Goal: Task Accomplishment & Management: Complete application form

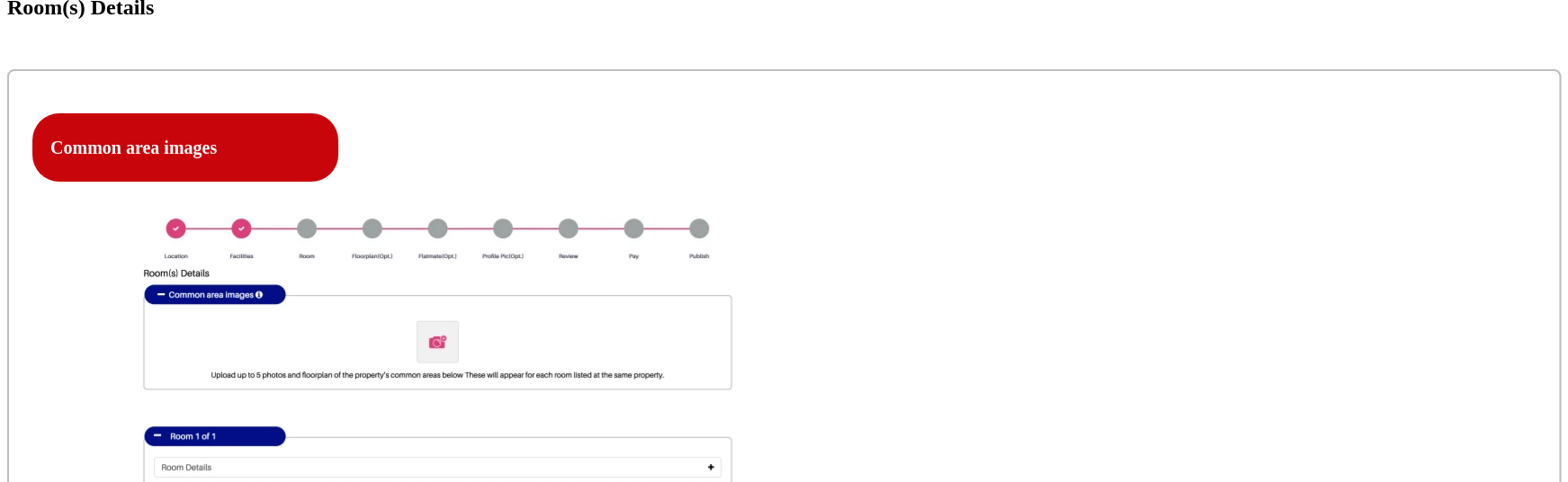
scroll to position [616, 0]
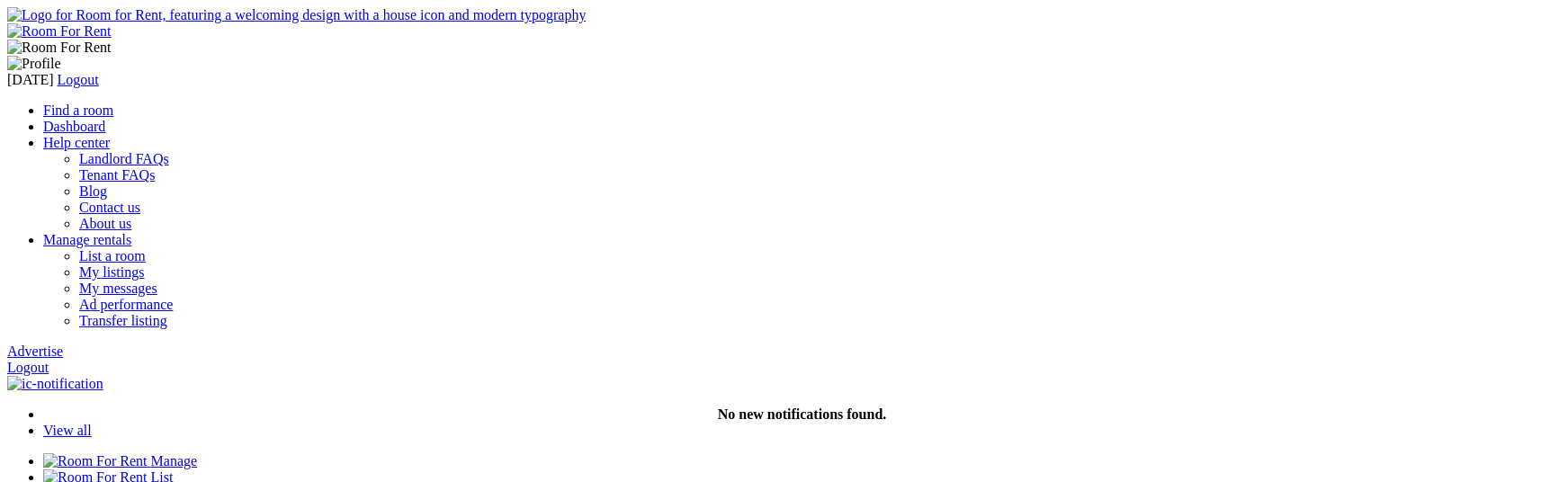
scroll to position [616, 0]
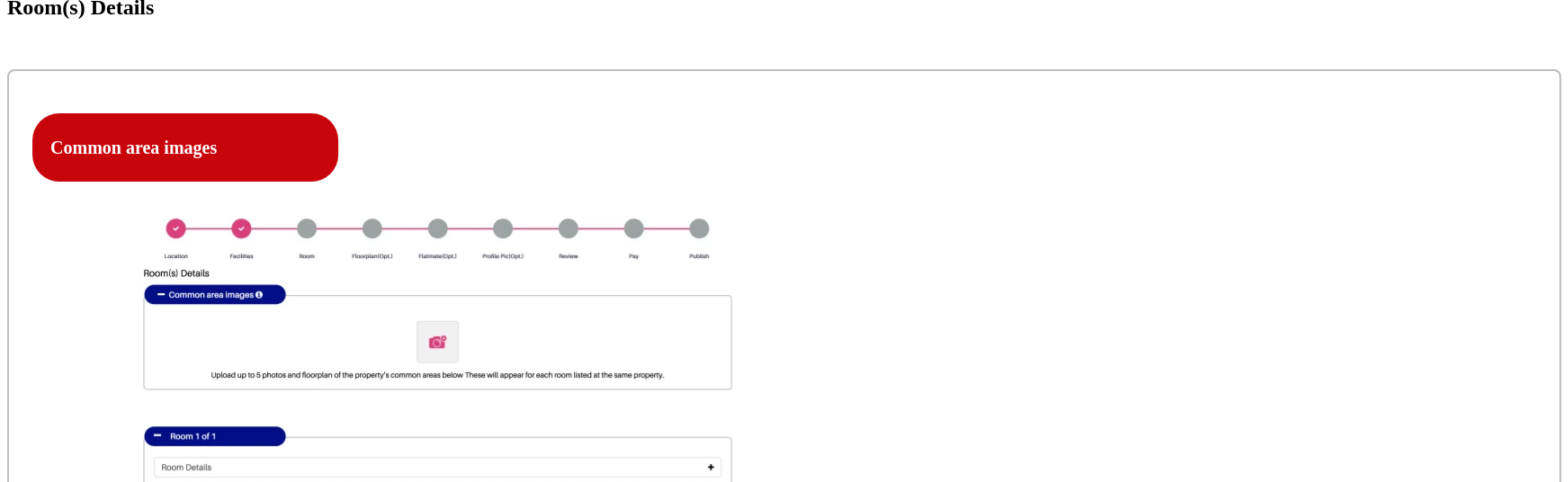
type input "C:\fakepath\Screenshot [DATE] 7.35.20 PM.png"
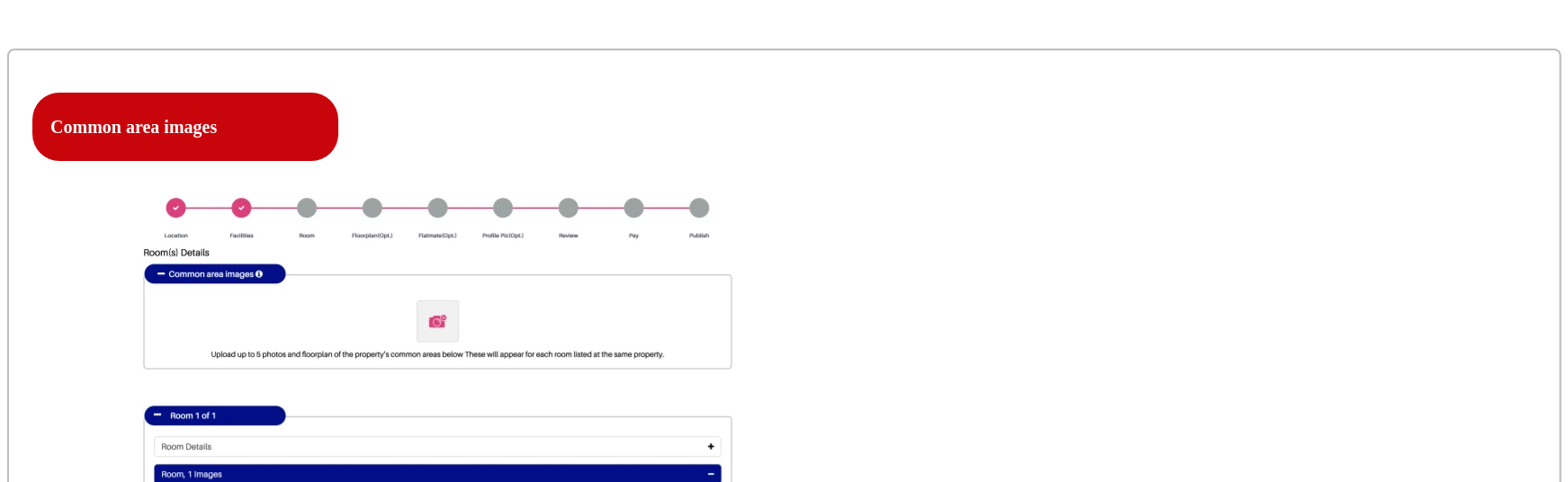
scroll to position [665, 0]
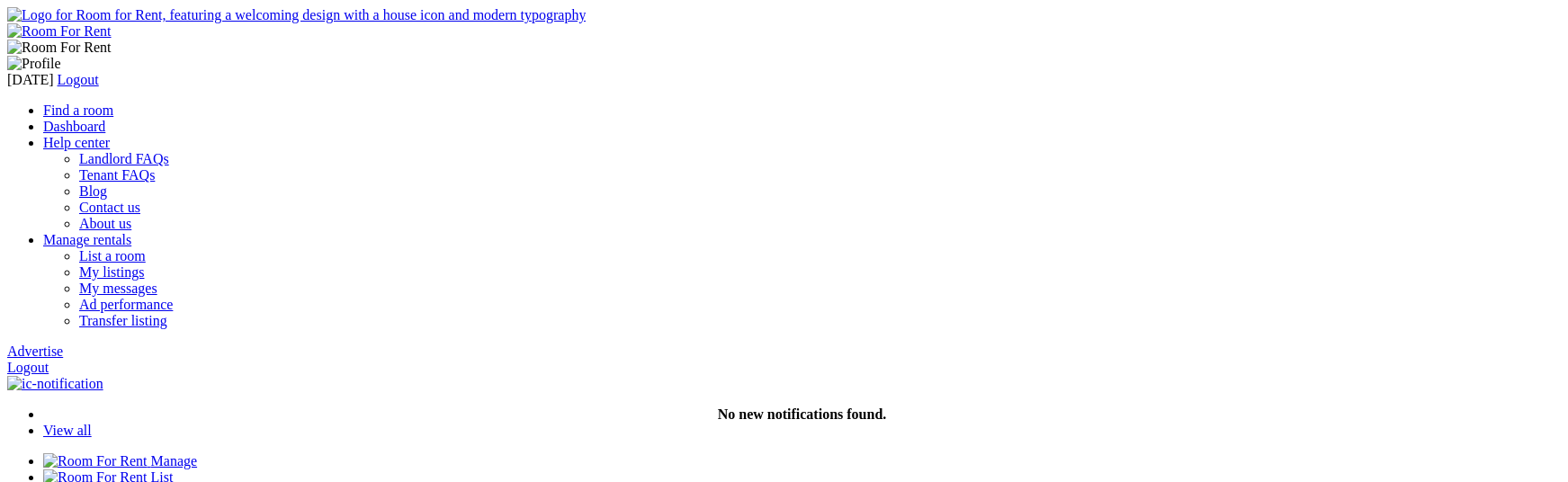
scroll to position [665, 0]
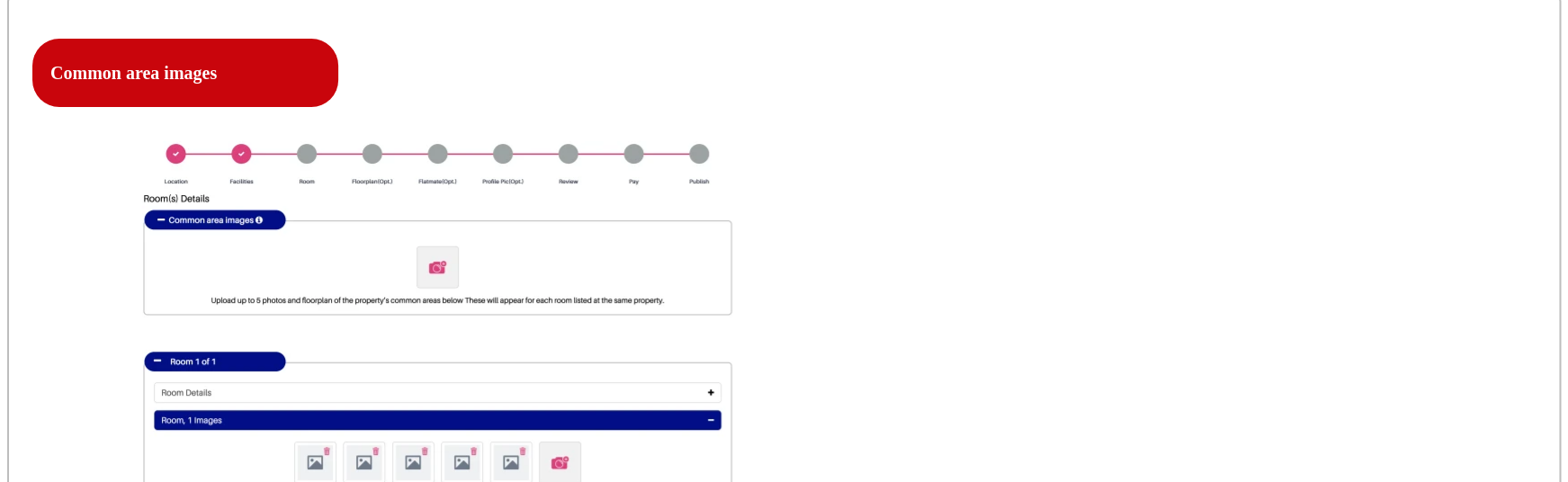
scroll to position [694, 0]
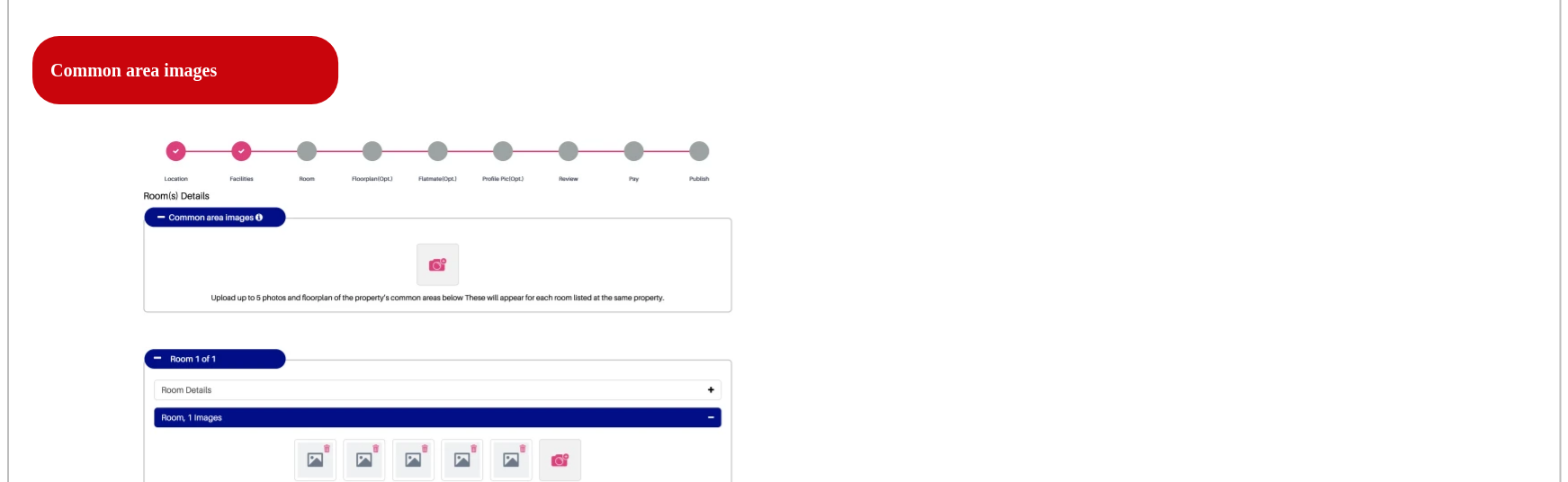
type input "C:\fakepath\Screenshot 2025-09-10 at 2.27.27 PM.png"
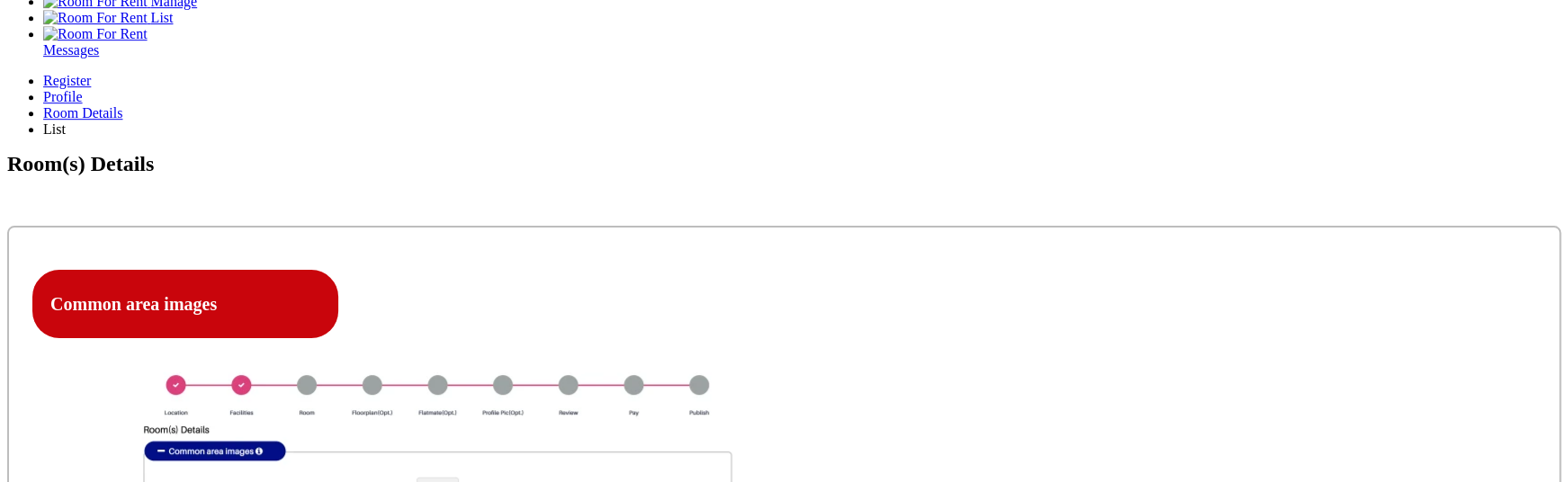
scroll to position [455, 0]
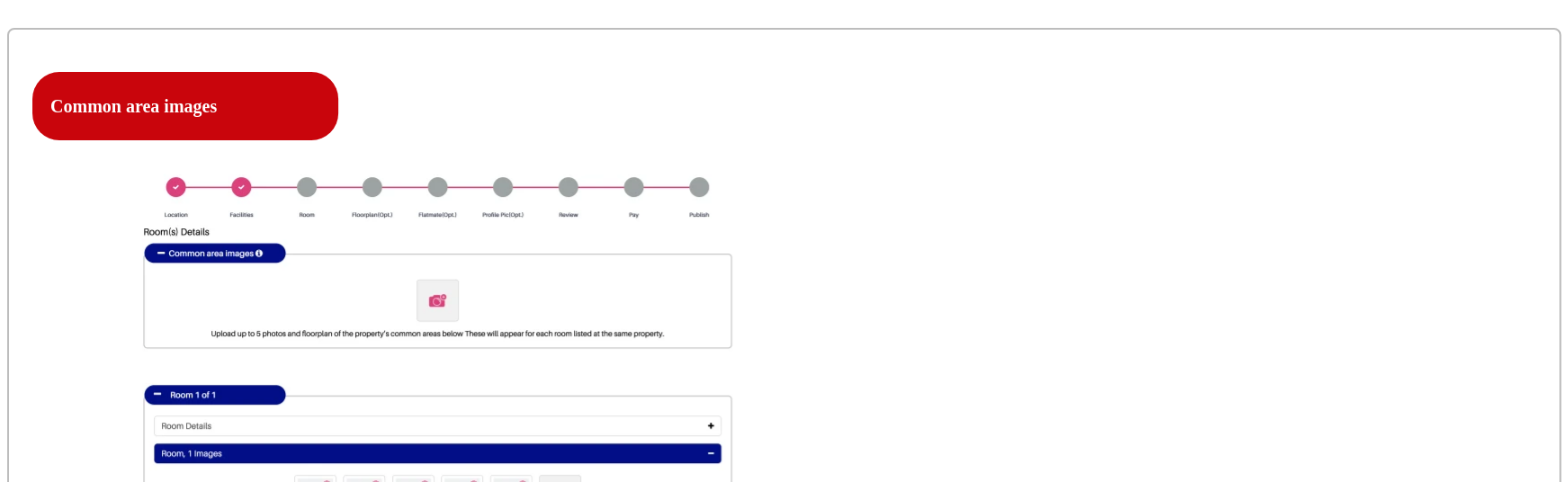
scroll to position [651, 0]
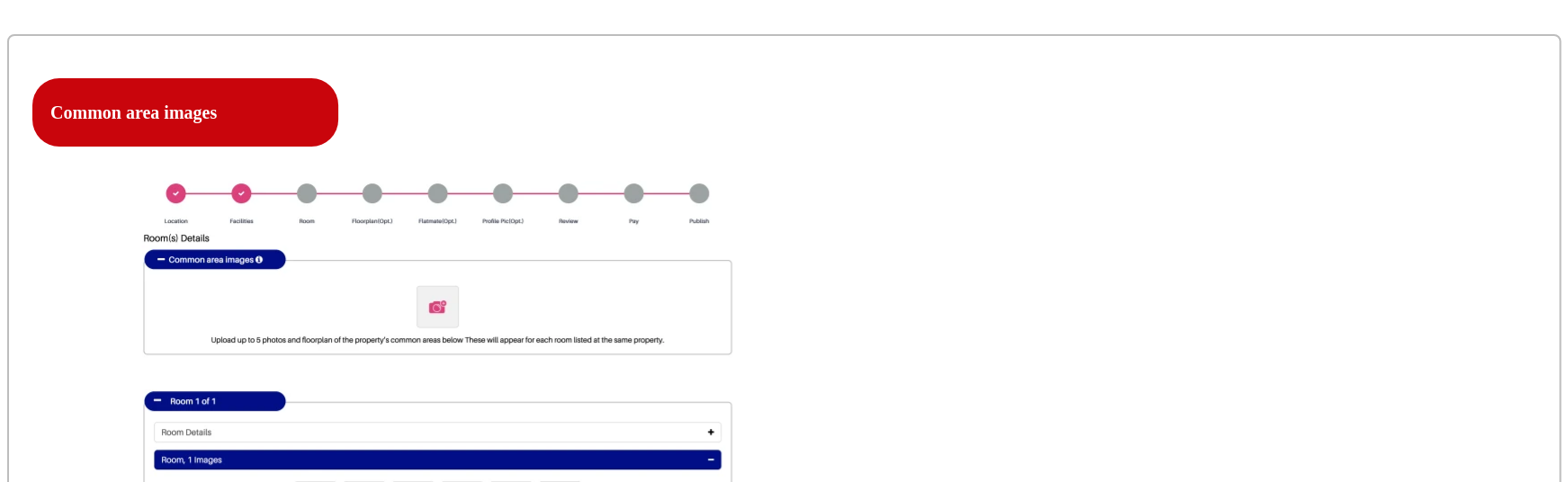
type input "10"
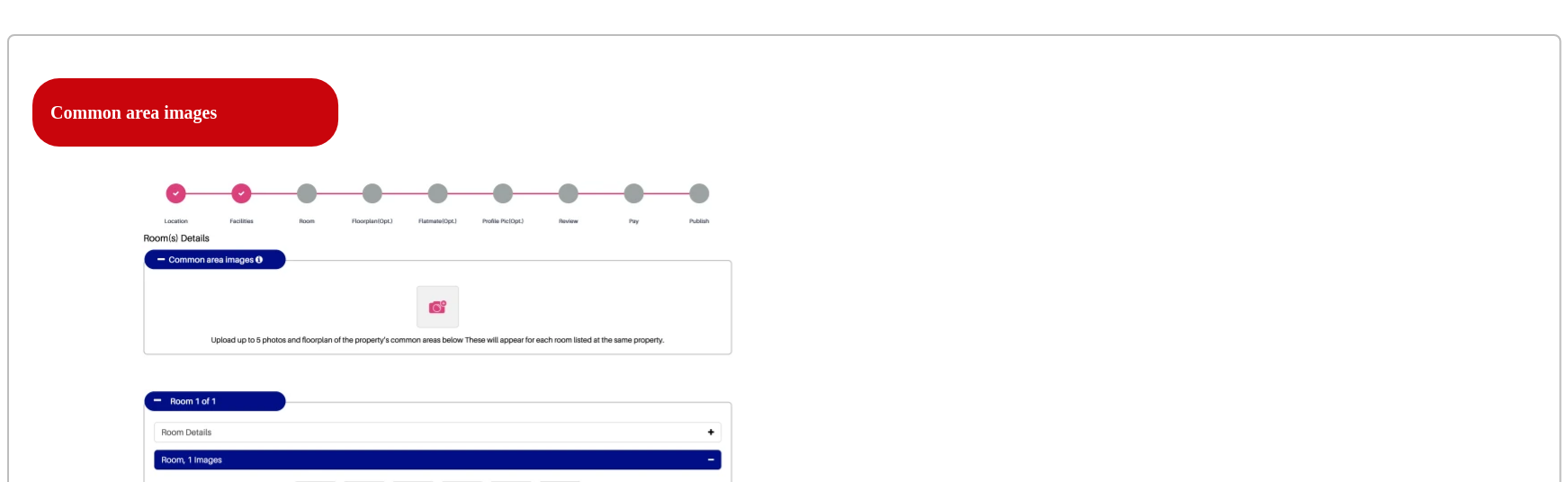
type input "11"
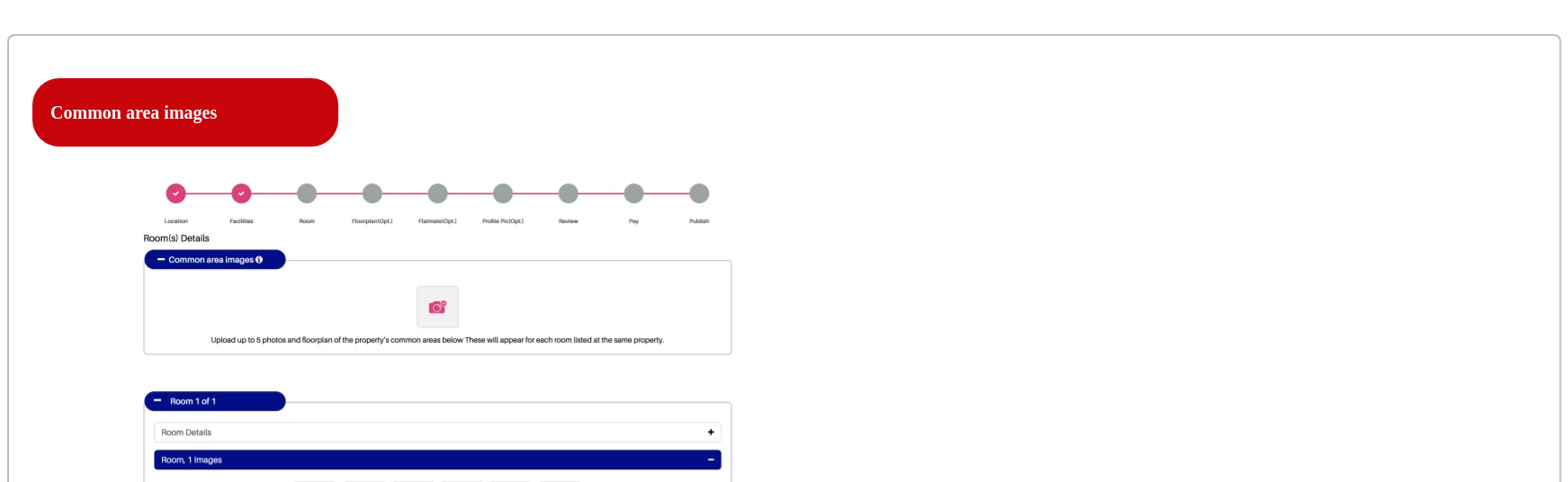
type input "22"
select select "Yes"
click option "Yes" at bounding box center [0, 0] width 0 height 0
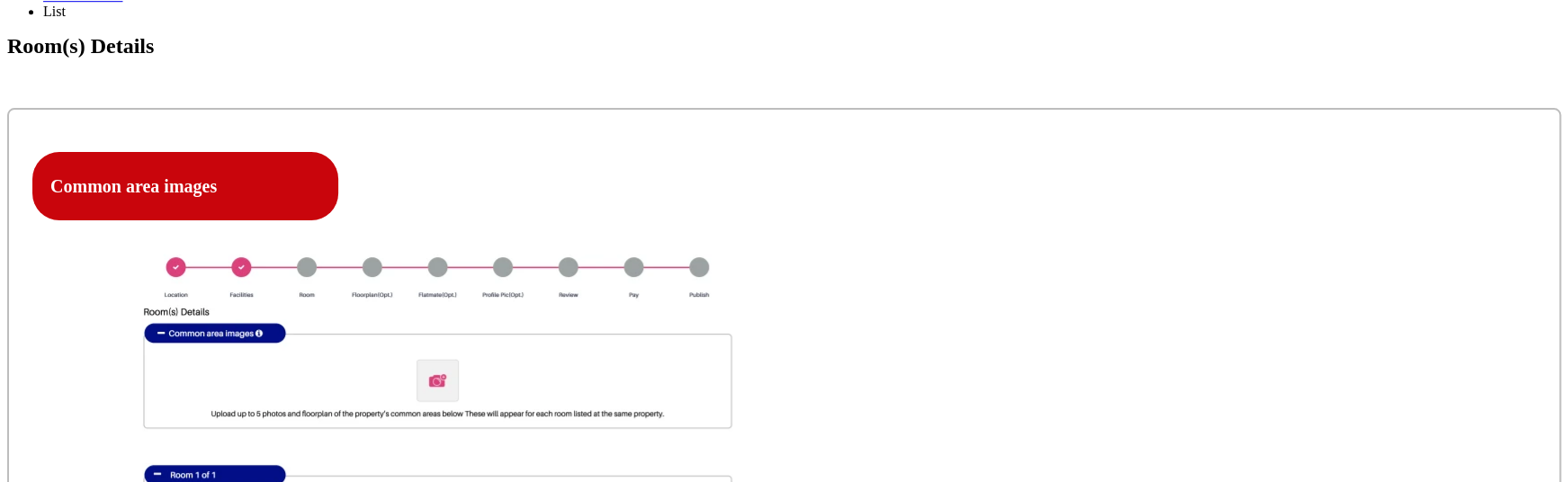
scroll to position [579, 0]
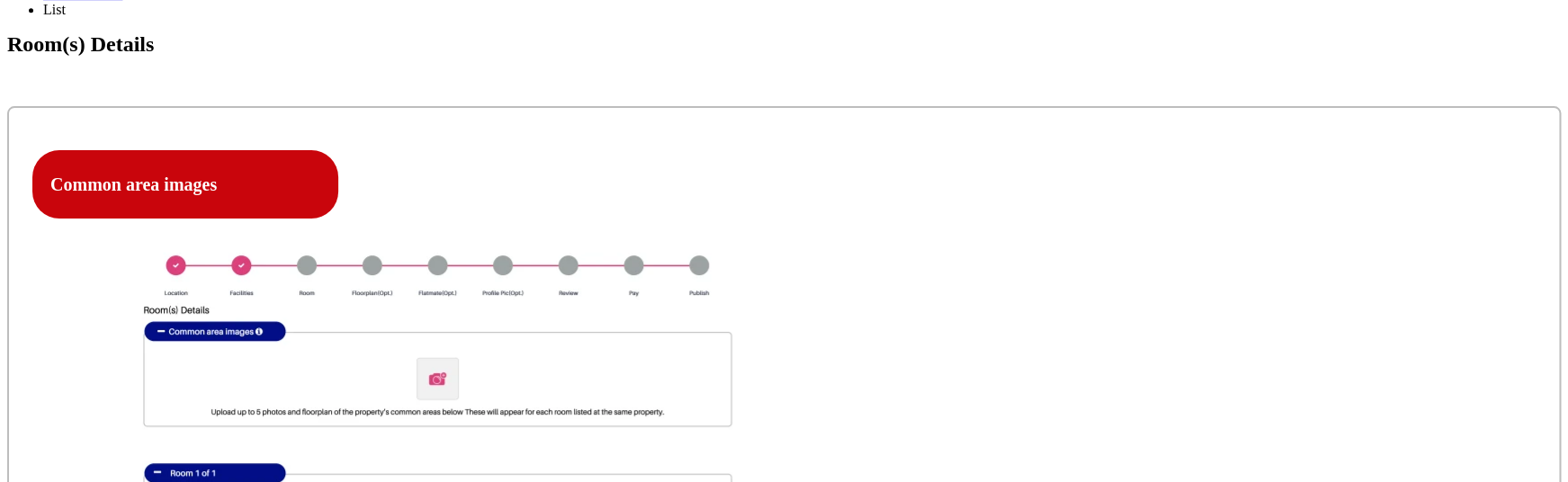
select select "Single Bedroom with Shared Bathroom"
click option "Single Bedroom with Shared Bathroom" at bounding box center [0, 0] width 0 height 0
type textarea "dfafa"
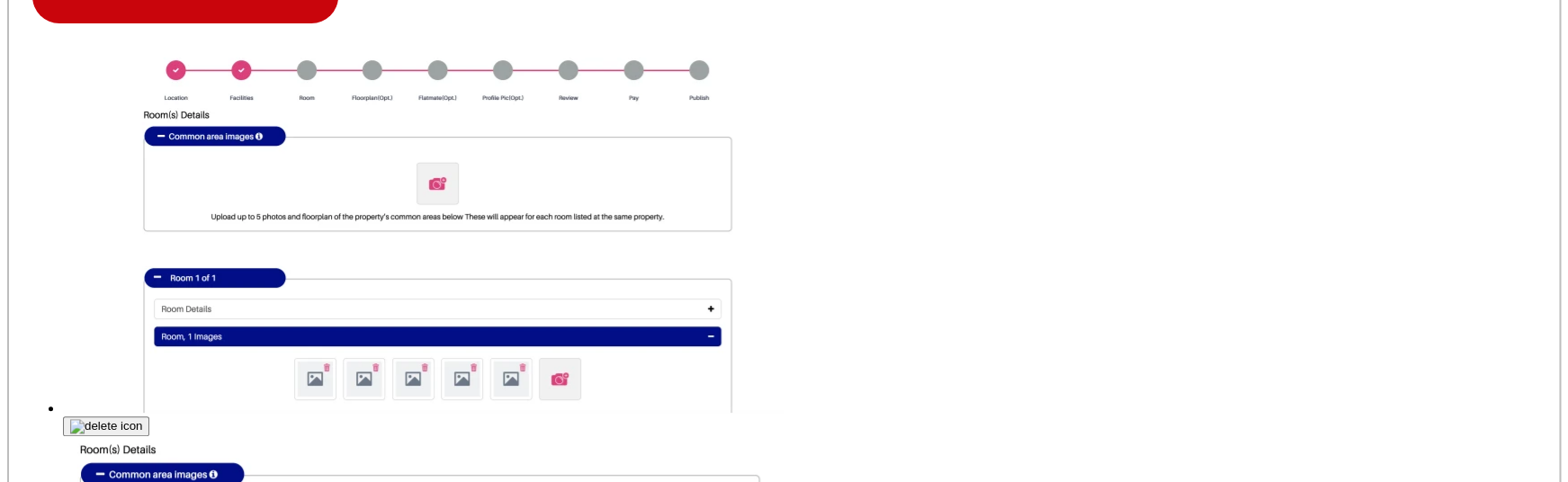
scroll to position [805, 0]
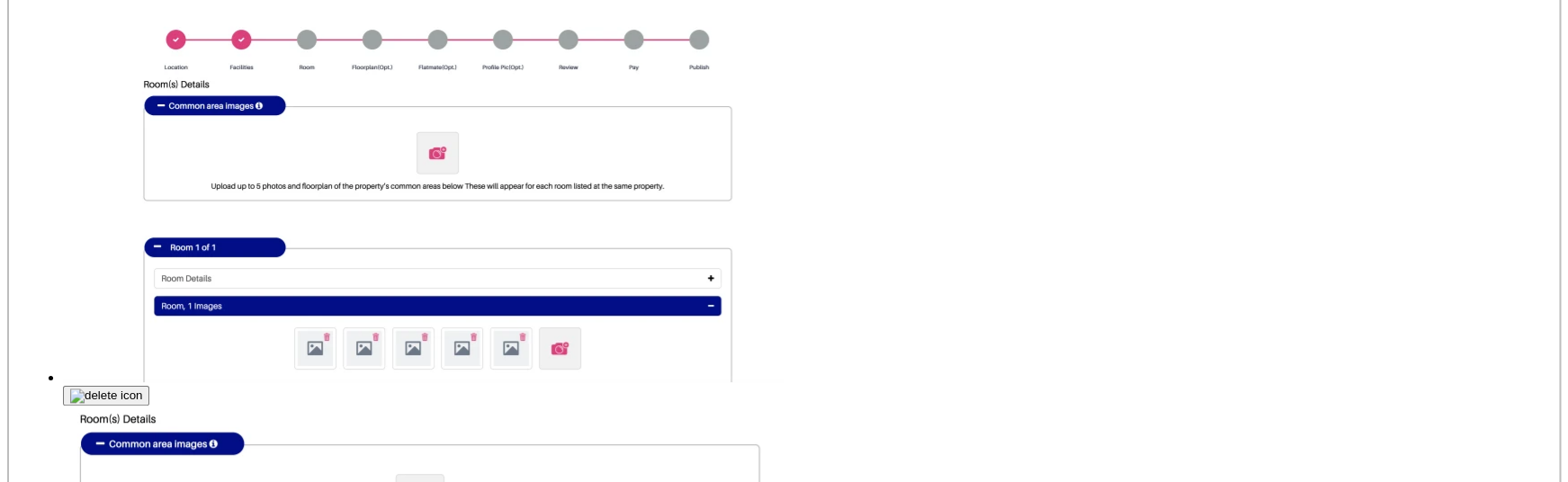
type input "dgfadfasdg"
type input "C:\fakepath\Screenshot 2025-09-15 at 7.58.10 PM.png"
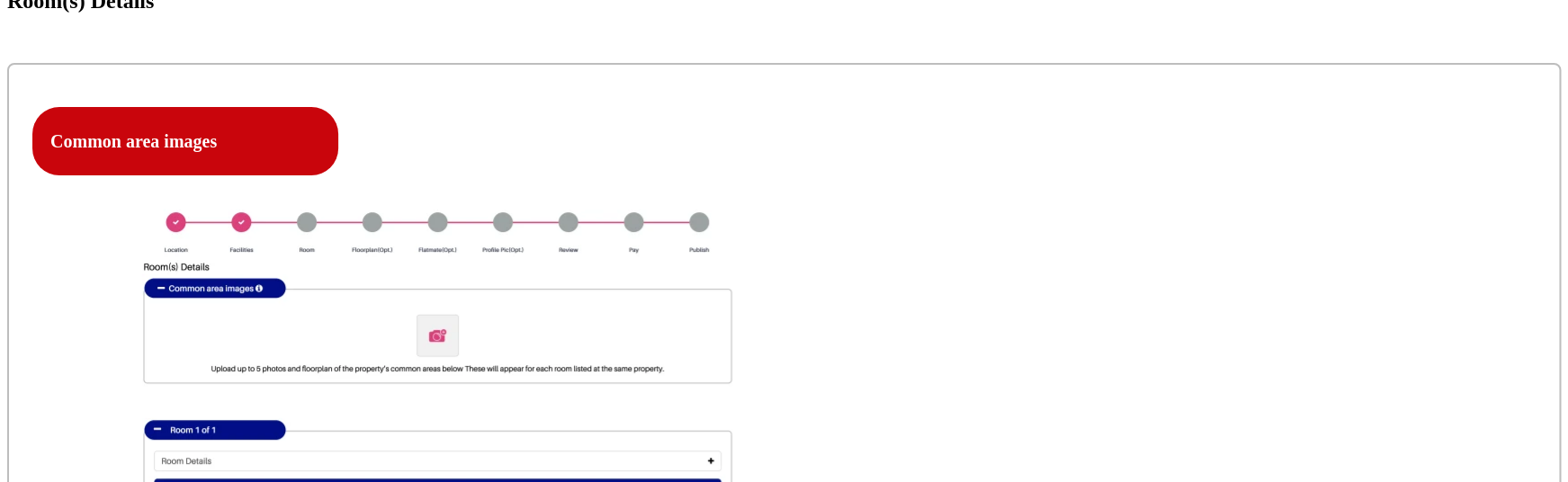
scroll to position [649, 0]
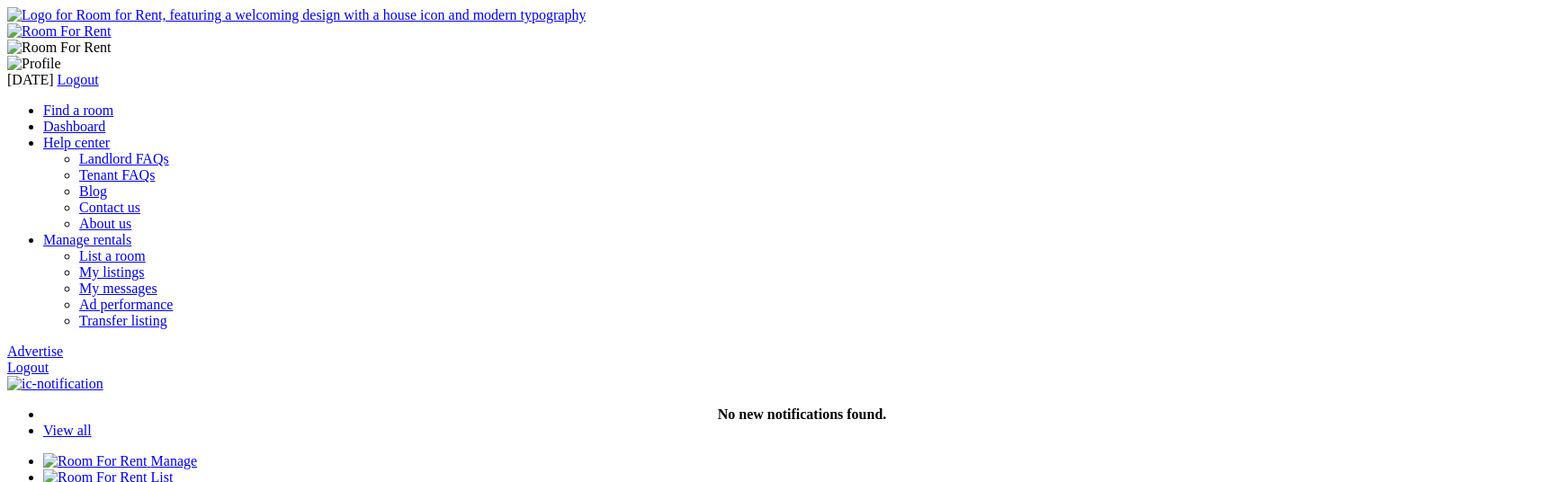
select select "Yes"
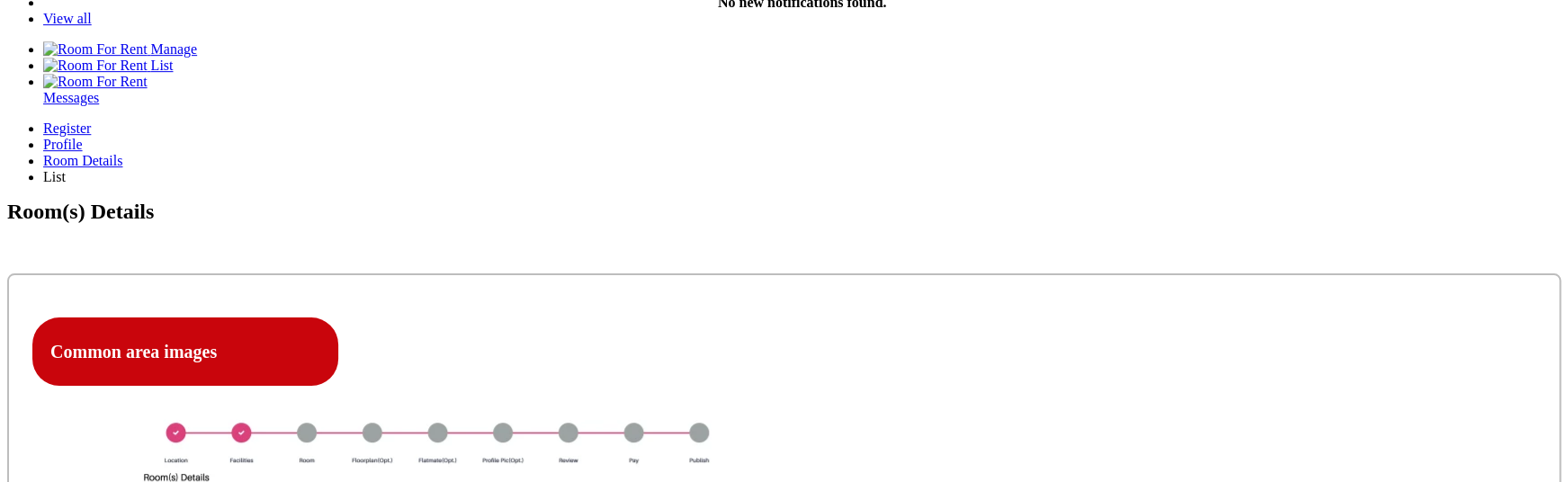
scroll to position [411, 0]
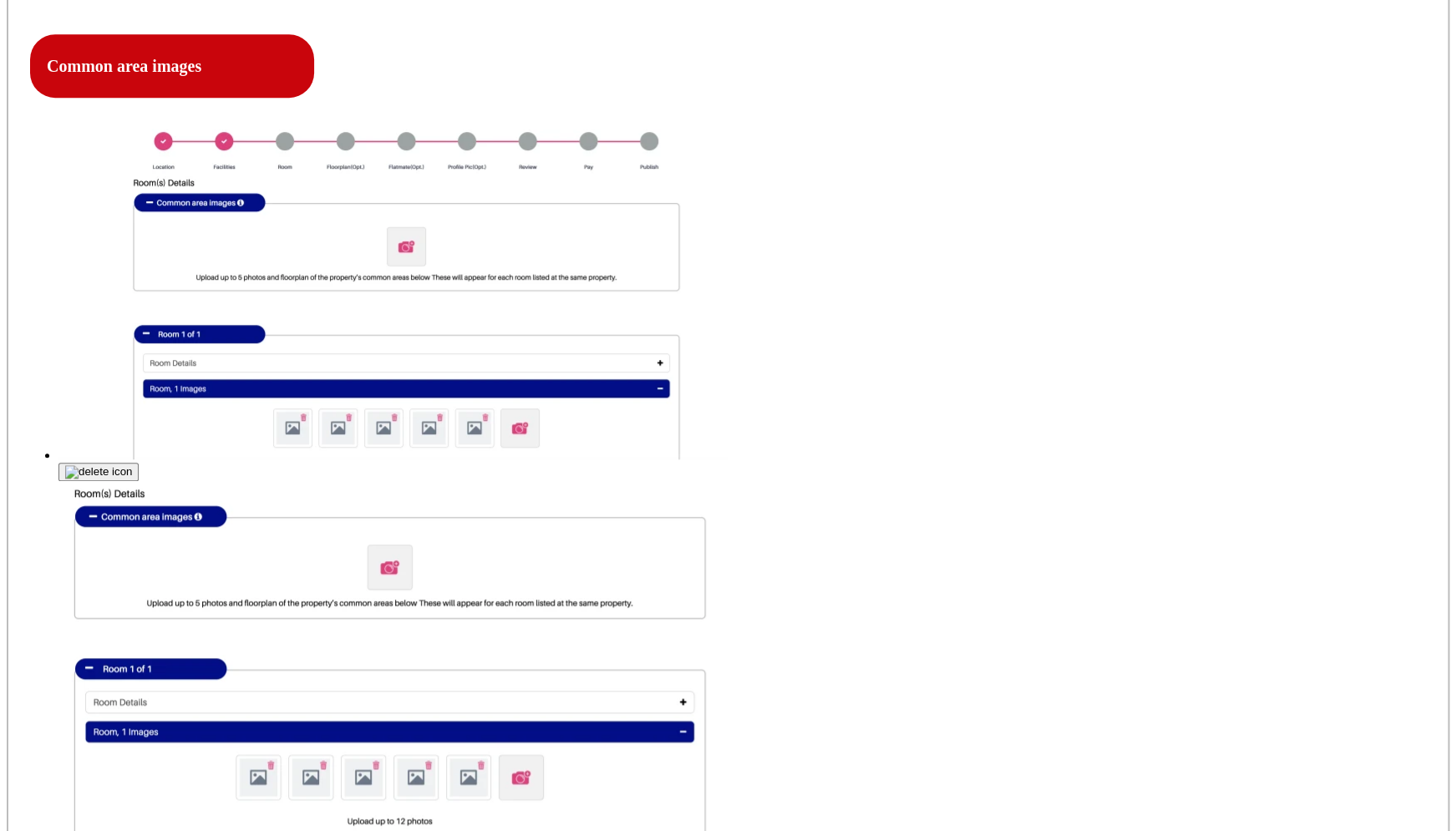
scroll to position [660, 0]
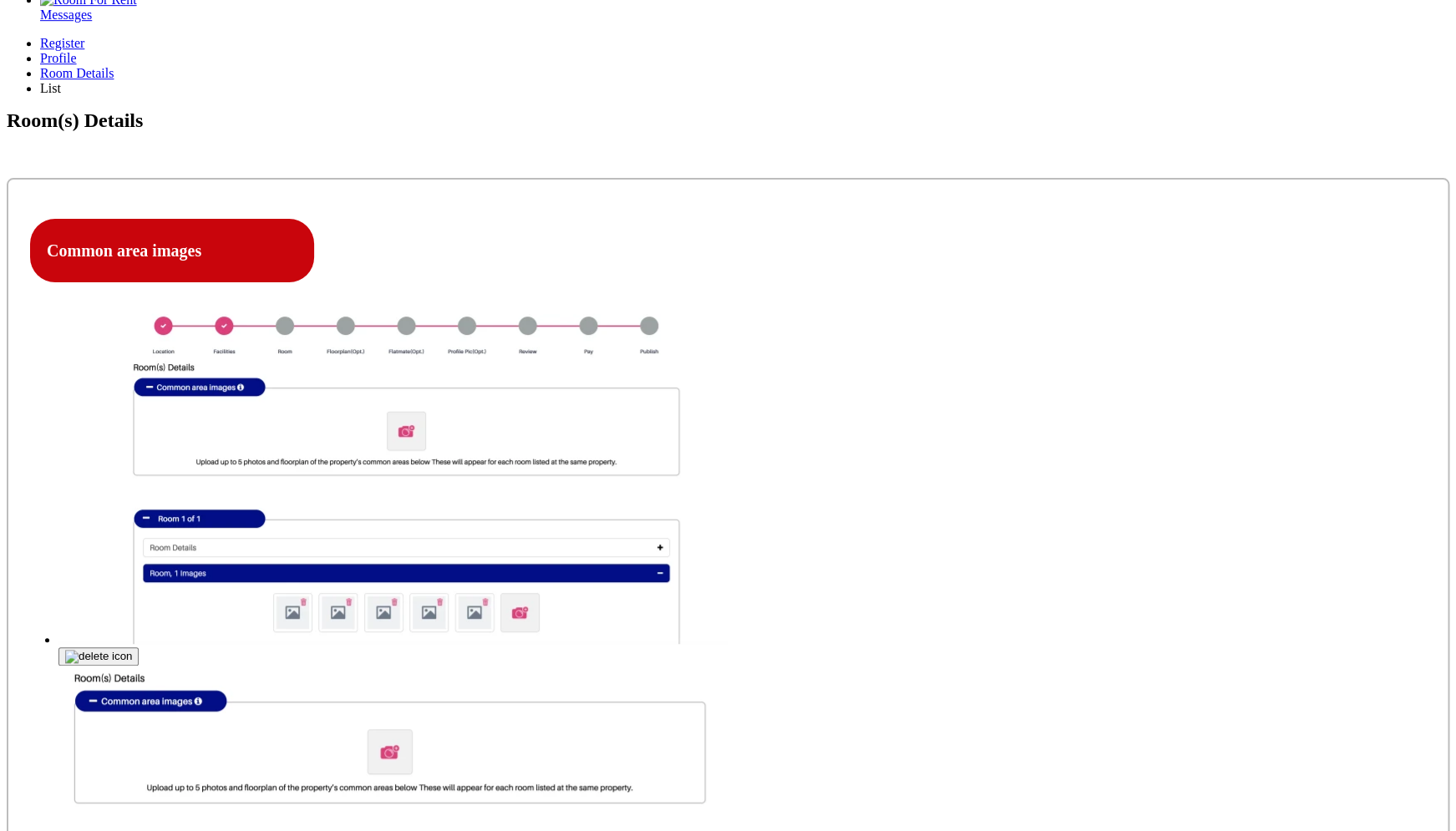
scroll to position [469, 0]
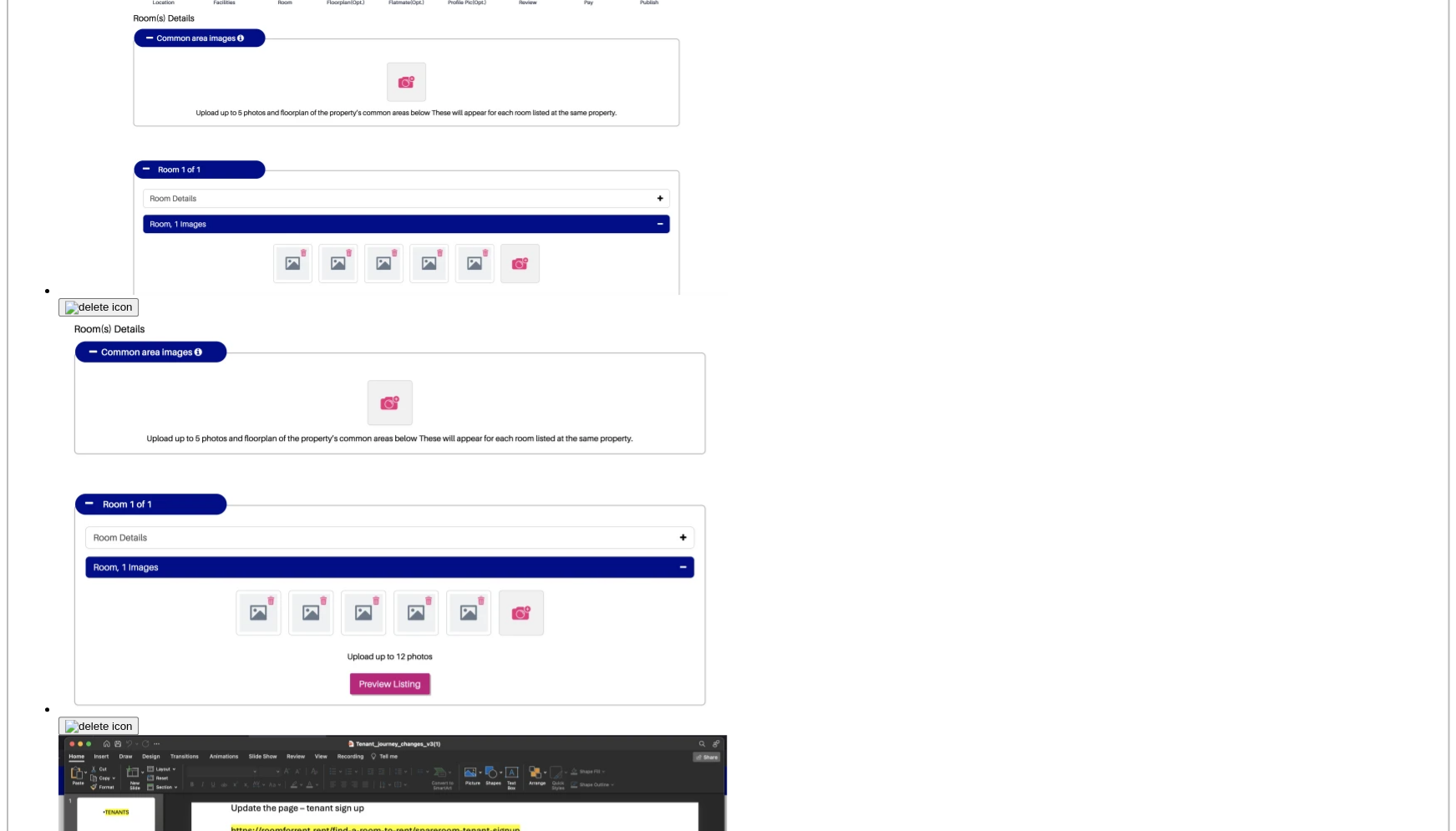
scroll to position [813, 0]
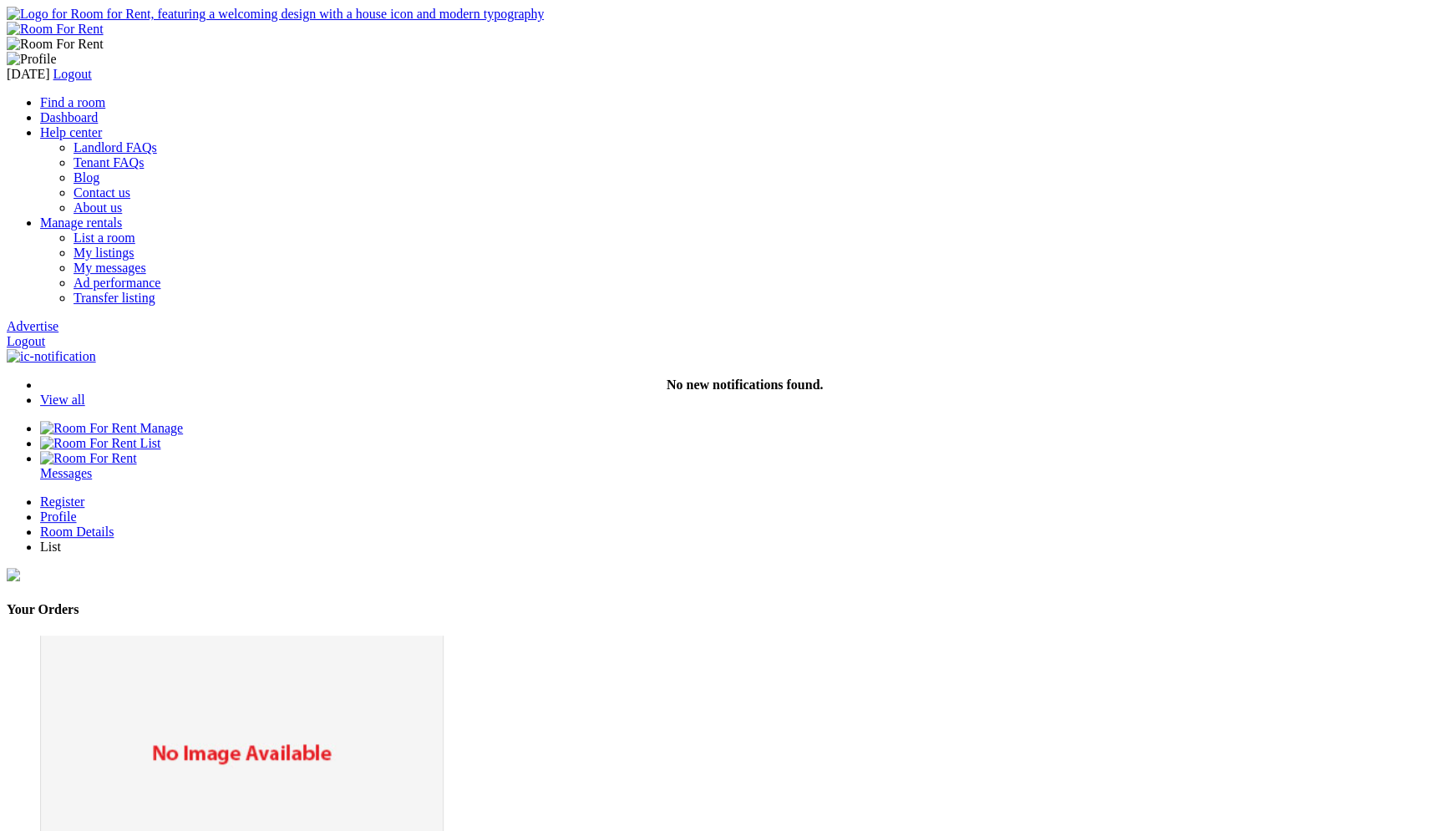
click at [602, 510] on div "Profile" at bounding box center [745, 517] width 1409 height 15
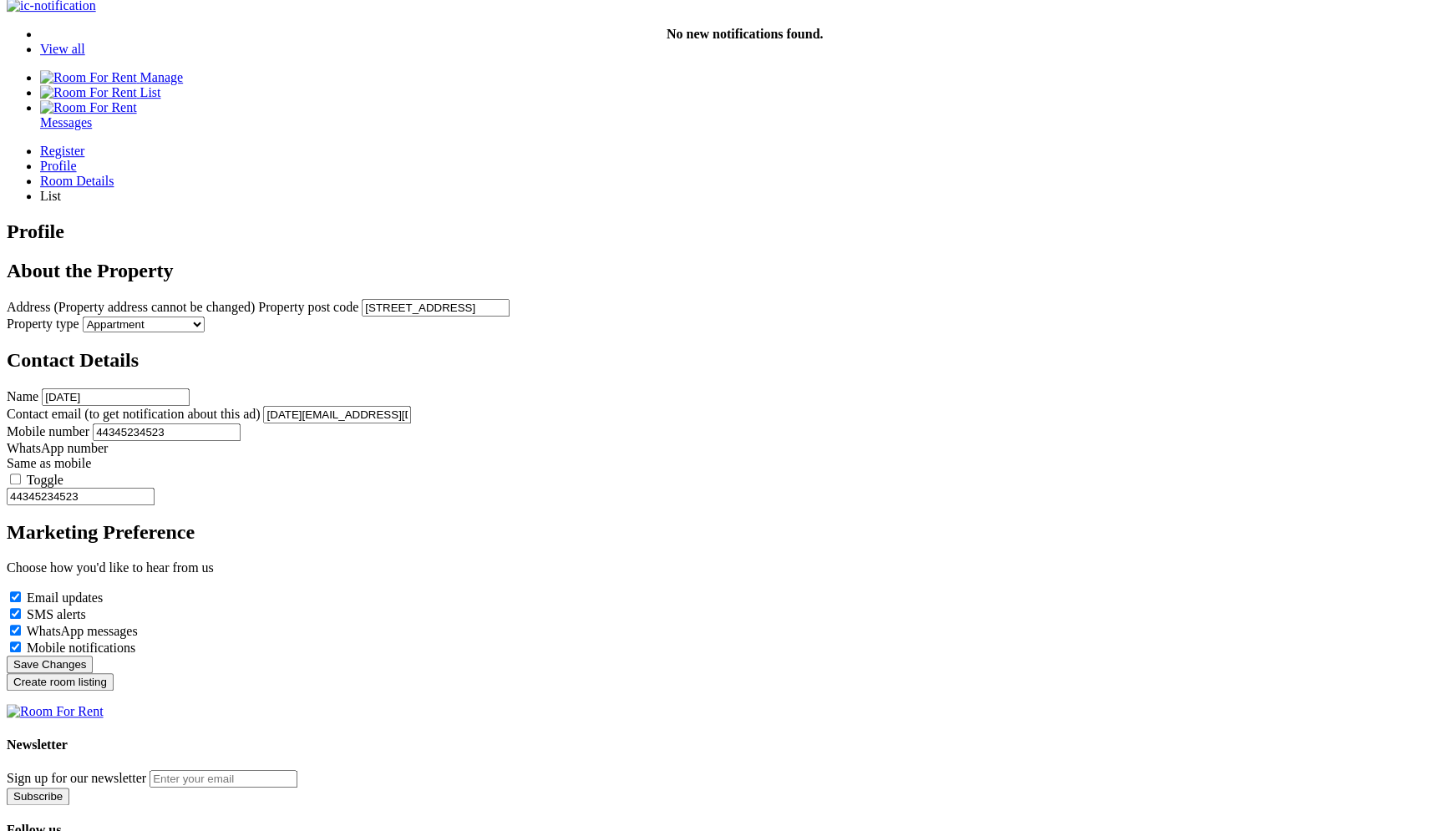
scroll to position [358, 0]
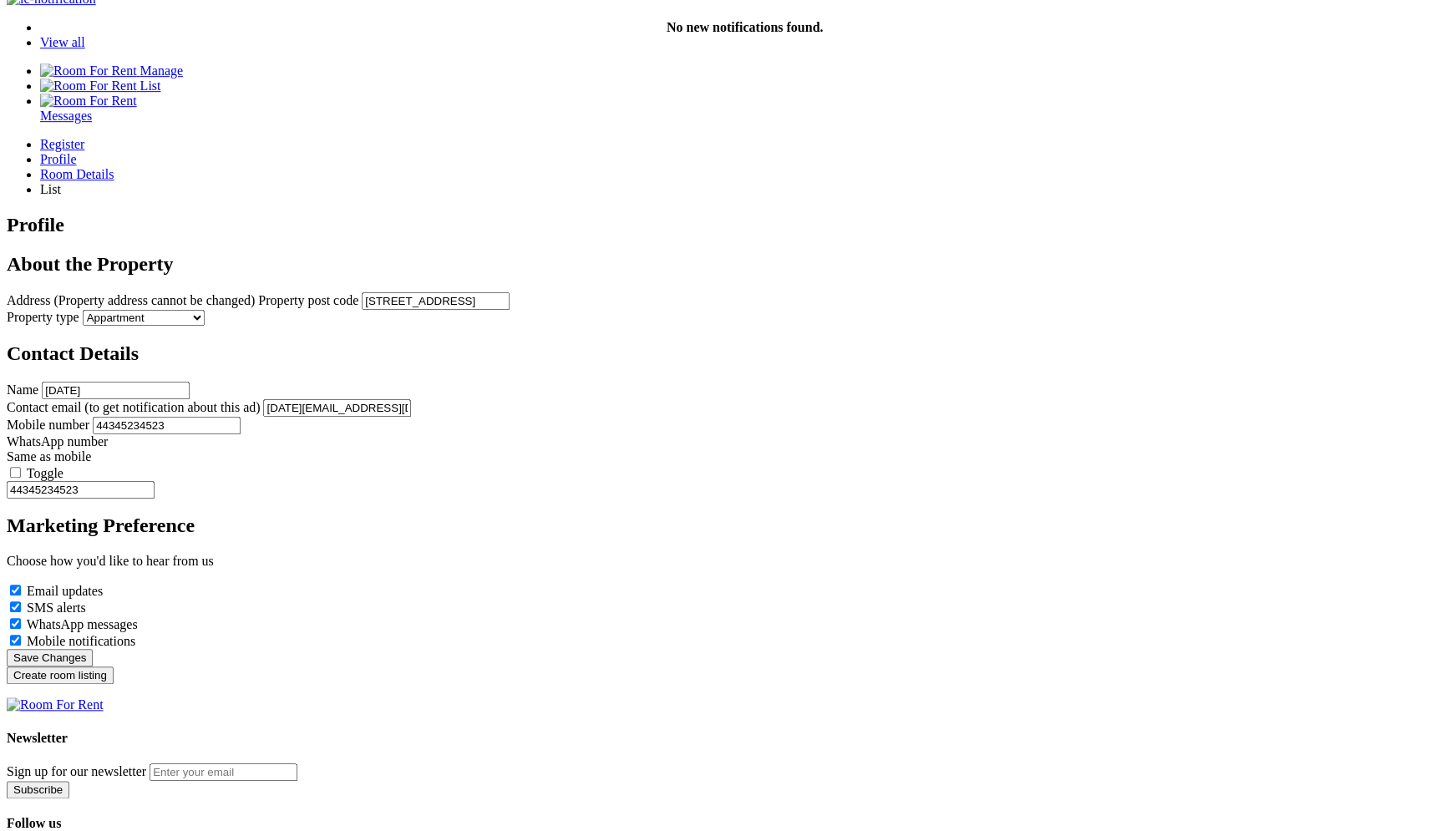
click at [114, 684] on input "Create room listing" at bounding box center [61, 676] width 107 height 18
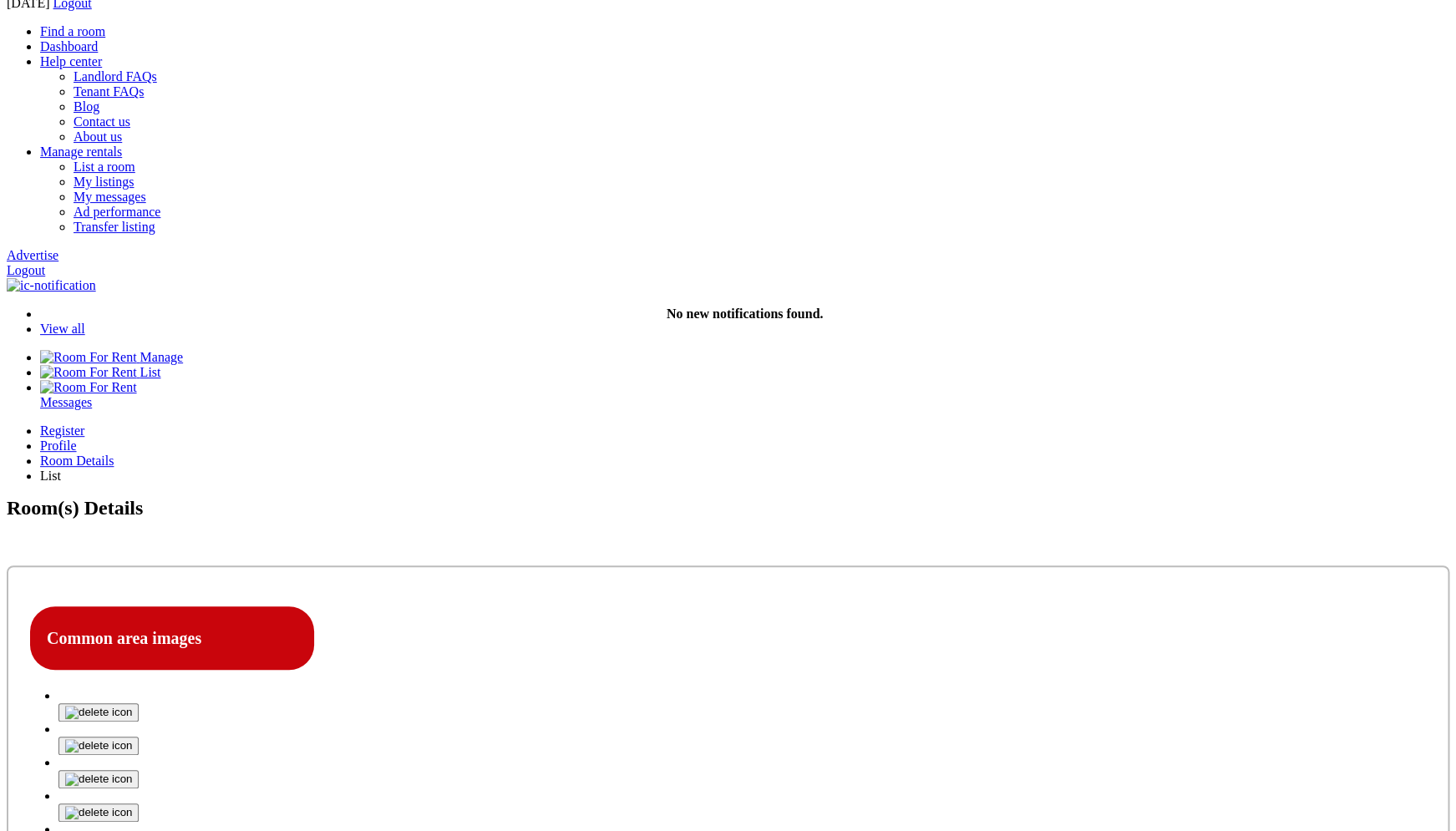
scroll to position [78, 0]
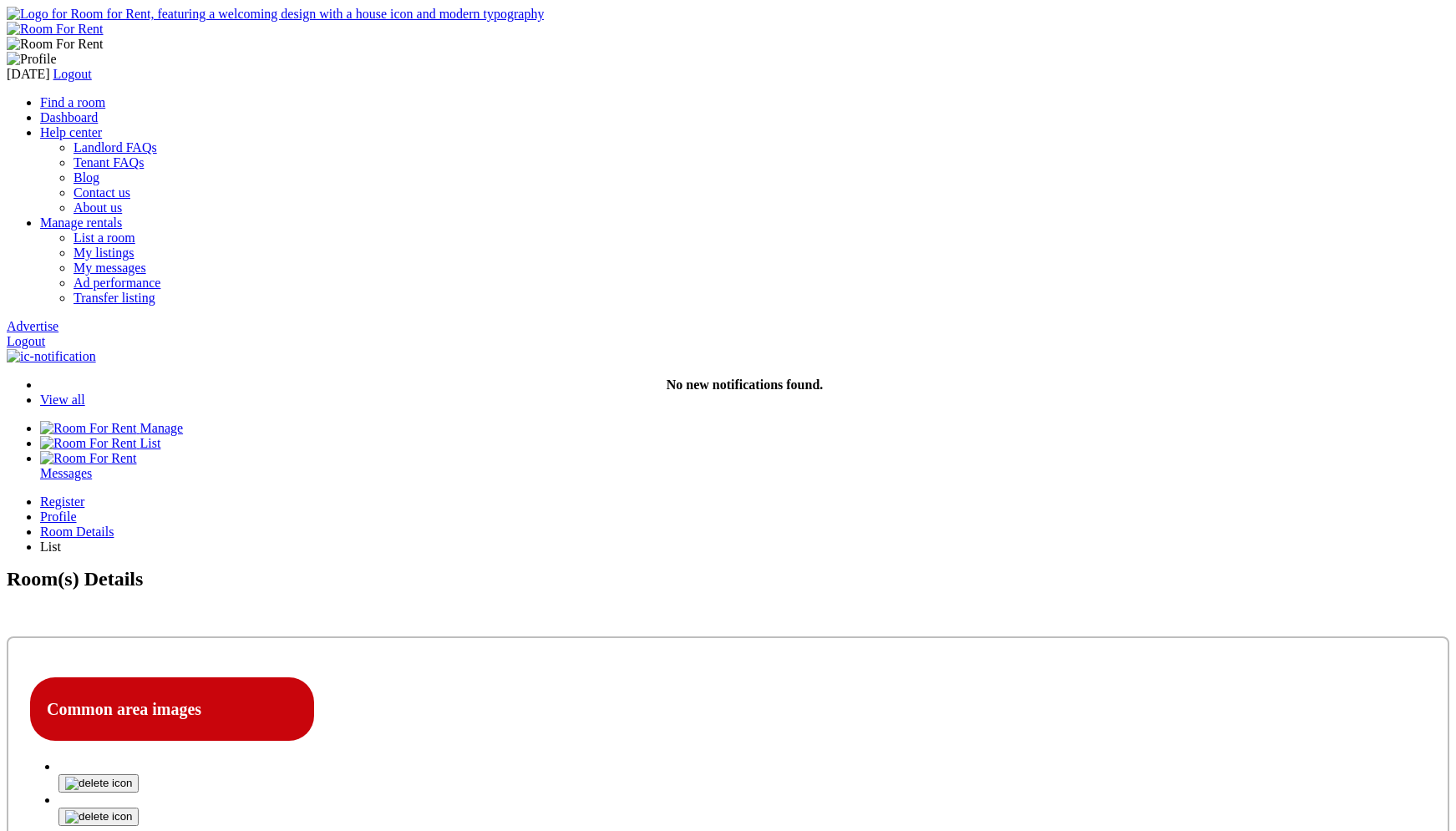
scroll to position [78, 0]
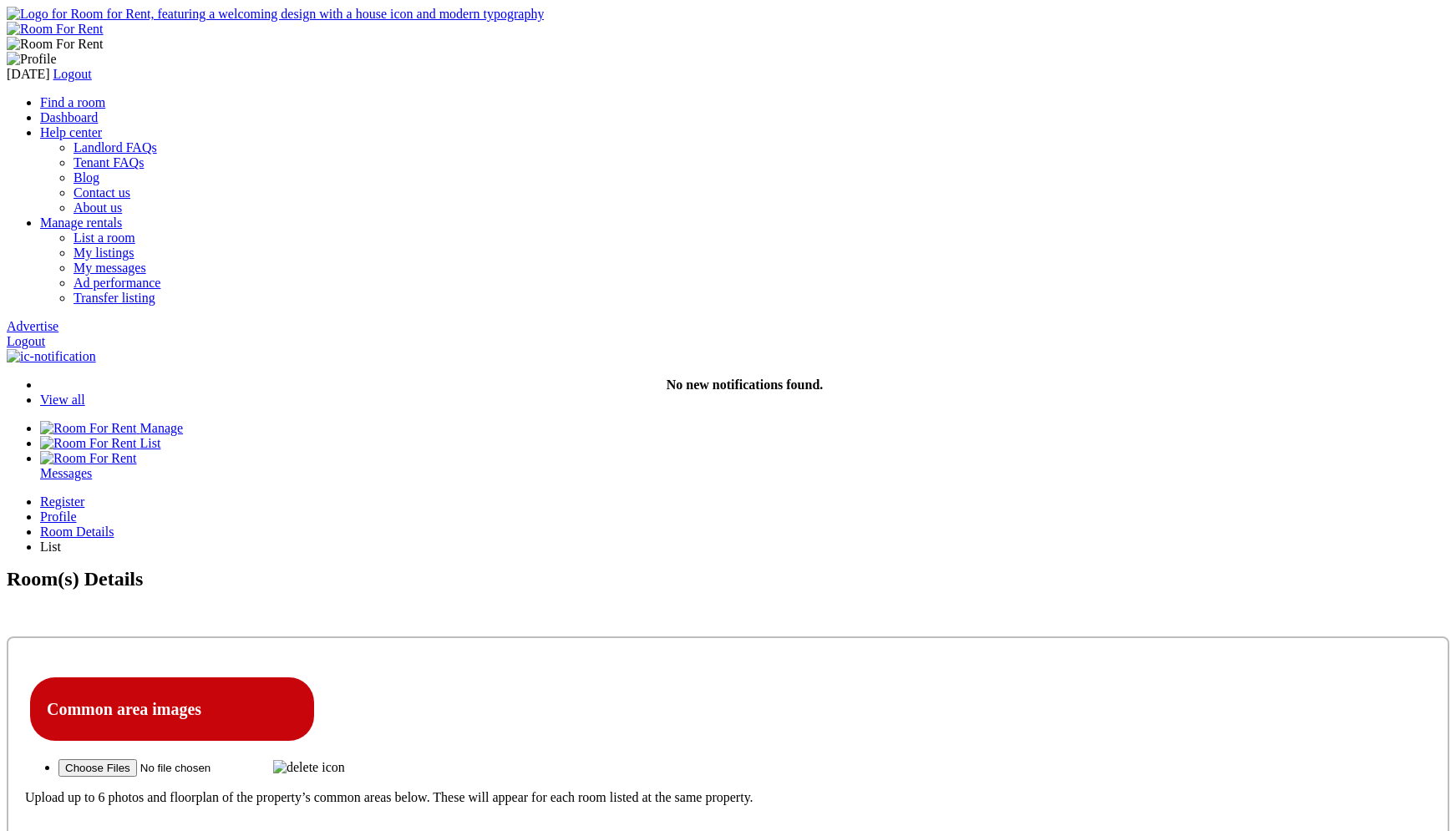
scroll to position [78, 0]
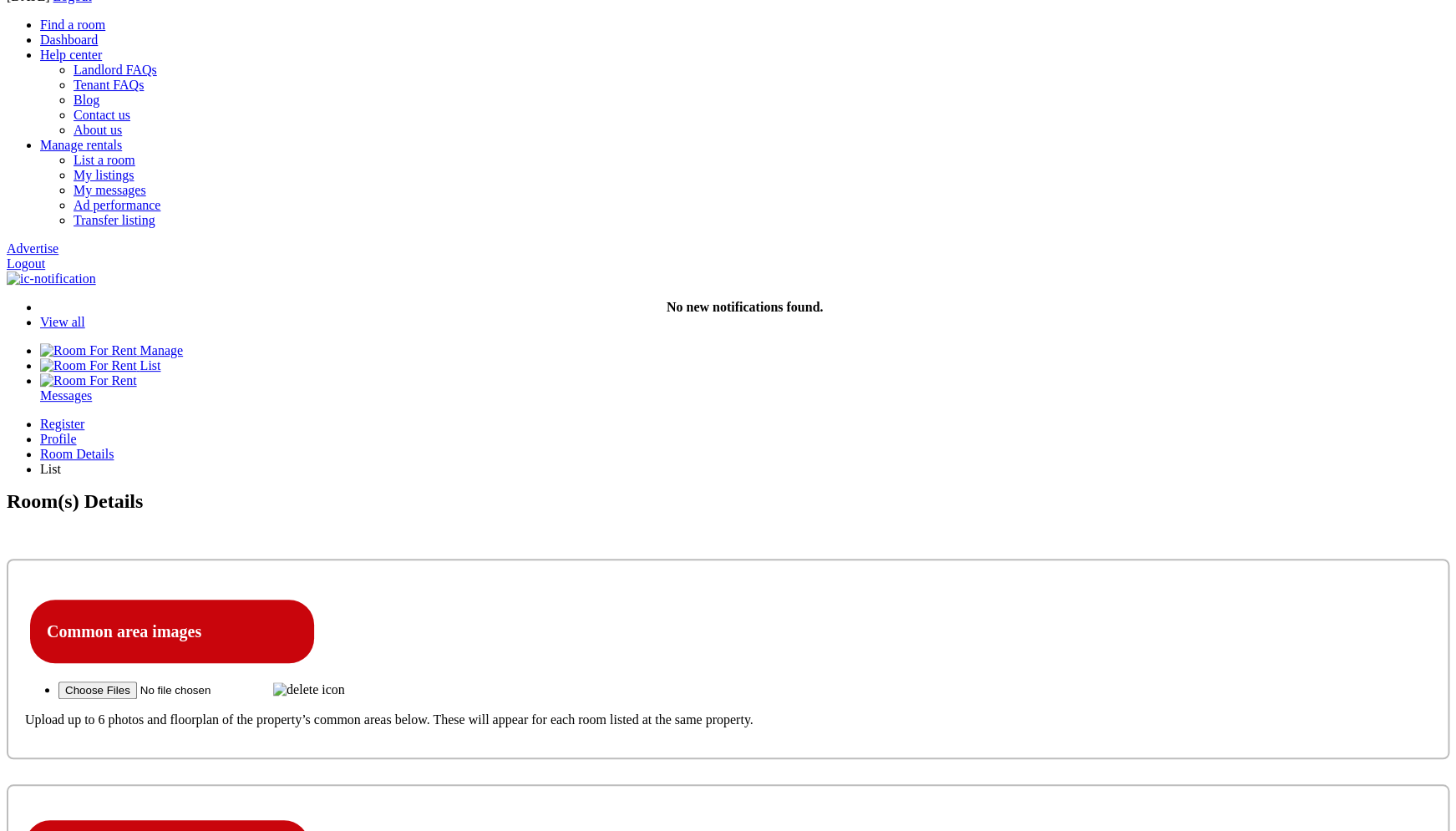
type input "C:\fakepath\Screenshot 2025-09-15 at 7.41.24 PM.png"
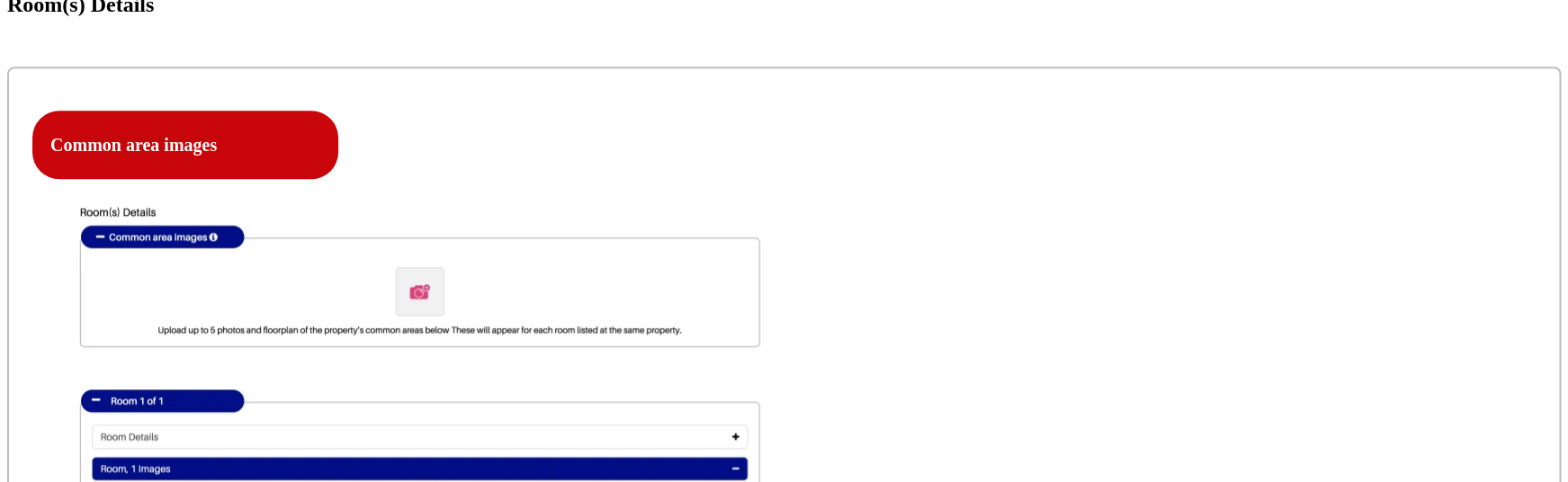
scroll to position [620, 0]
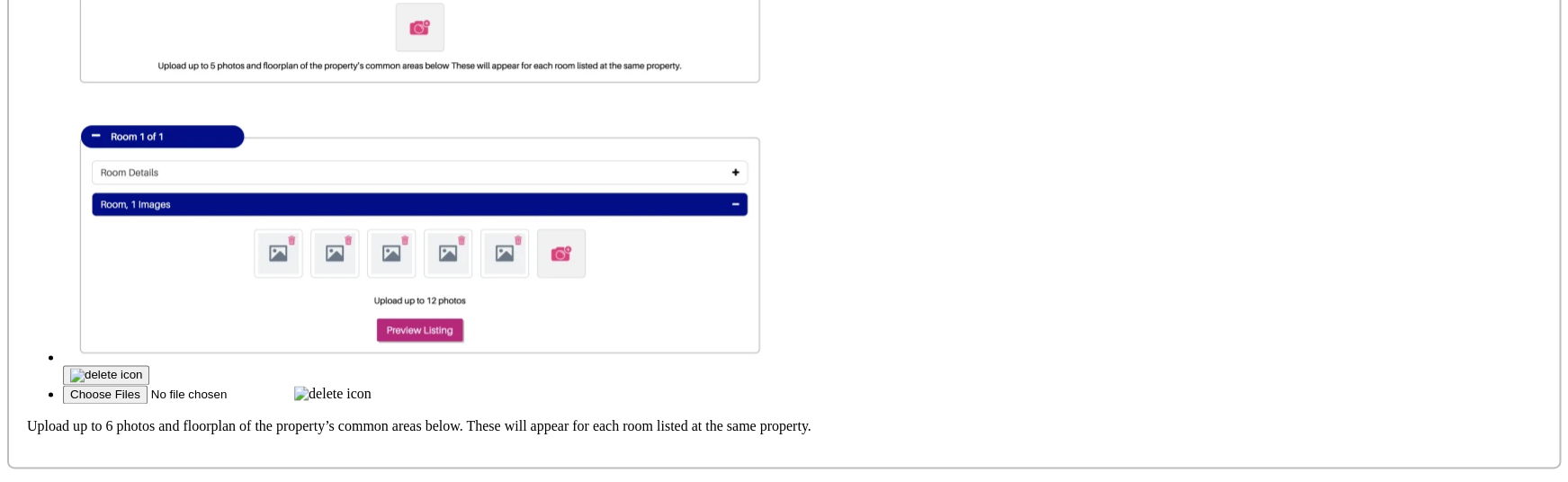
scroll to position [877, 0]
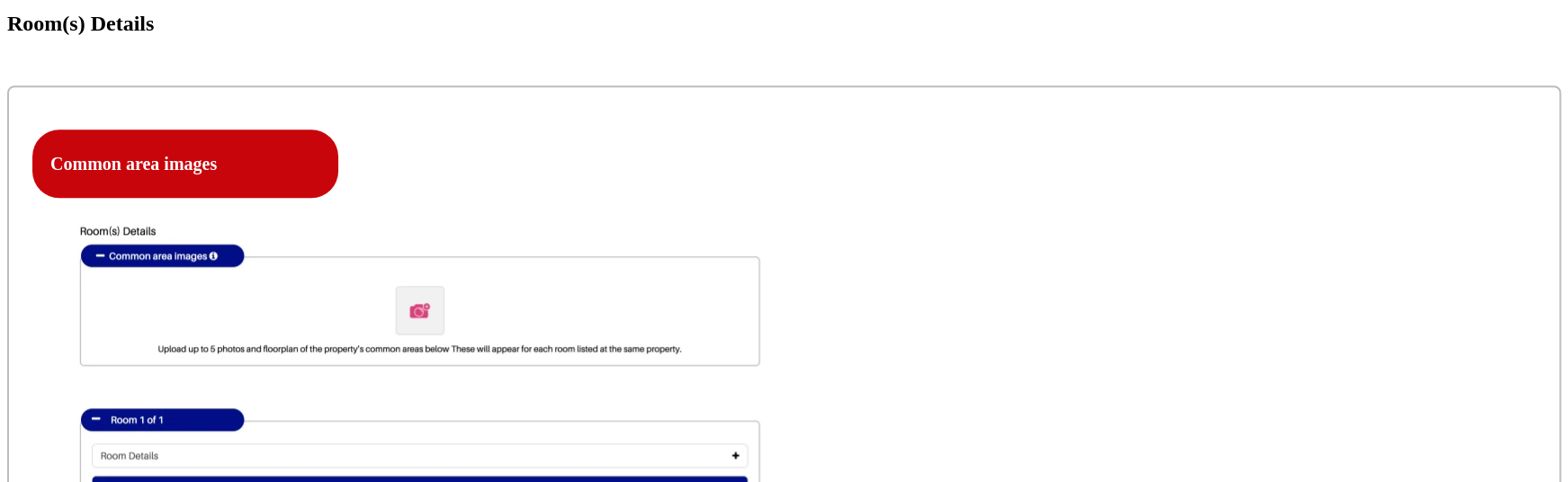
scroll to position [539, 0]
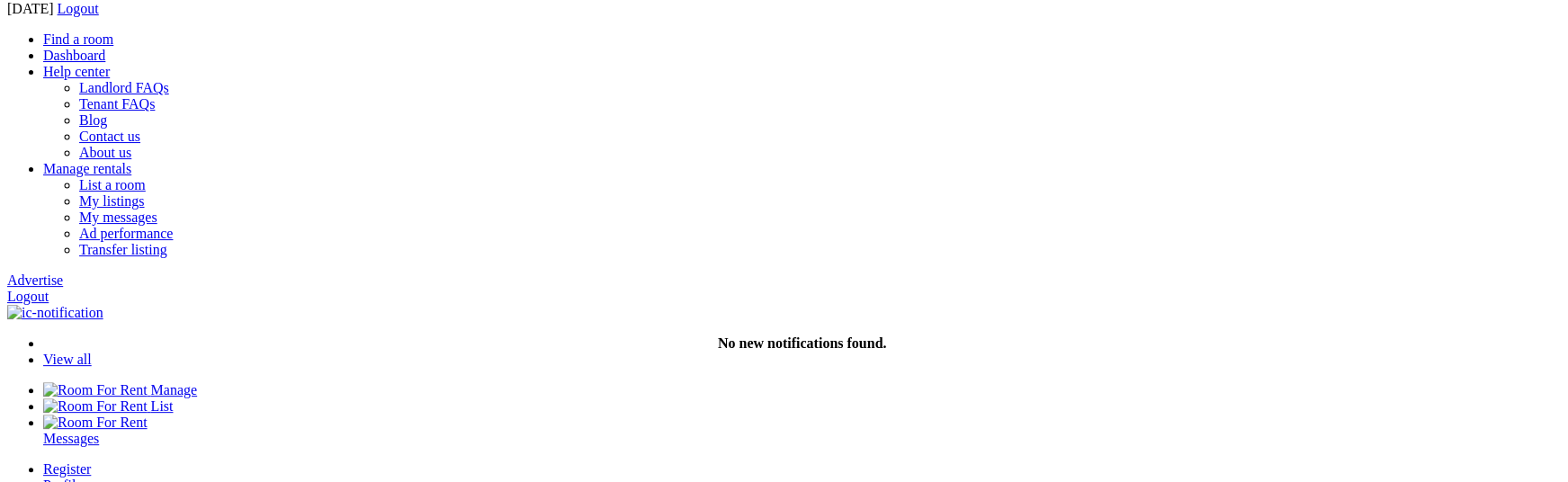
scroll to position [77, 0]
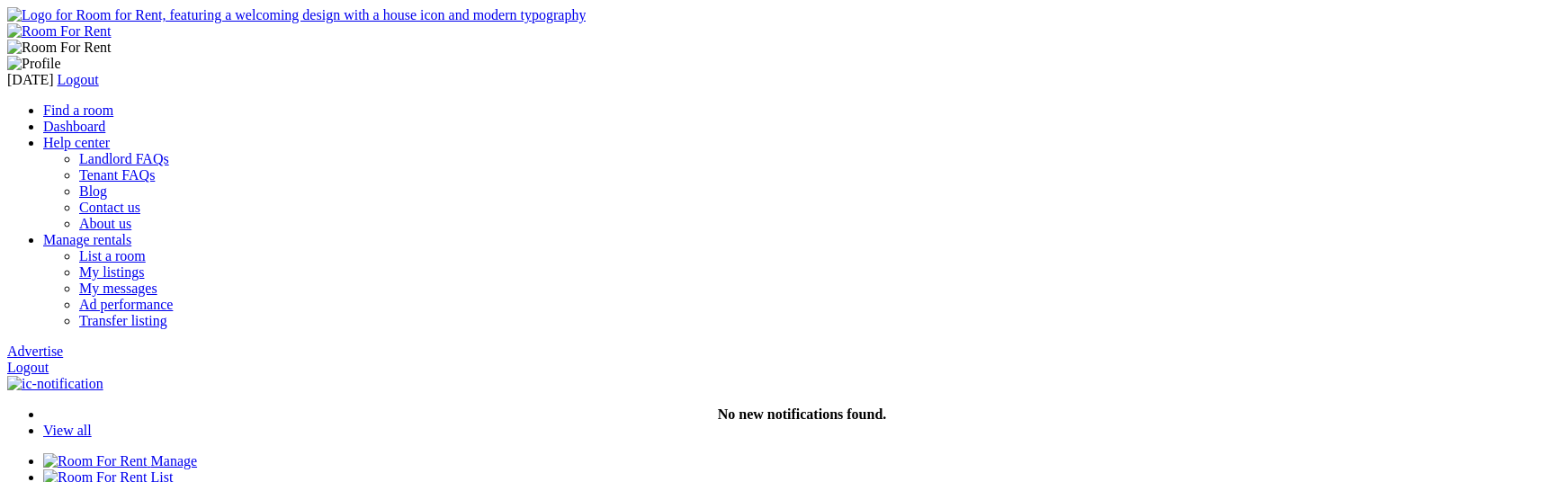
scroll to position [77, 0]
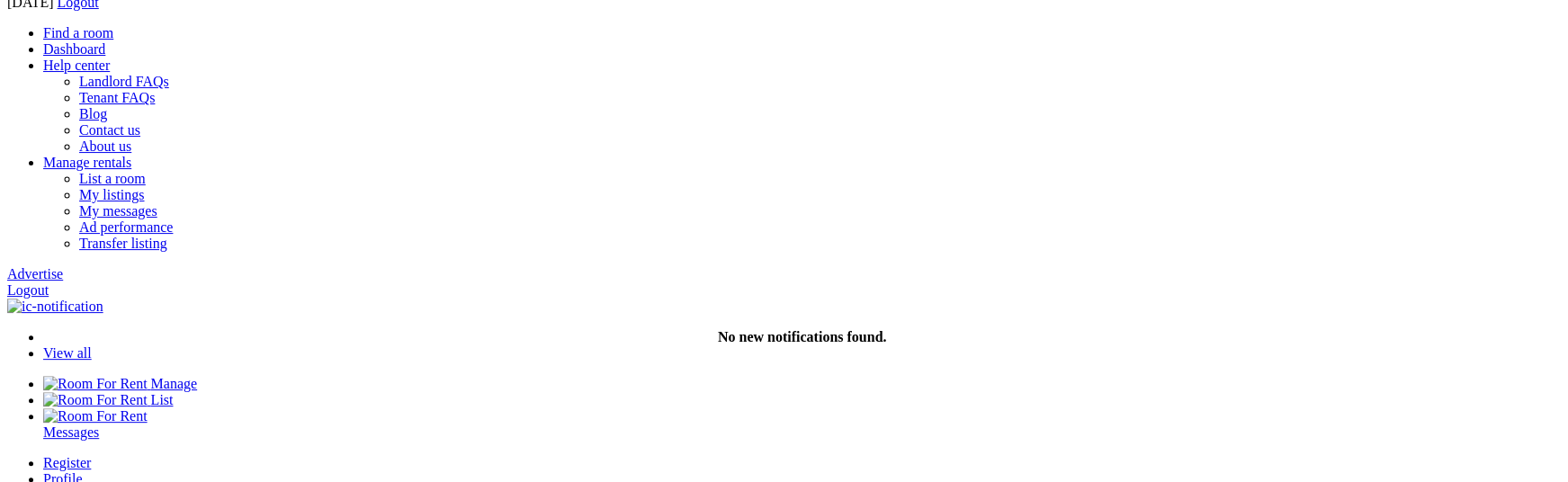
type input "C:\fakepath\Screenshot 2025-09-18 at 8.33.40 PM.png"
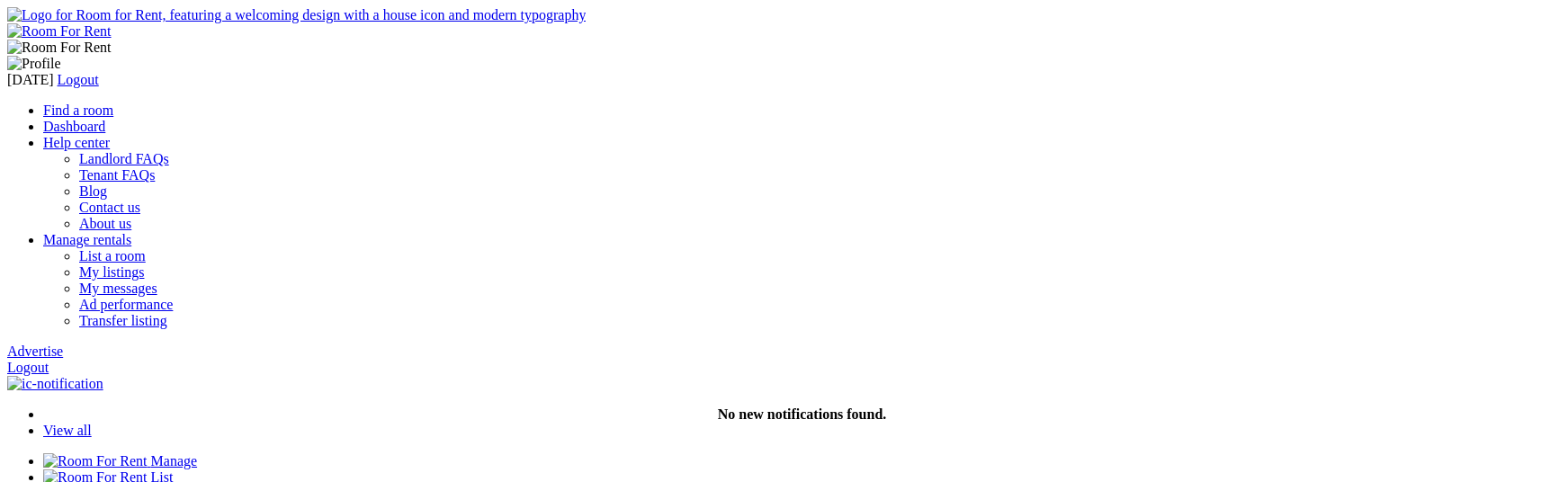
scroll to position [77, 0]
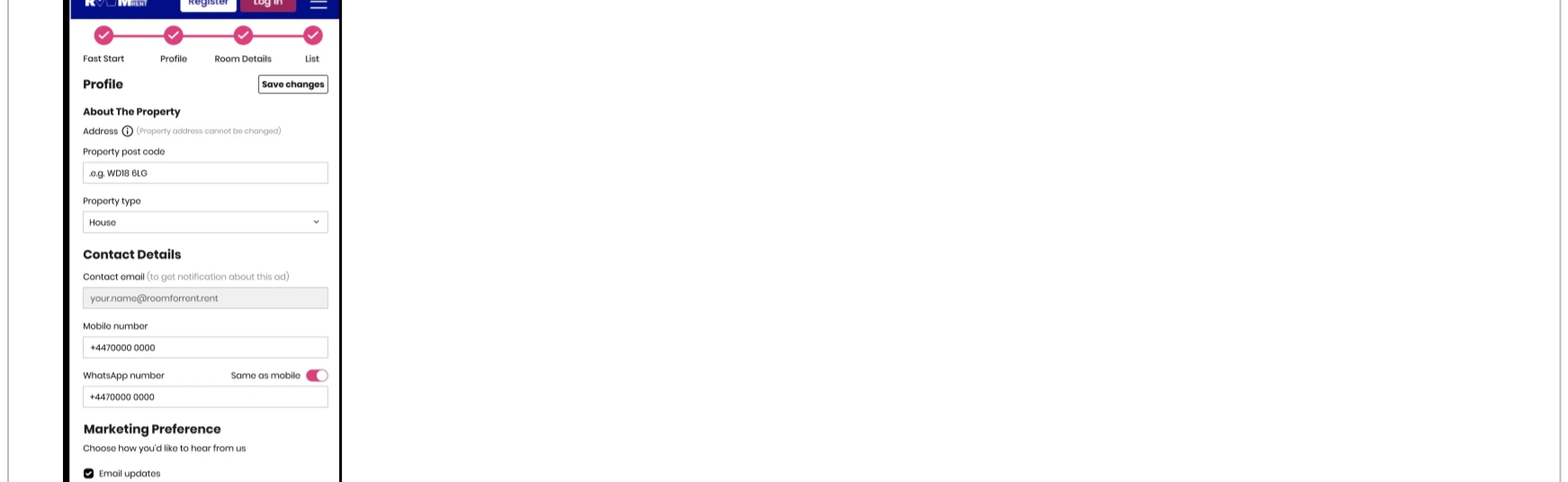
scroll to position [835, 0]
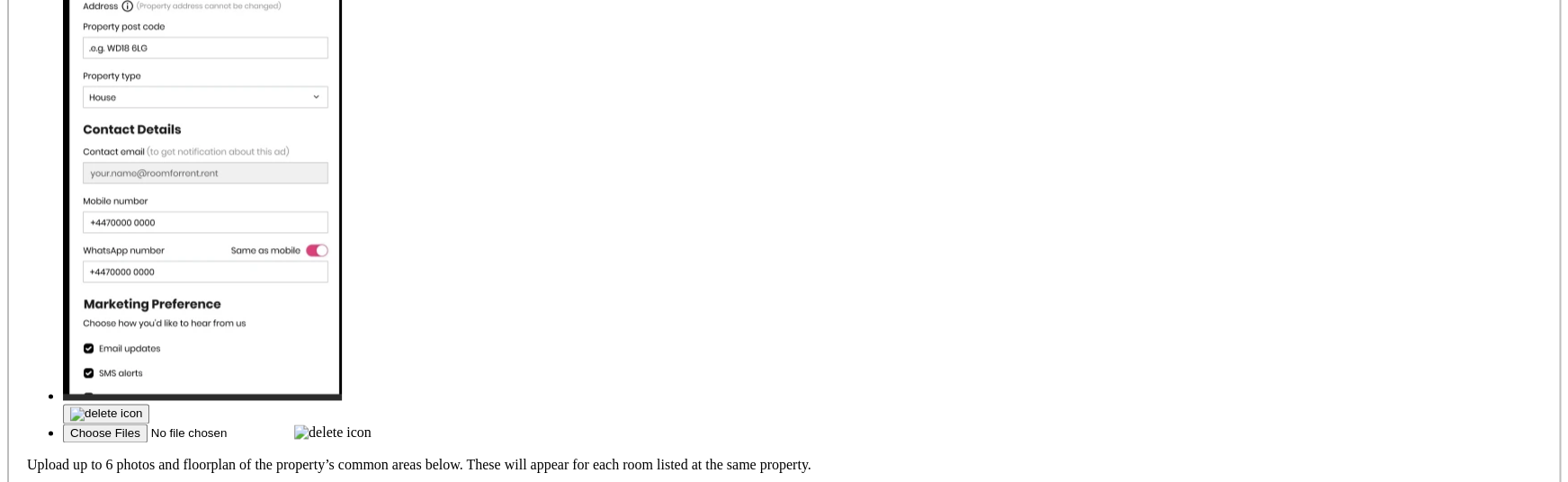
scroll to position [1010, 0]
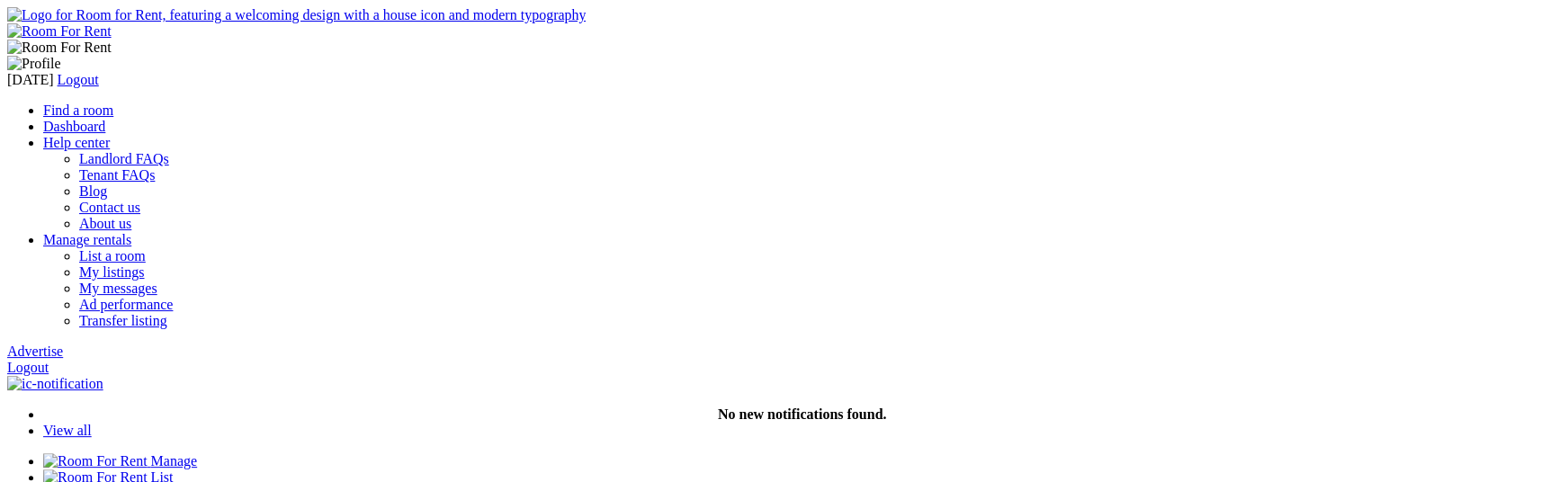
type input "C:\fakepath\Screenshot 2025-09-15 at 7.35.20 PM.png"
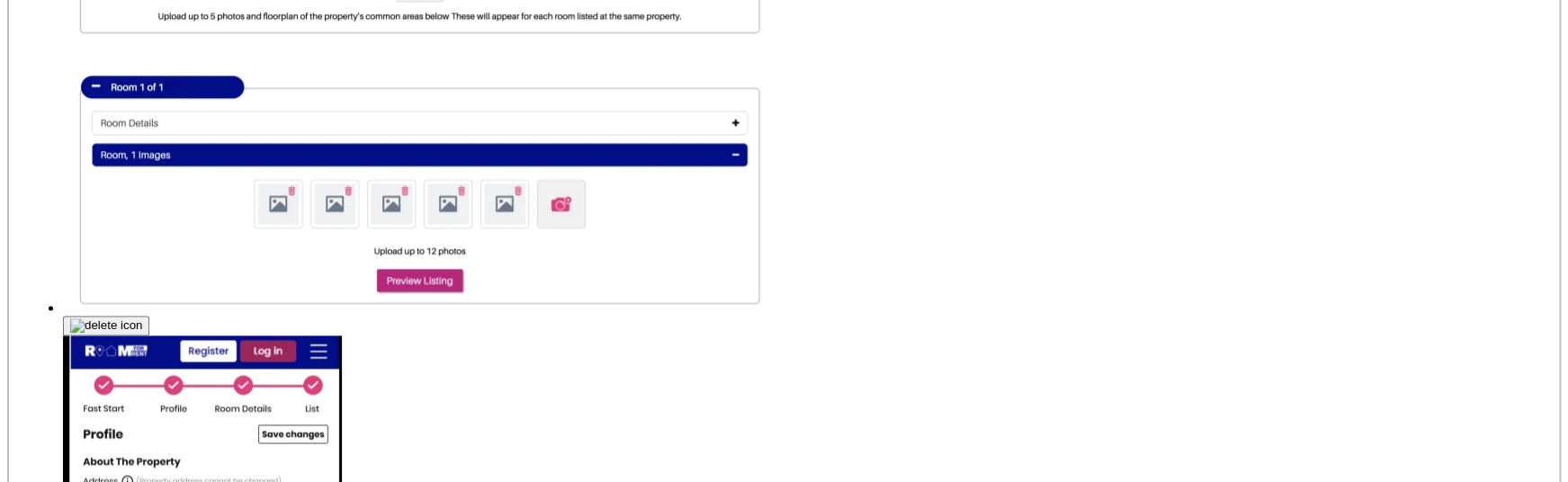
scroll to position [972, 0]
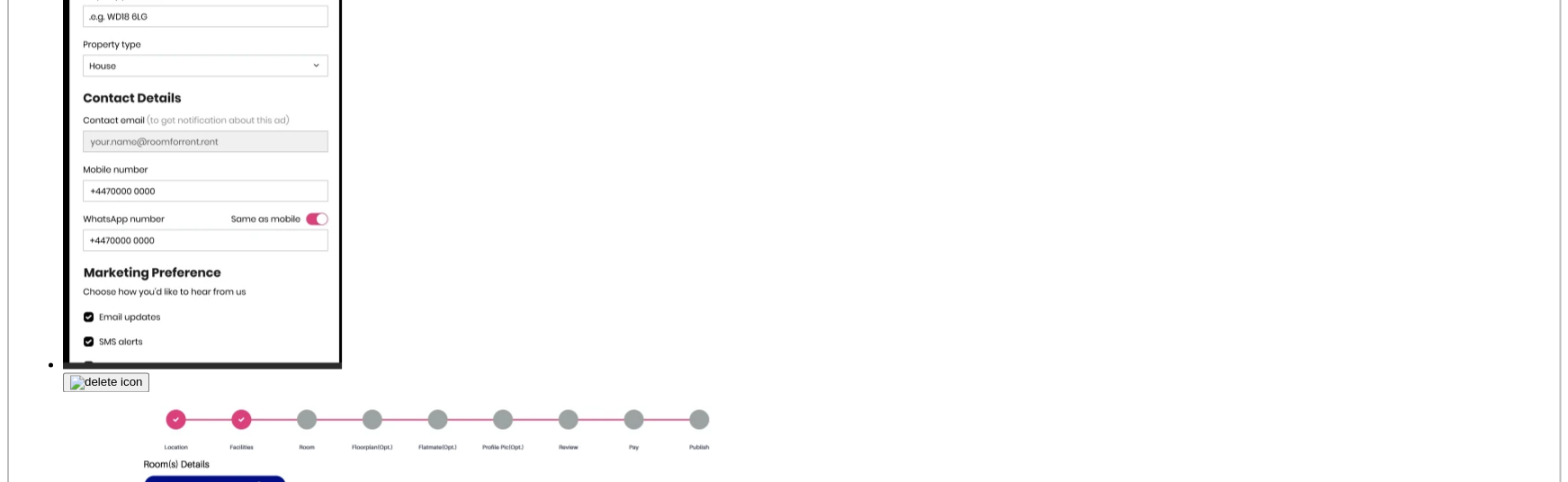
scroll to position [981, 0]
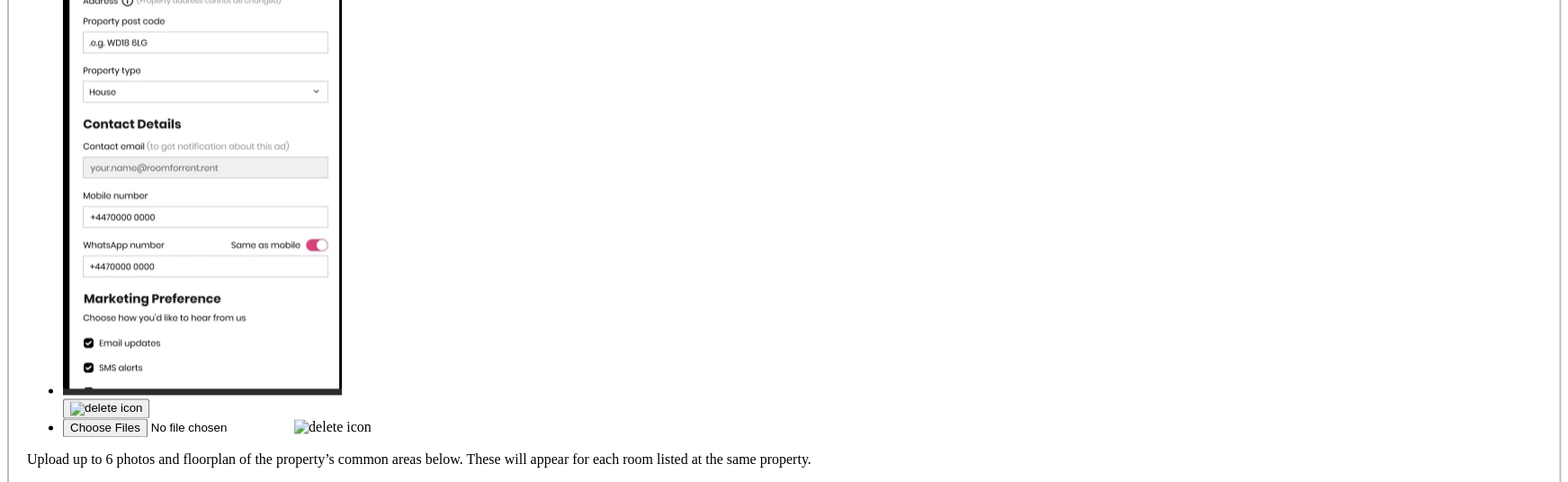
scroll to position [960, 0]
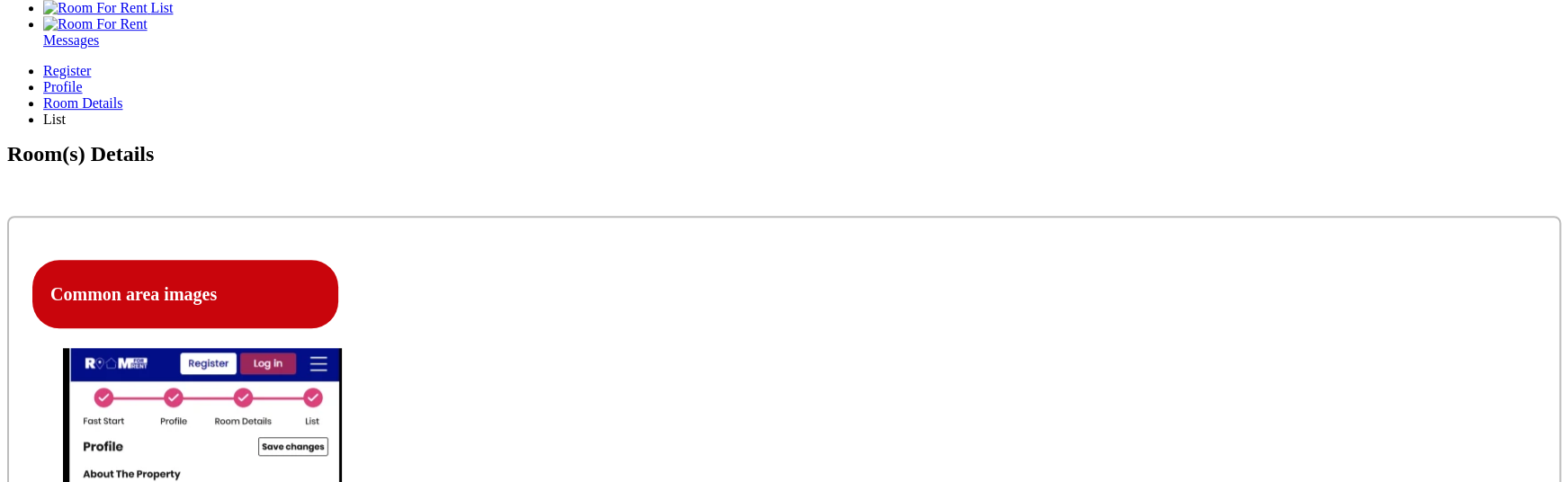
scroll to position [473, 0]
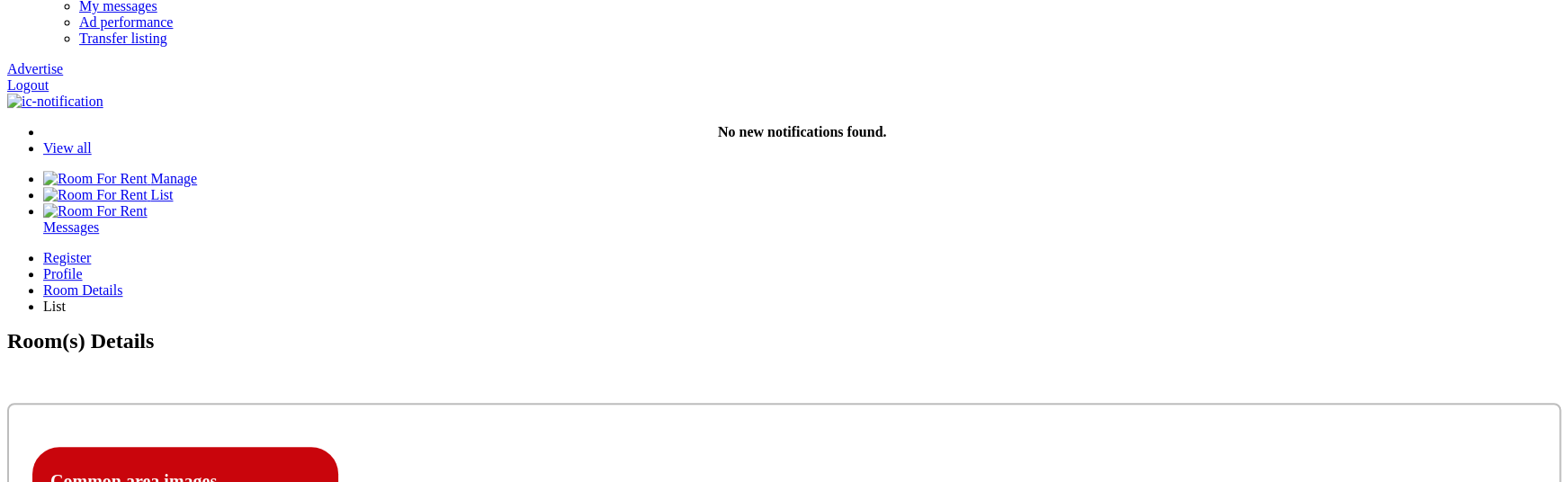
scroll to position [282, 0]
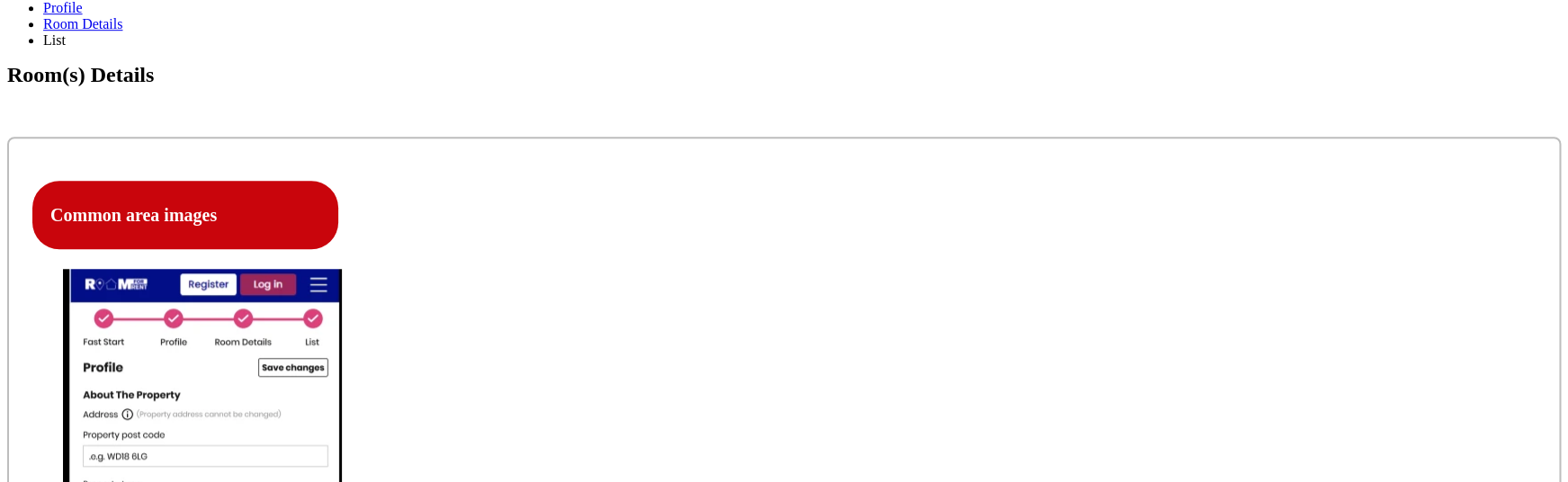
scroll to position [549, 0]
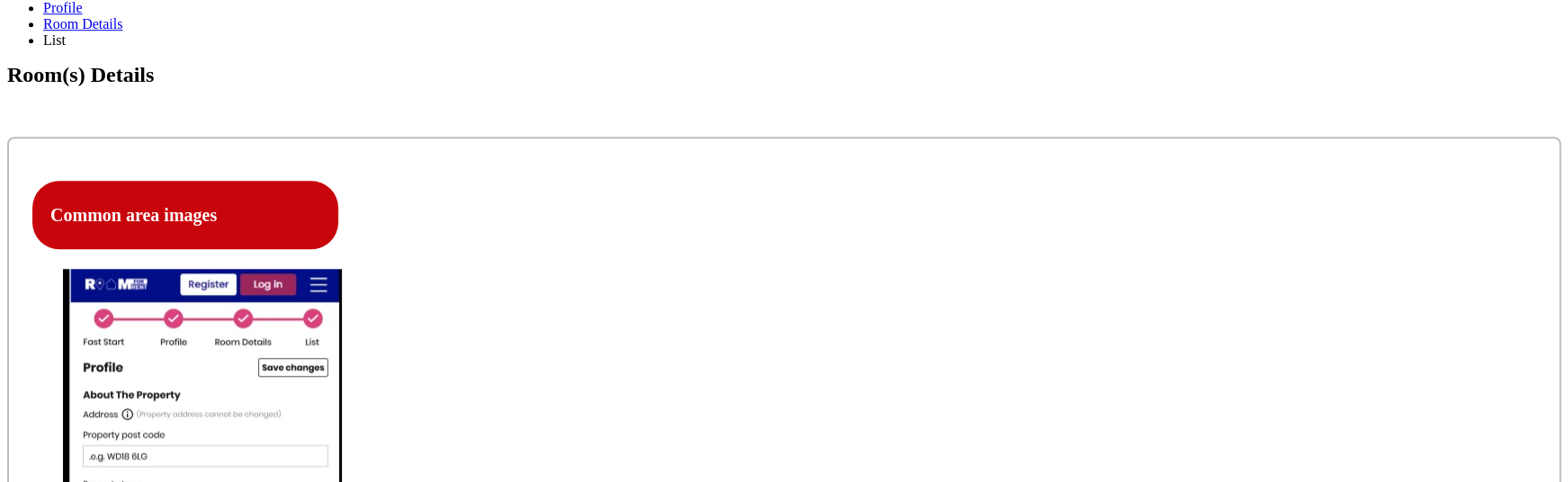
type input "C:\fakepath\Screenshot [DATE] 7.58.10 PM.png"
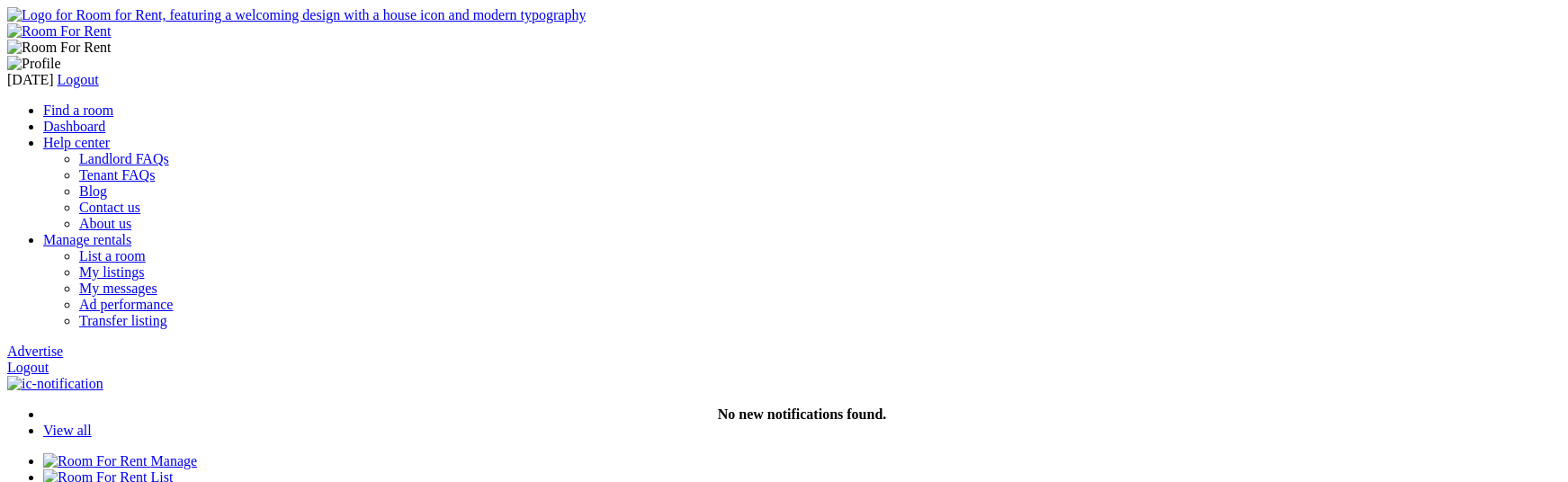
scroll to position [549, 0]
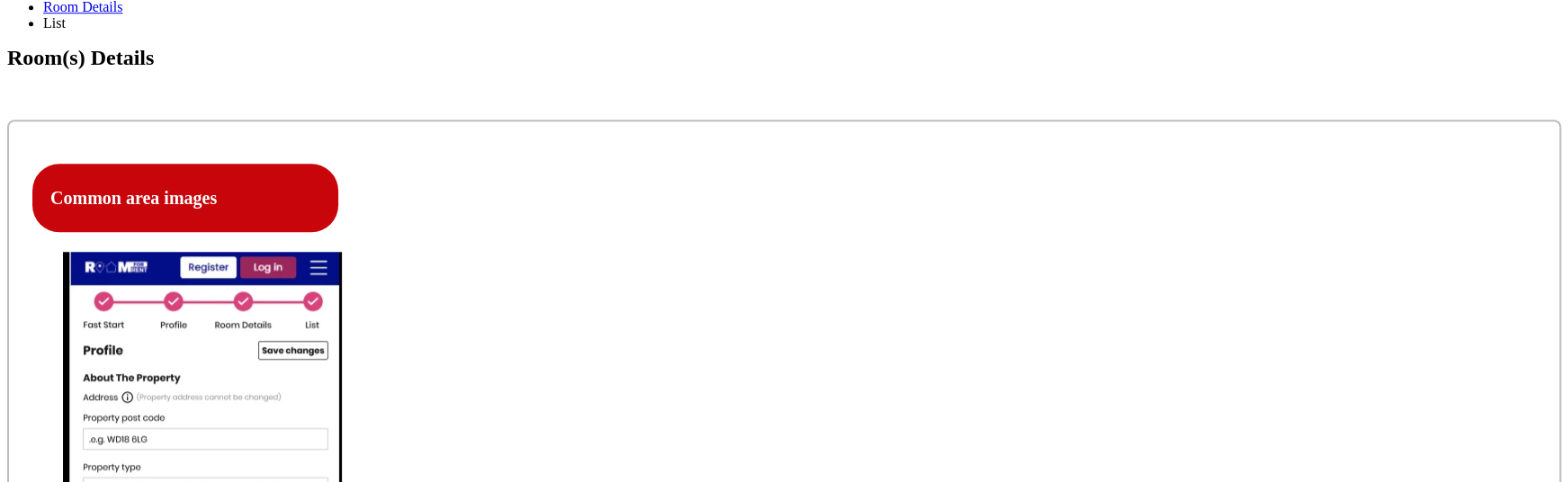
type input "C:\fakepath\Screenshot 2025-09-15 at 7.58.10 PM.png"
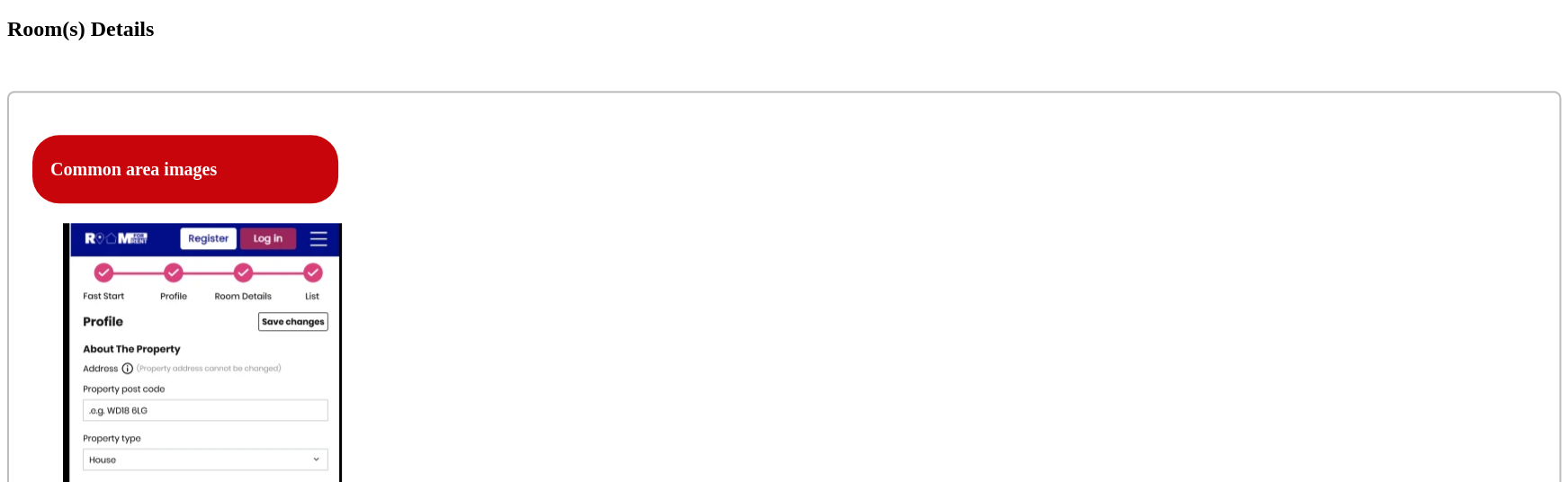
scroll to position [592, 0]
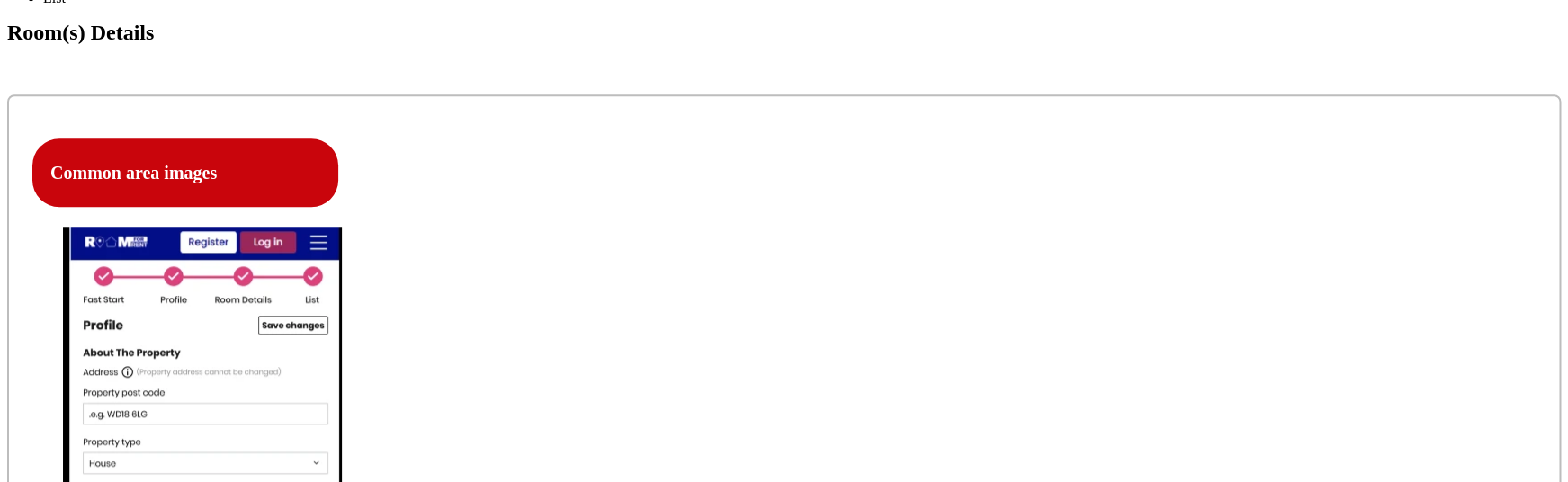
type input "C:\fakepath\Screenshot [DATE] 7.58.10 PM.png"
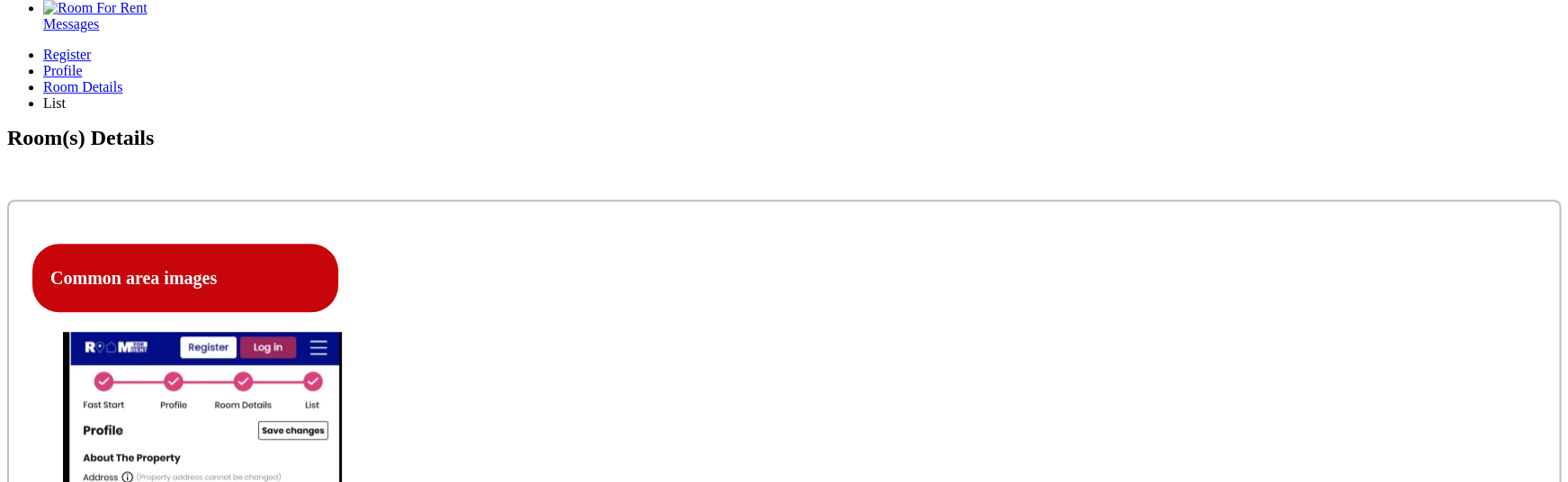
scroll to position [486, 0]
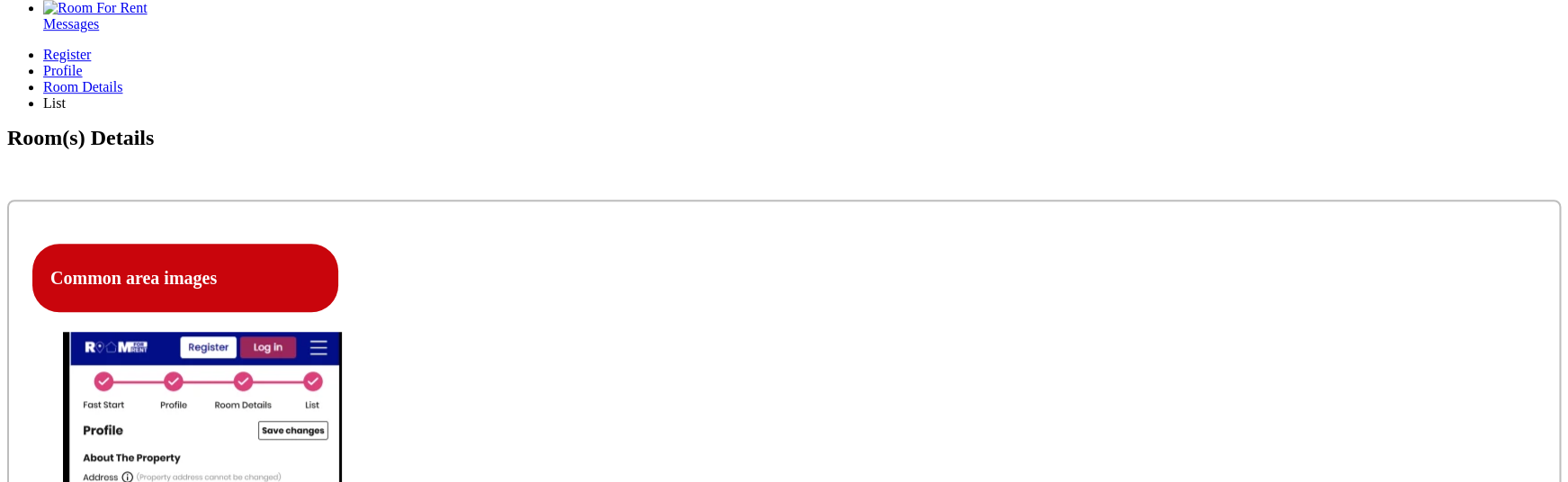
type input "C:\fakepath\Screenshot [DATE] 8.33.40 PM.png"
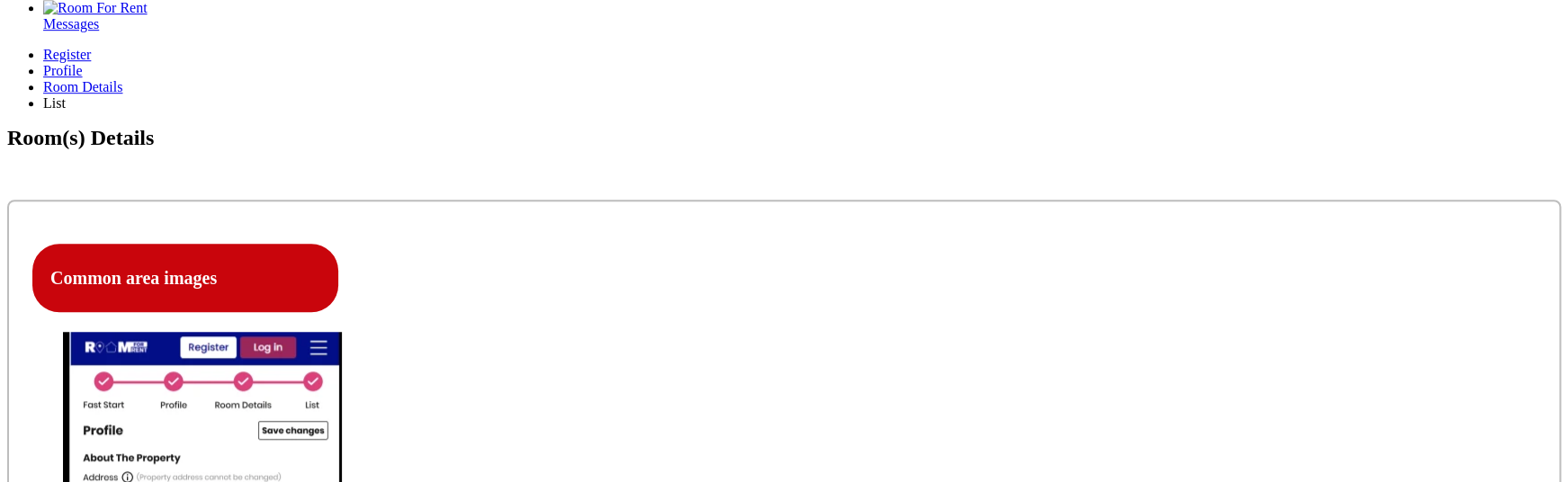
type input "C:\fakepath\Screenshot [DATE] 8.33.40 PM.png"
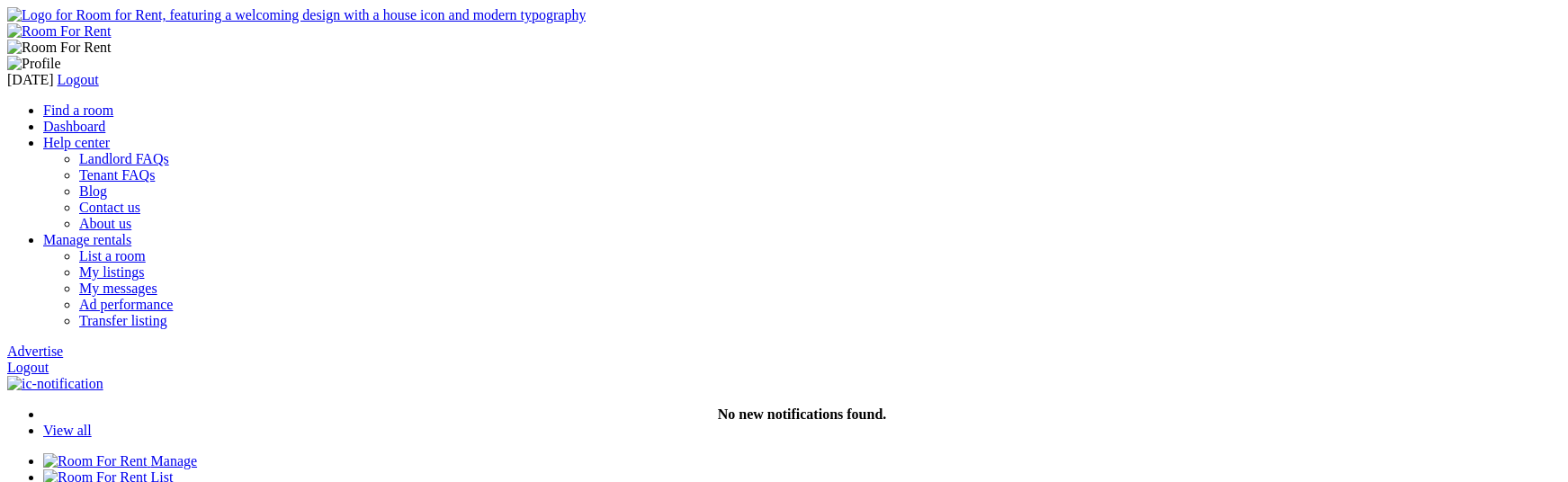
scroll to position [486, 0]
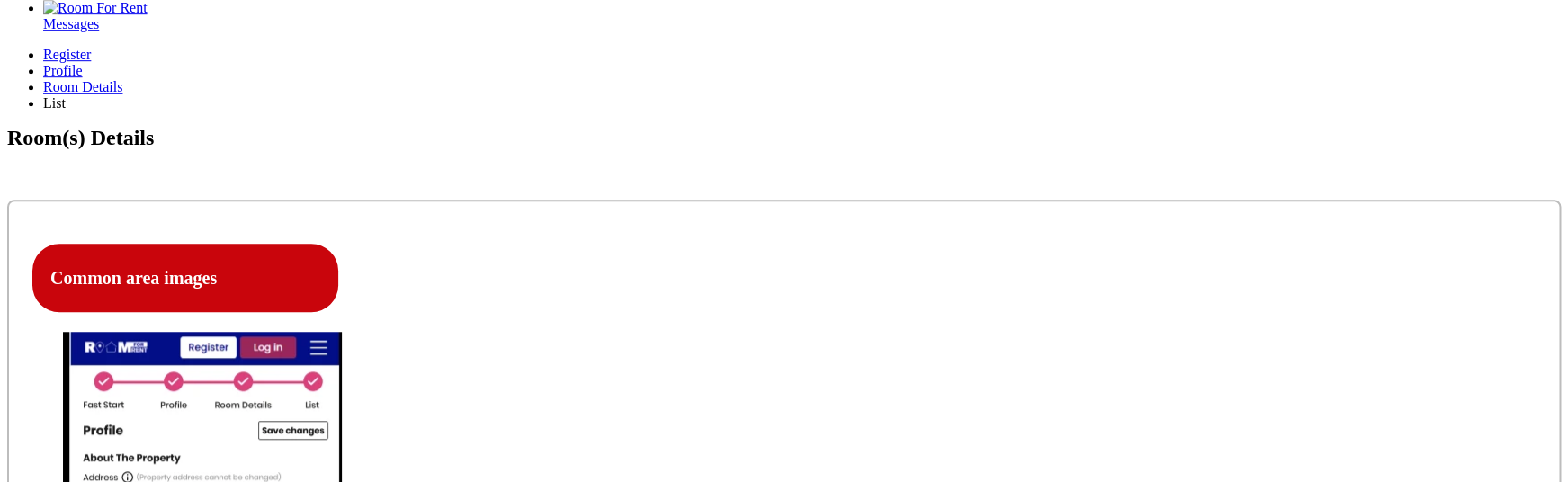
type input "C:\fakepath\Screenshot 2025-09-18 at 8.33.40 PM.png"
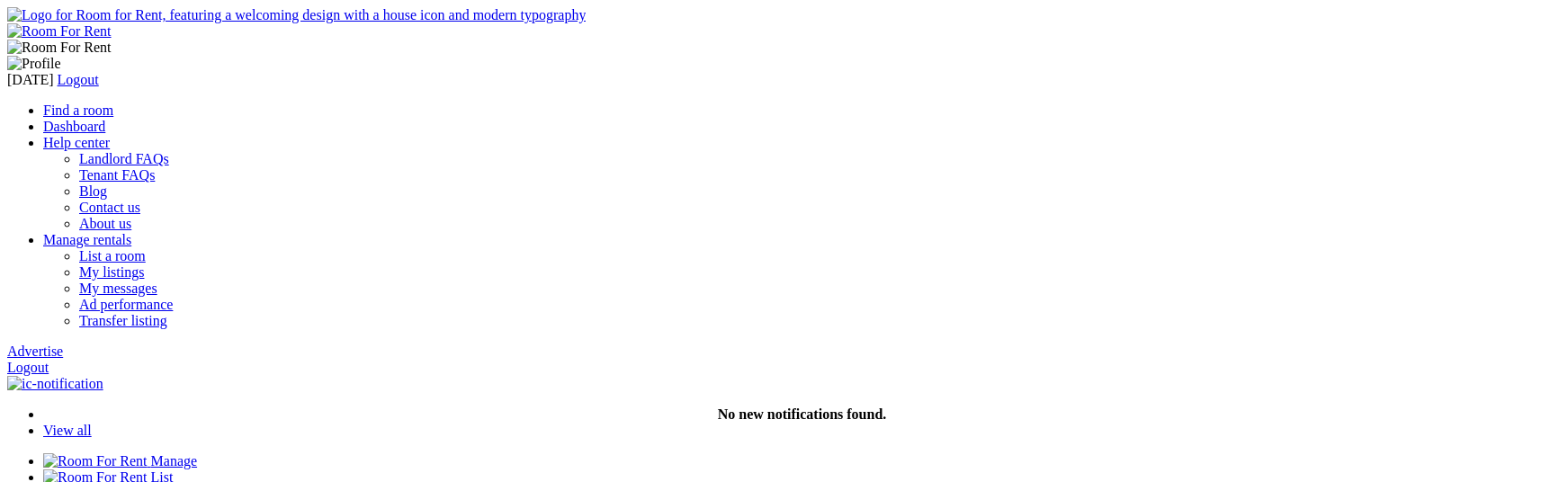
scroll to position [486, 0]
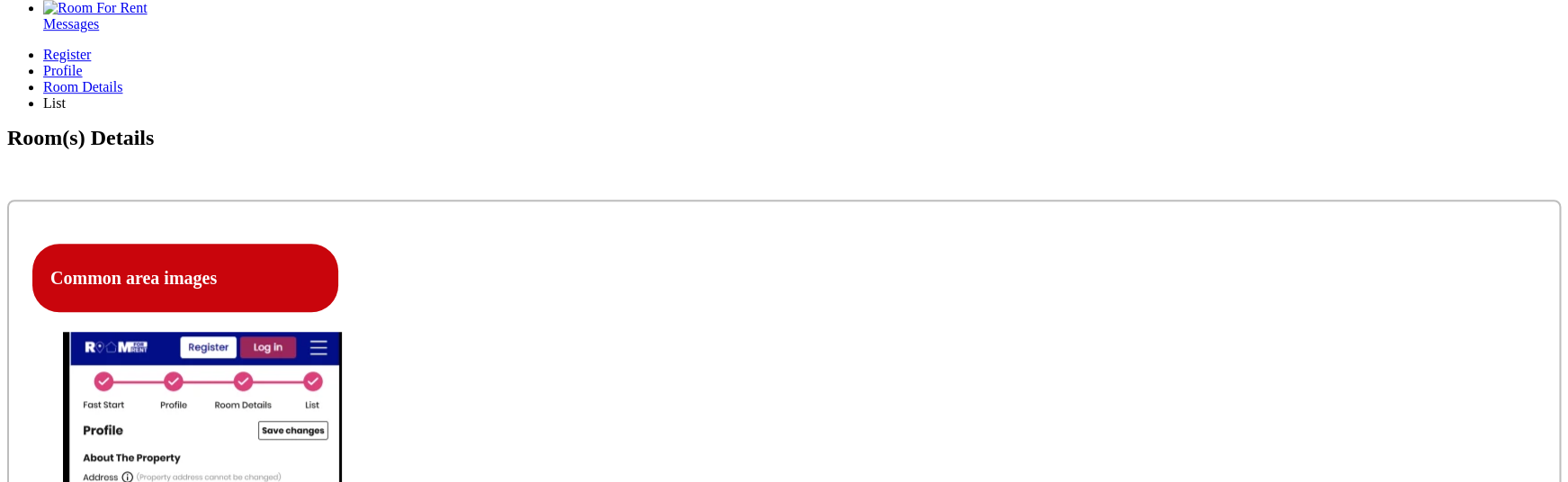
scroll to position [486, 0]
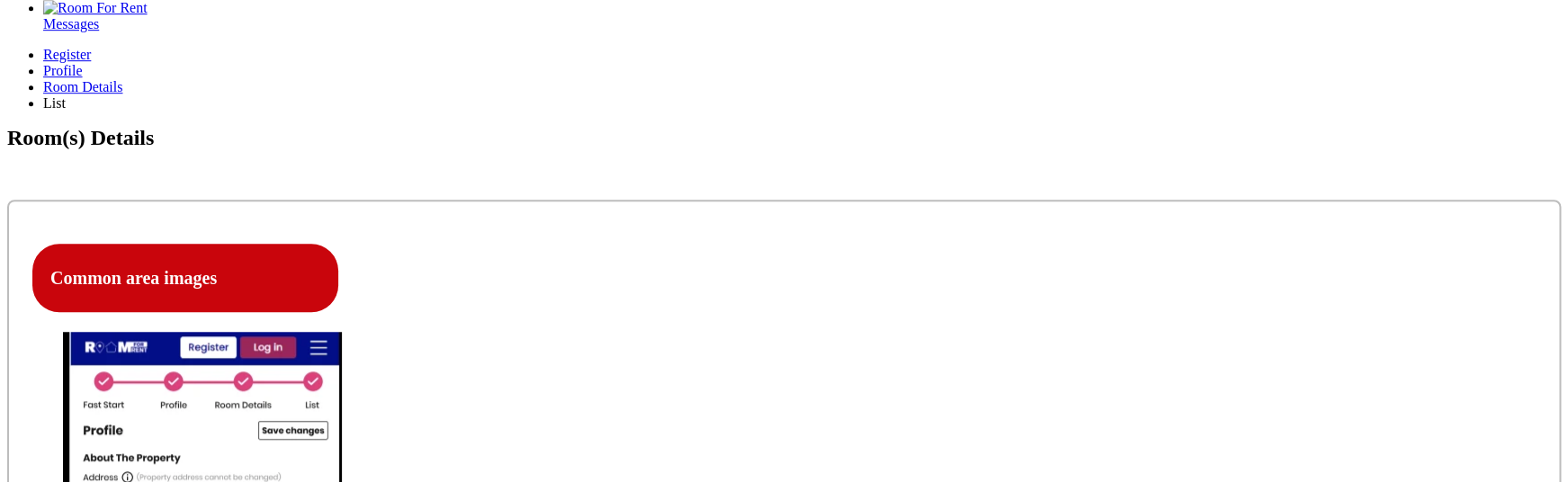
type input "C:\fakepath\Screenshot [DATE] 10.01.08 AM.png"
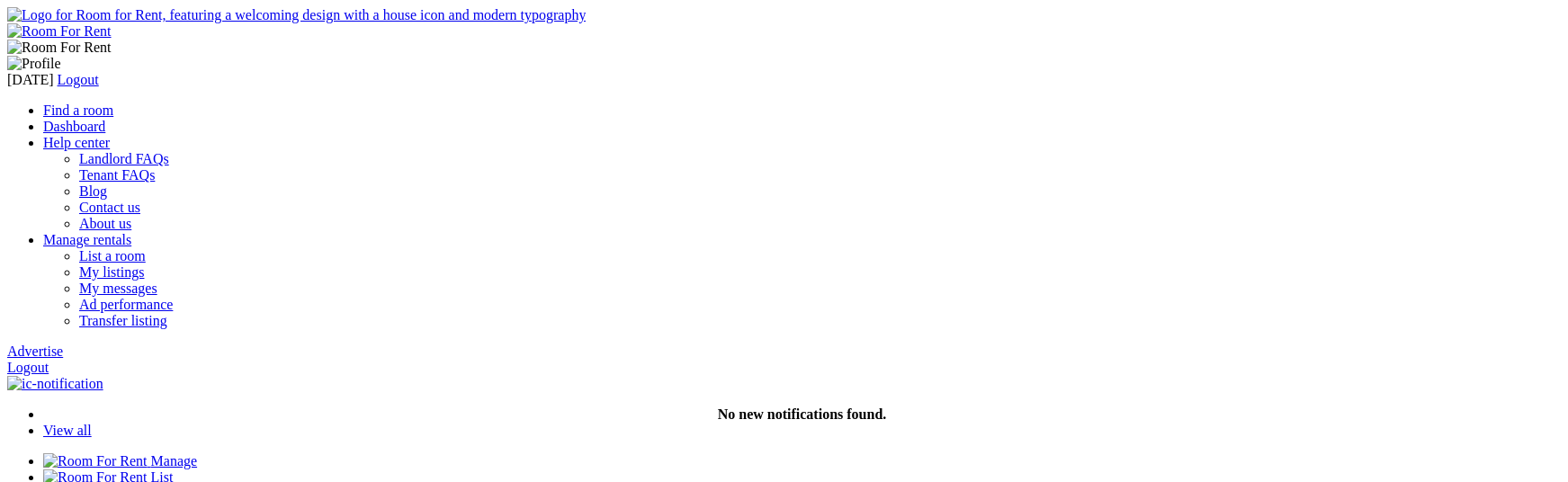
scroll to position [486, 0]
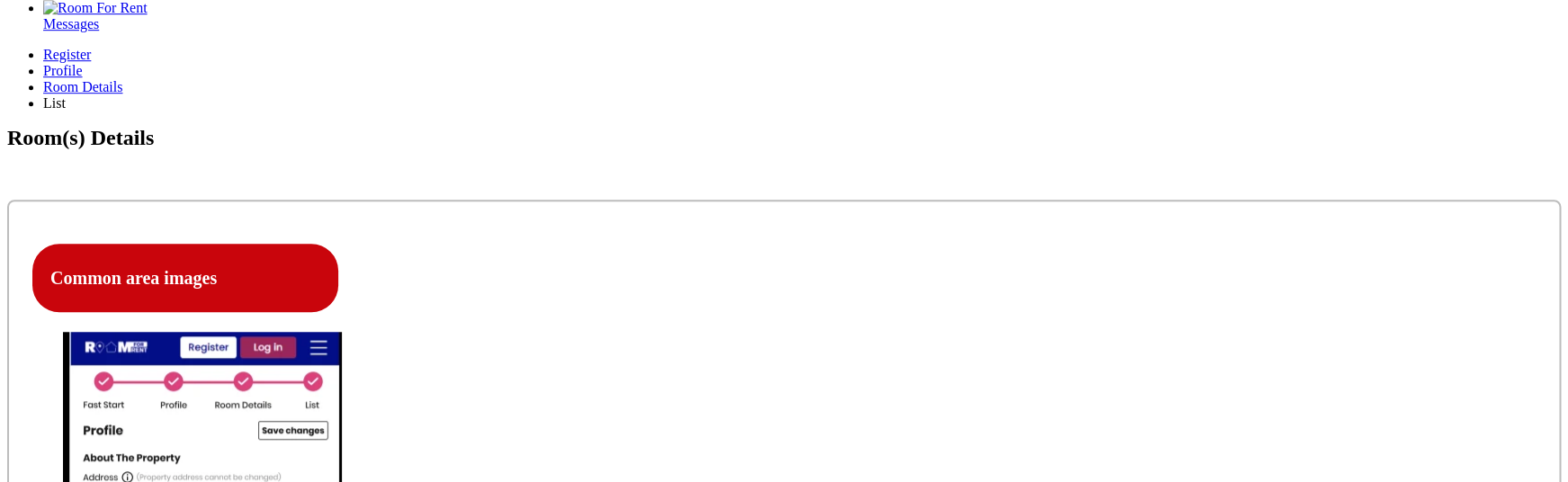
type input "C:\fakepath\Screenshot 2025-09-21 at 10.01.08 AM.png"
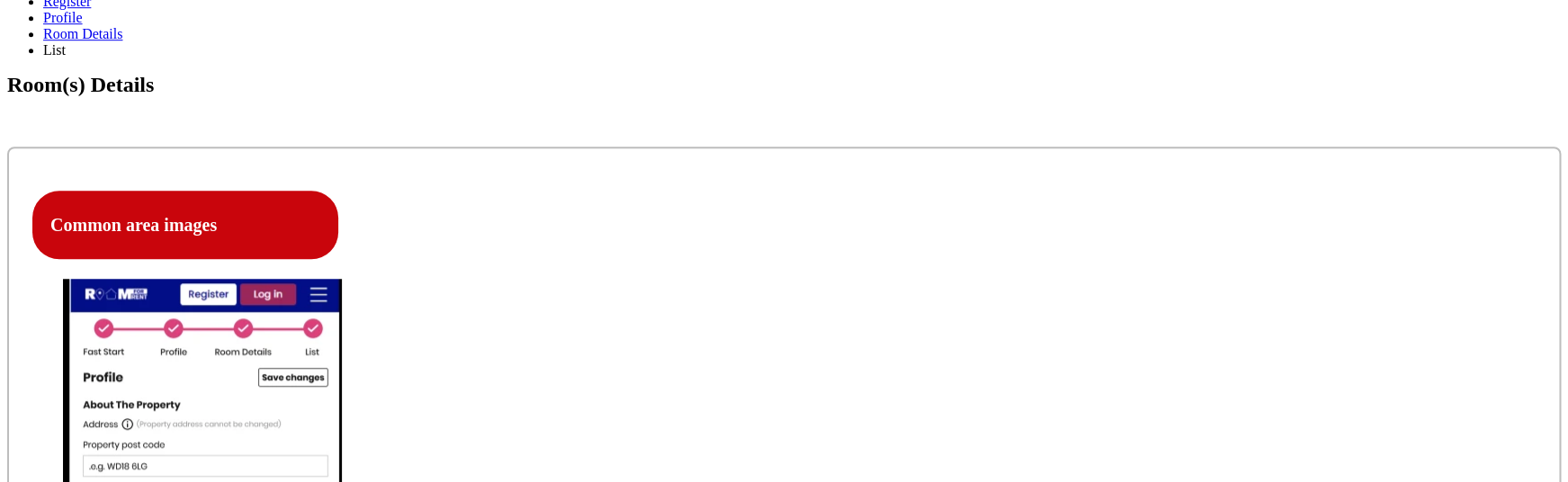
scroll to position [548, 0]
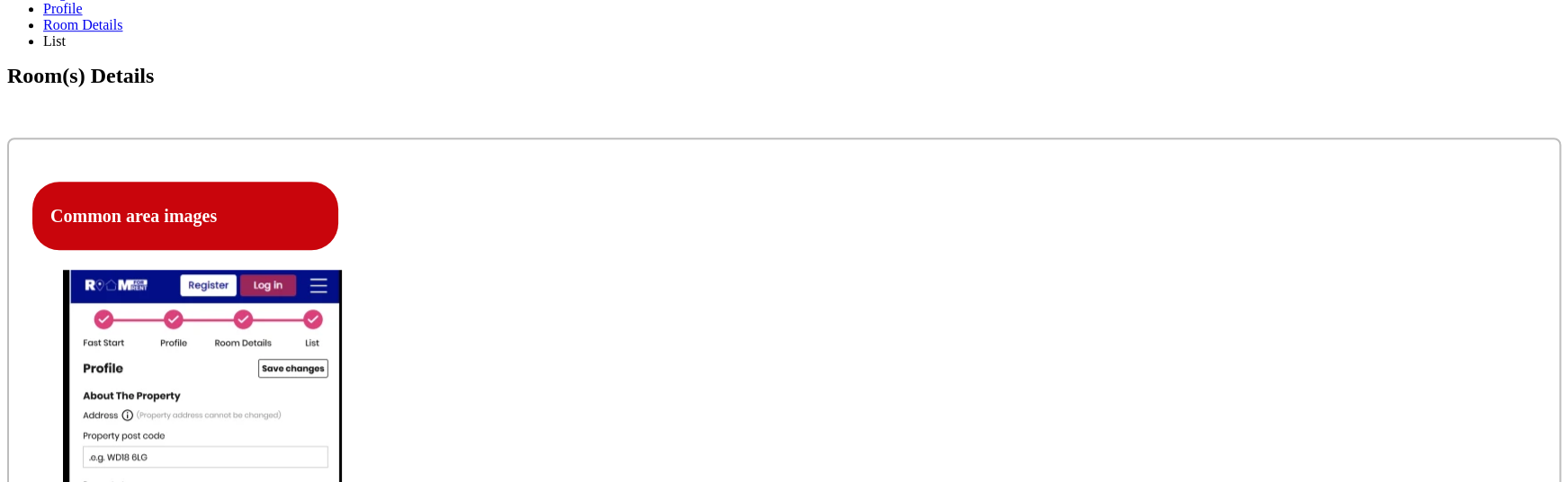
type input "C:\fakepath\Screenshot [DATE] 8.33.40 PM.png"
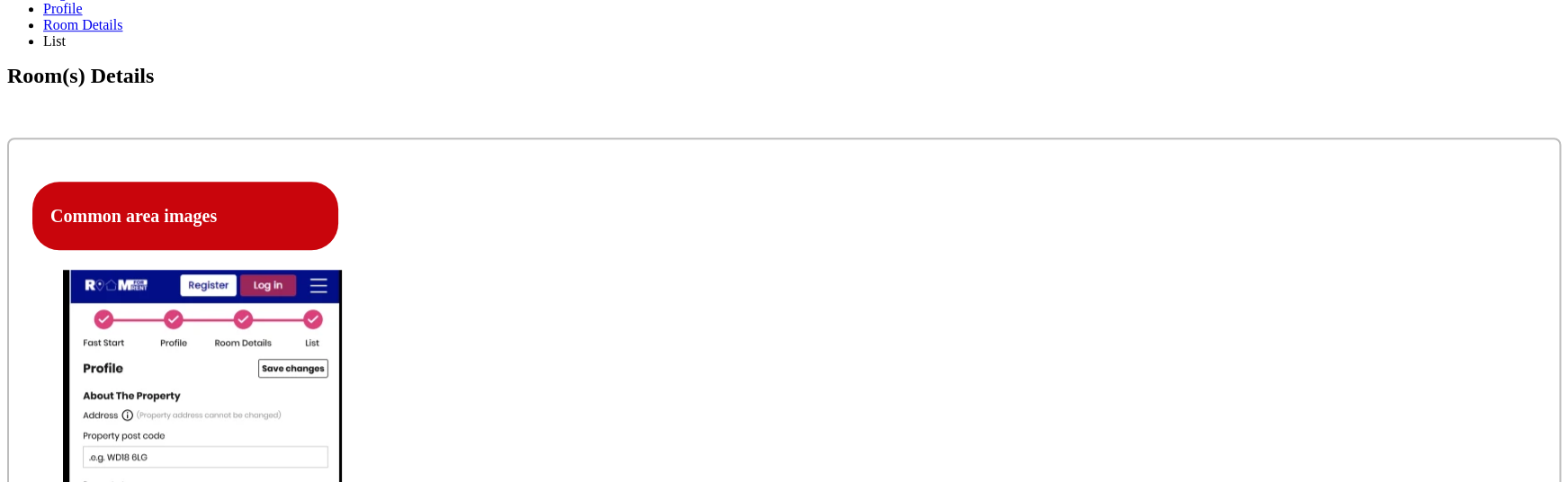
type input "C:\fakepath\Screenshot 2025-09-15 at 7.41.24 PM.png"
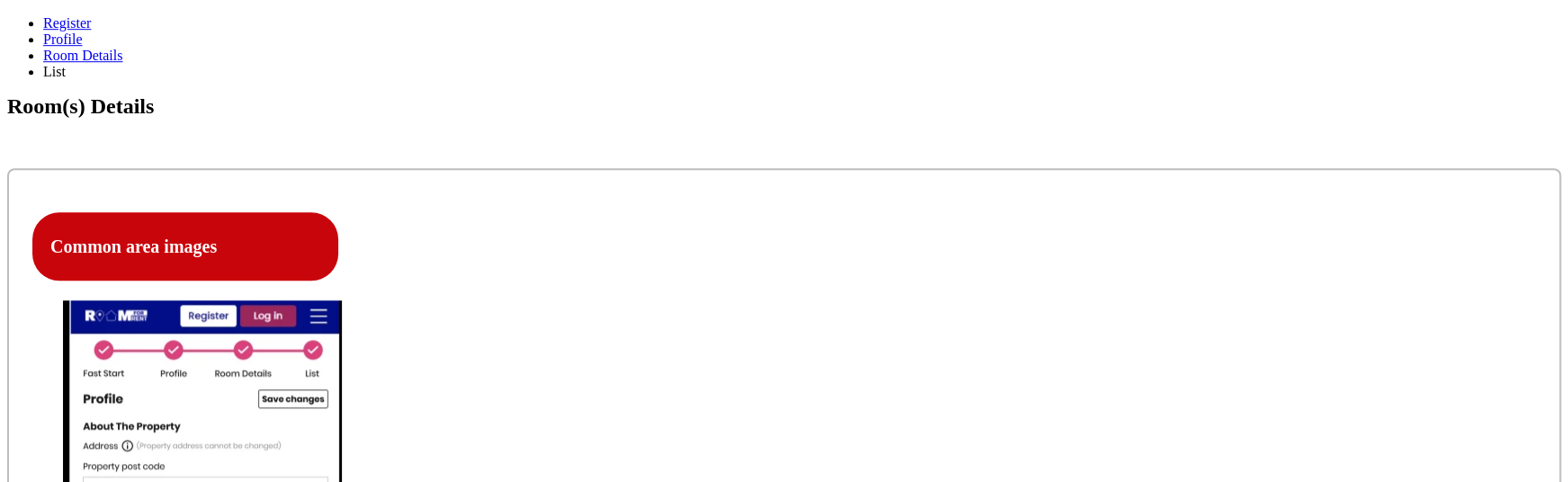
scroll to position [565, 0]
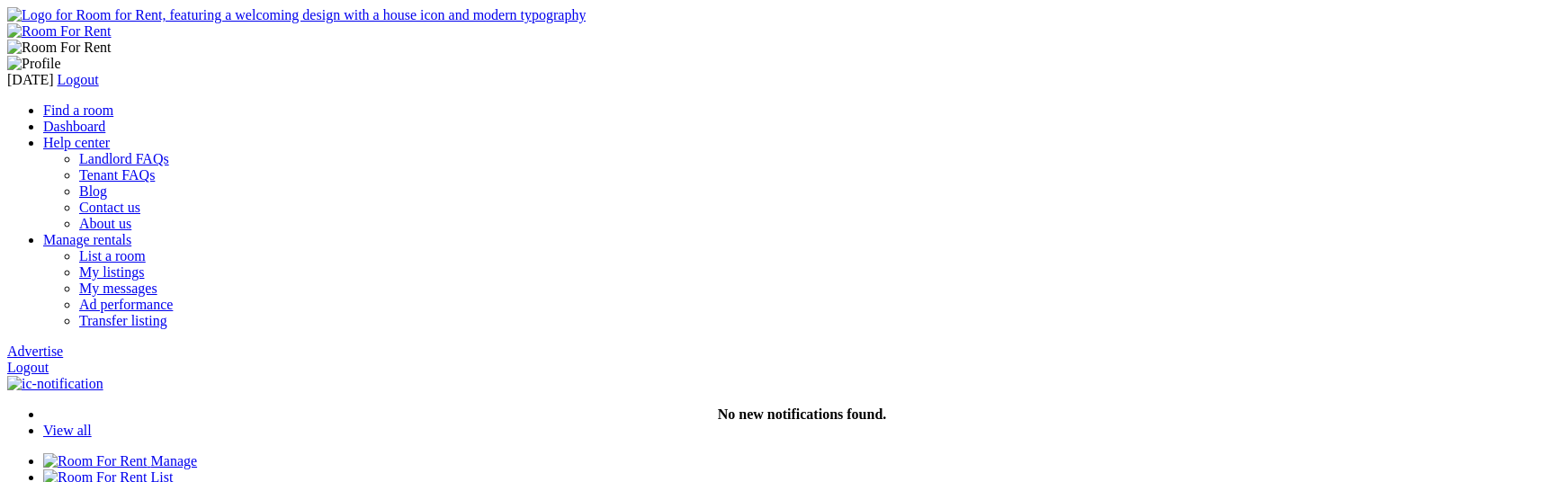
scroll to position [565, 0]
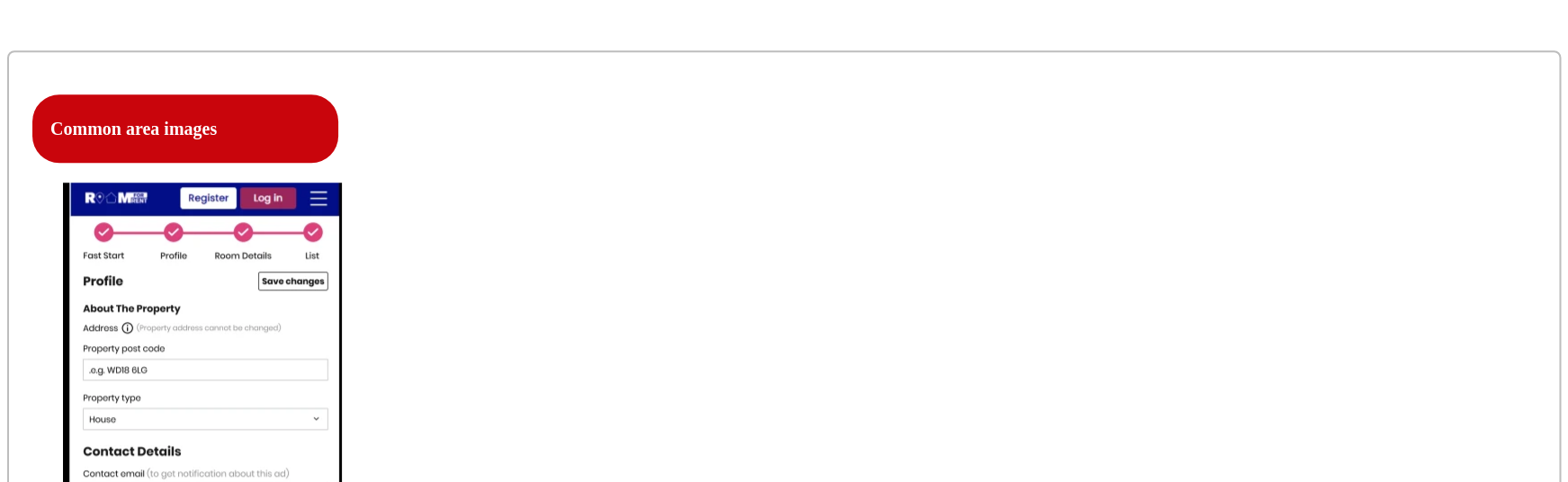
scroll to position [631, 0]
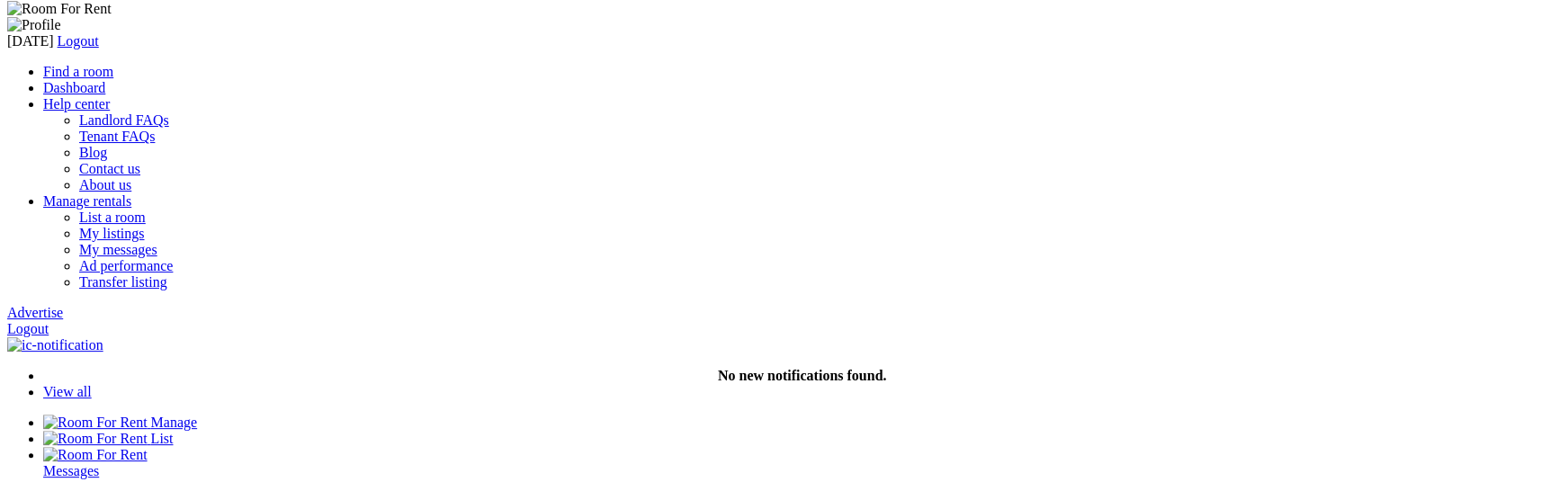
scroll to position [22, 0]
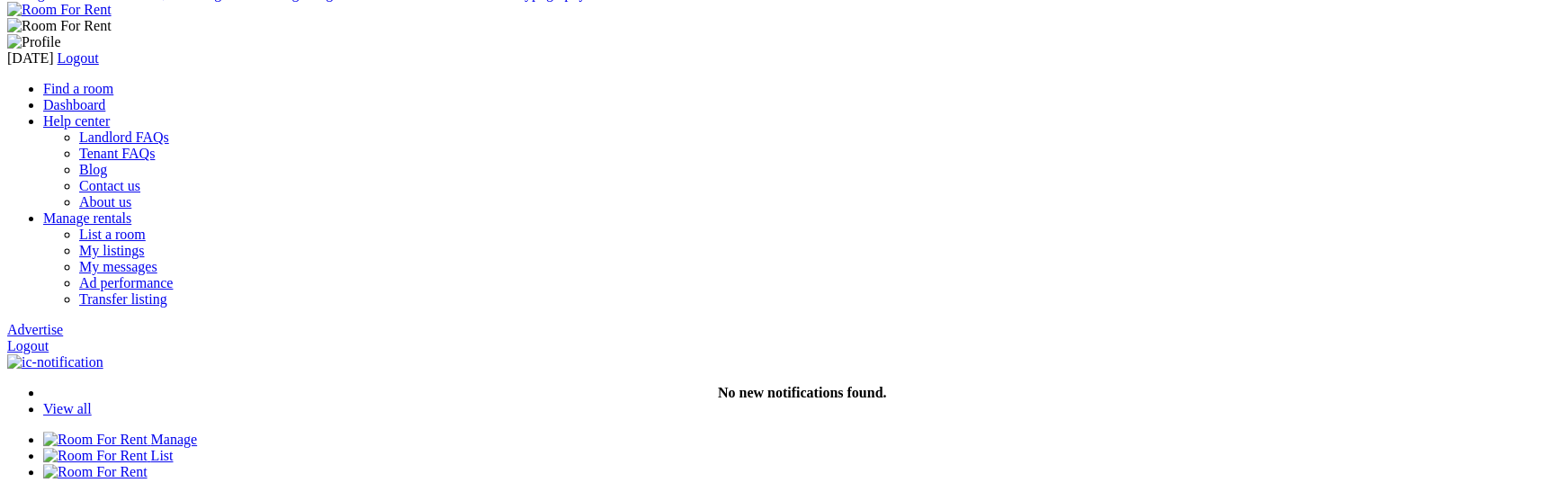
type input "C:\fakepath\Screenshot [DATE] 8.33.40 PM.png"
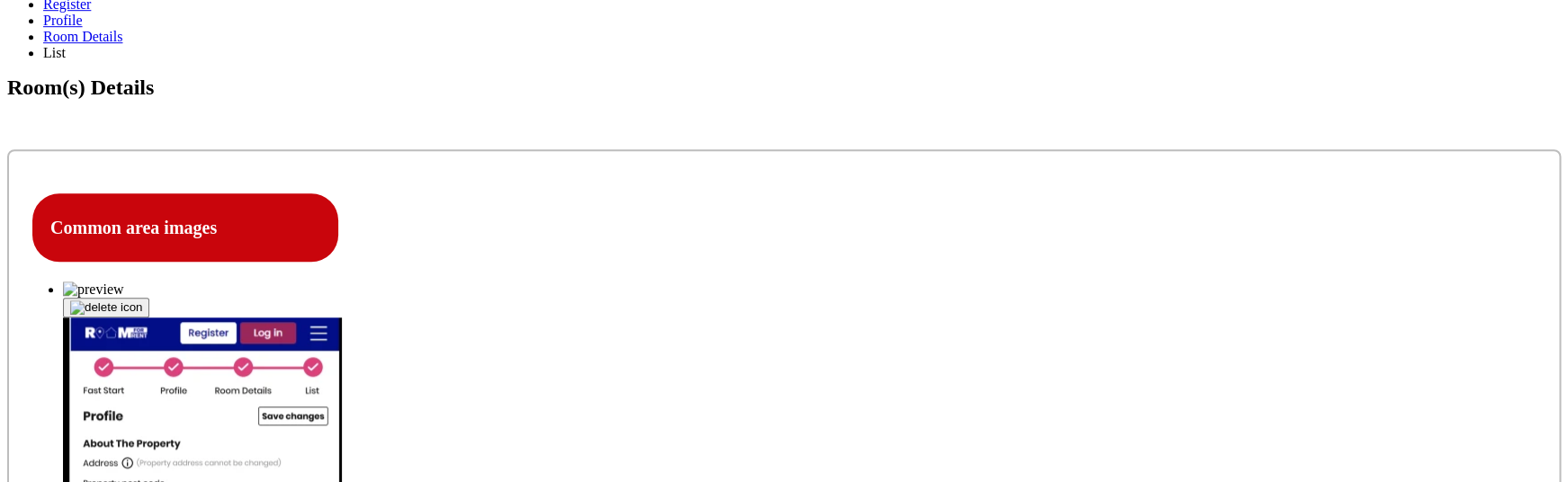
scroll to position [572, 0]
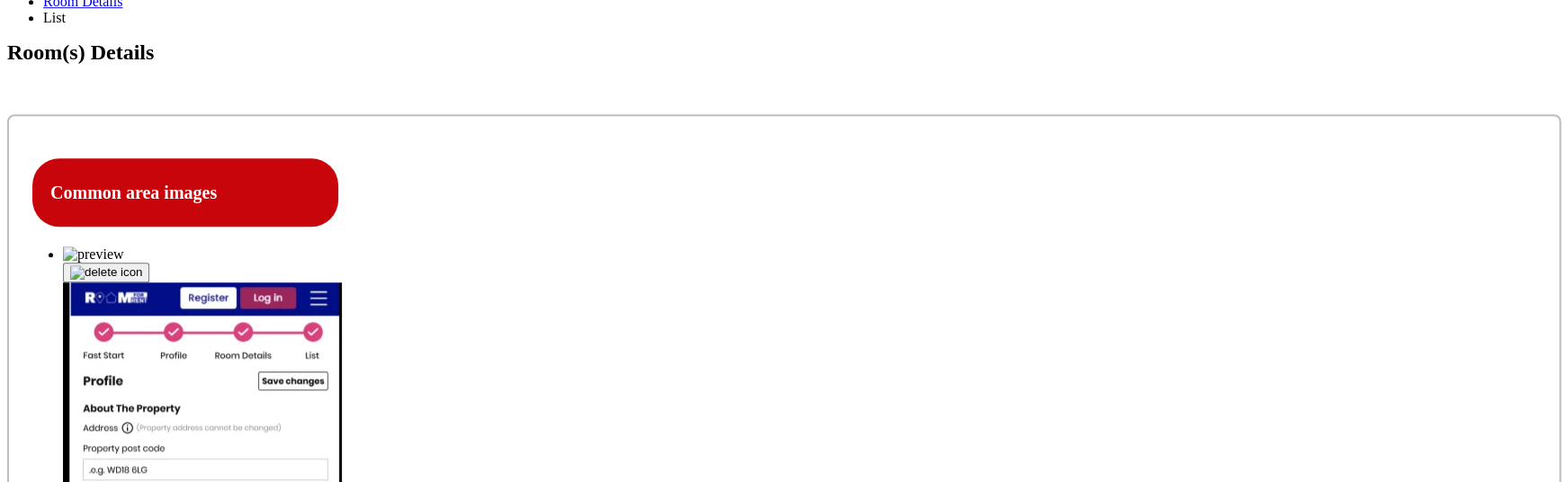
type input "C:\fakepath\Screenshot 2025-09-15 at 7.41.24 PM.png"
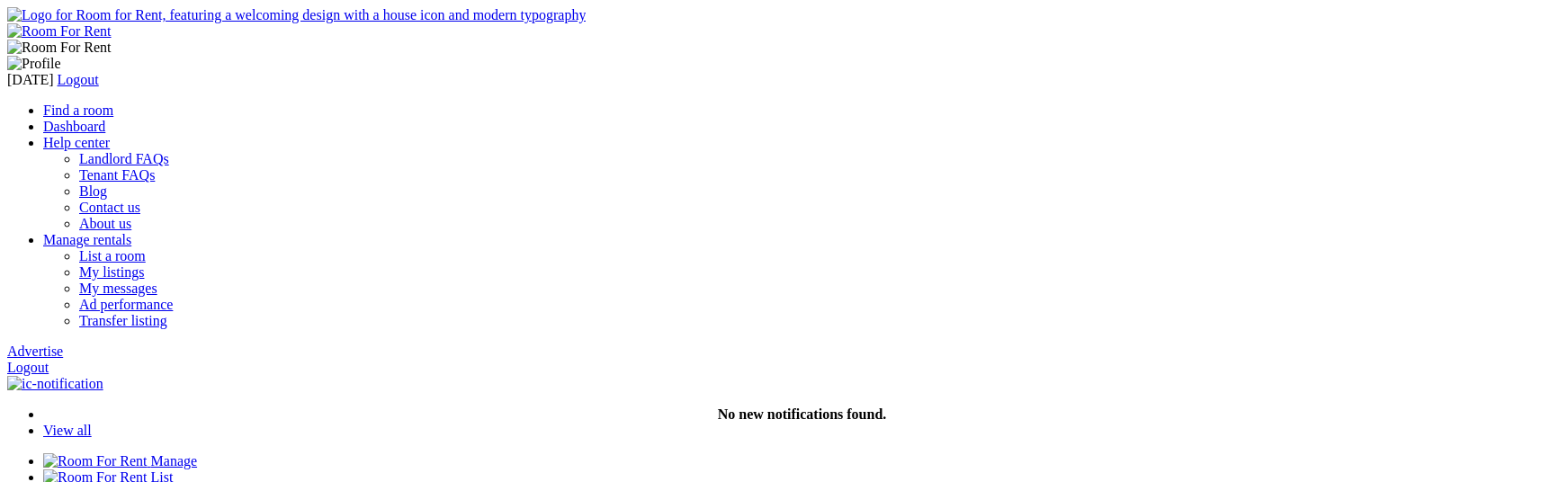
scroll to position [572, 0]
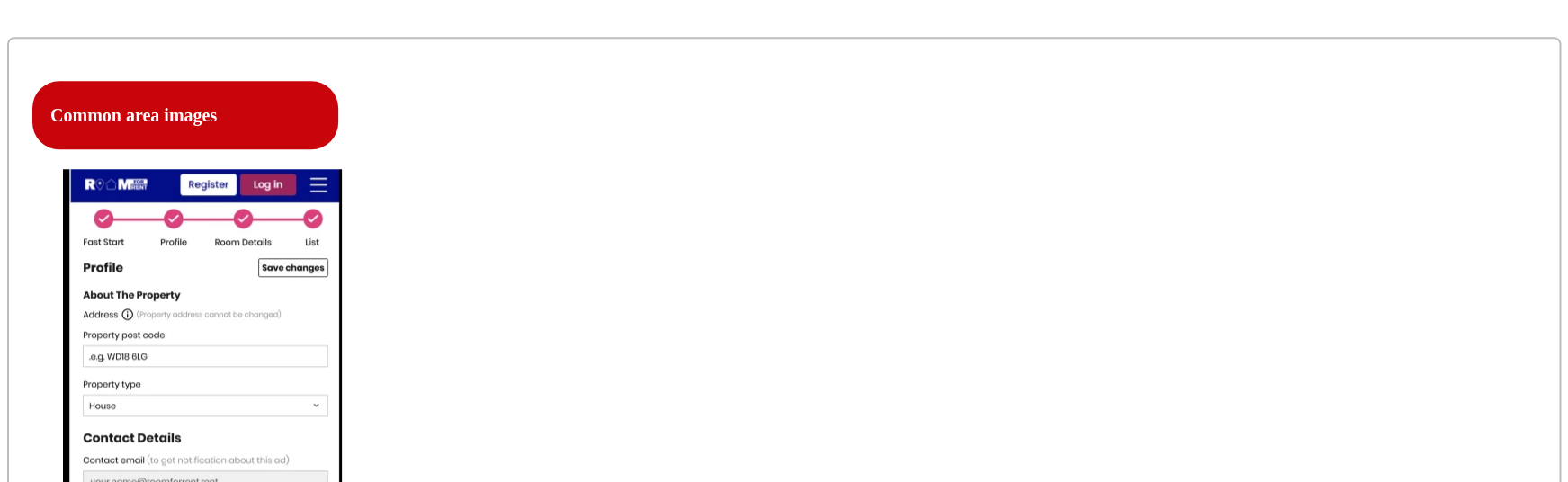
scroll to position [647, 0]
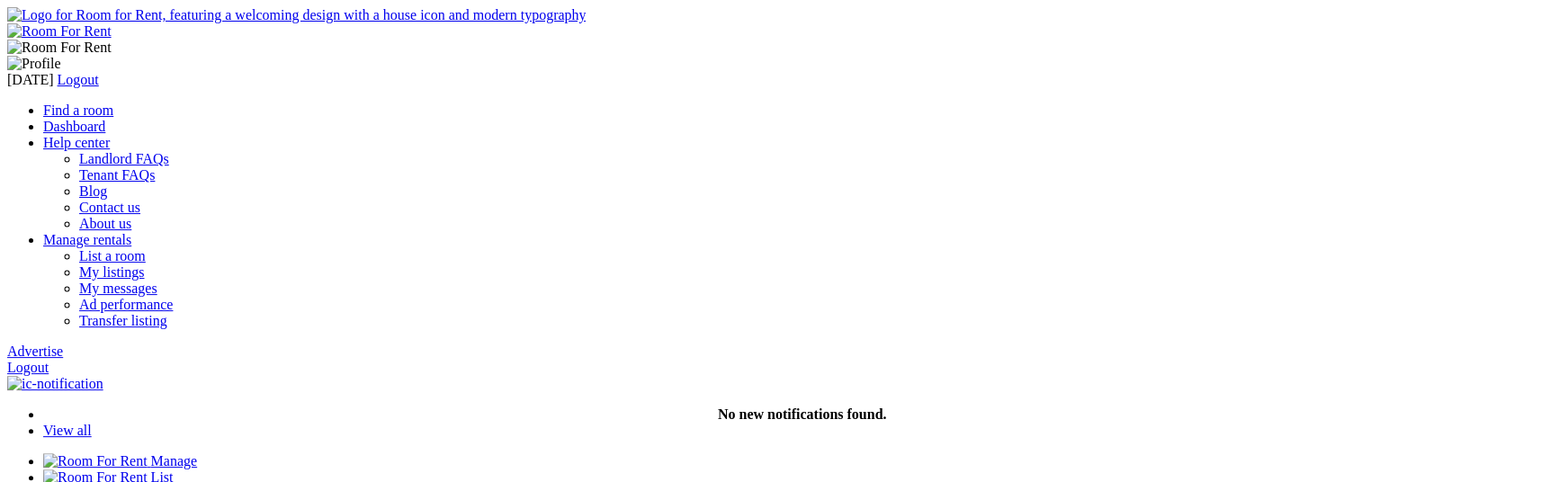
click at [48, 360] on link "Logout" at bounding box center [28, 368] width 42 height 15
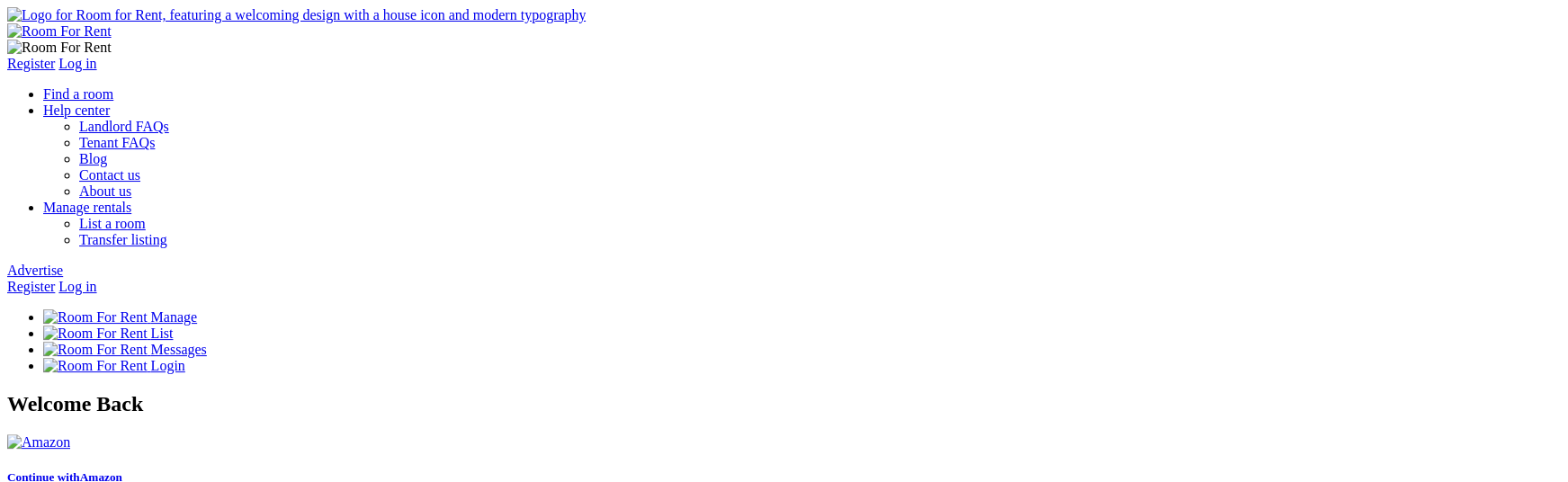
type input "[EMAIL_ADDRESS][DOMAIN_NAME]"
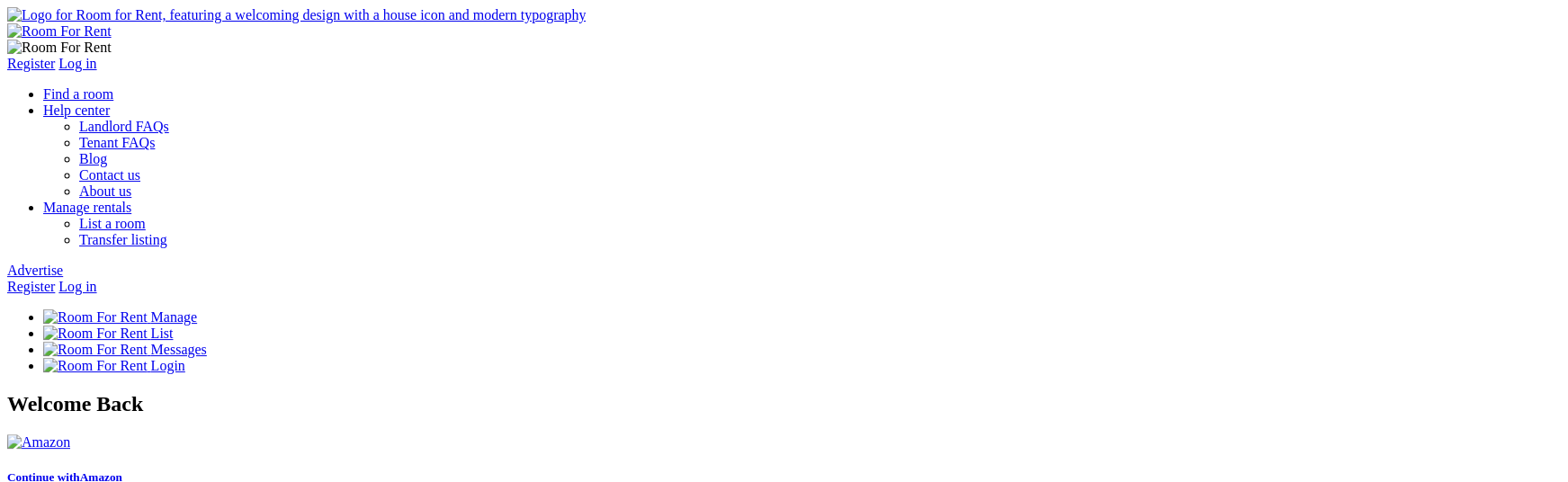
type input "s"
click at [55, 279] on link "Register" at bounding box center [31, 286] width 47 height 15
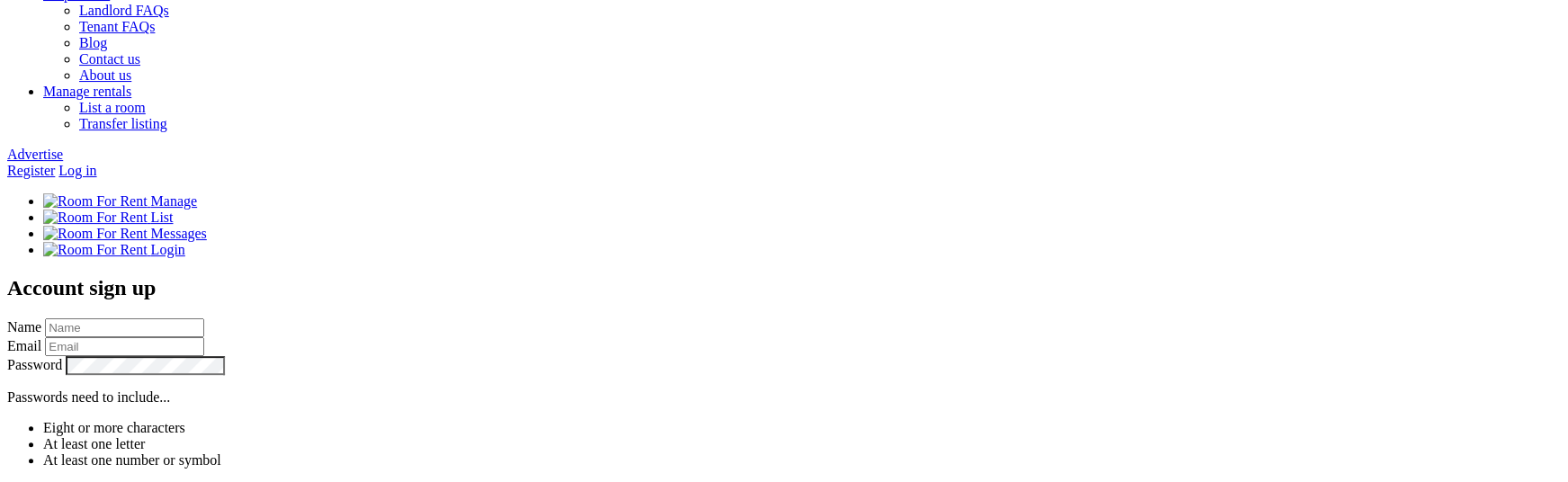
scroll to position [123, 0]
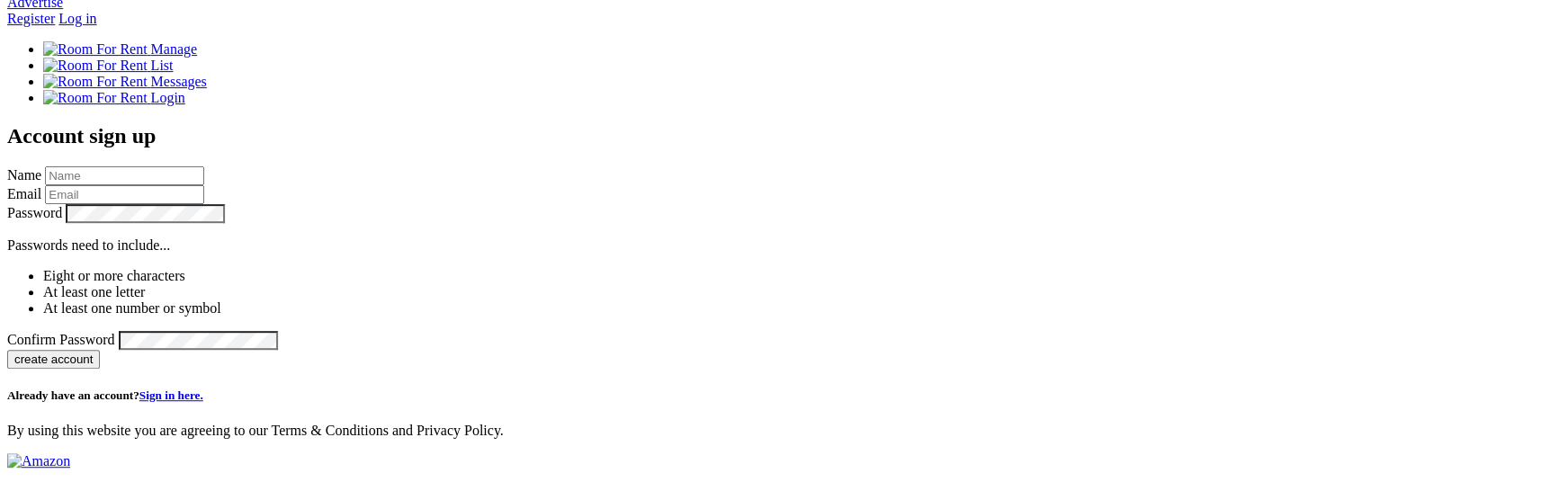
scroll to position [272, 0]
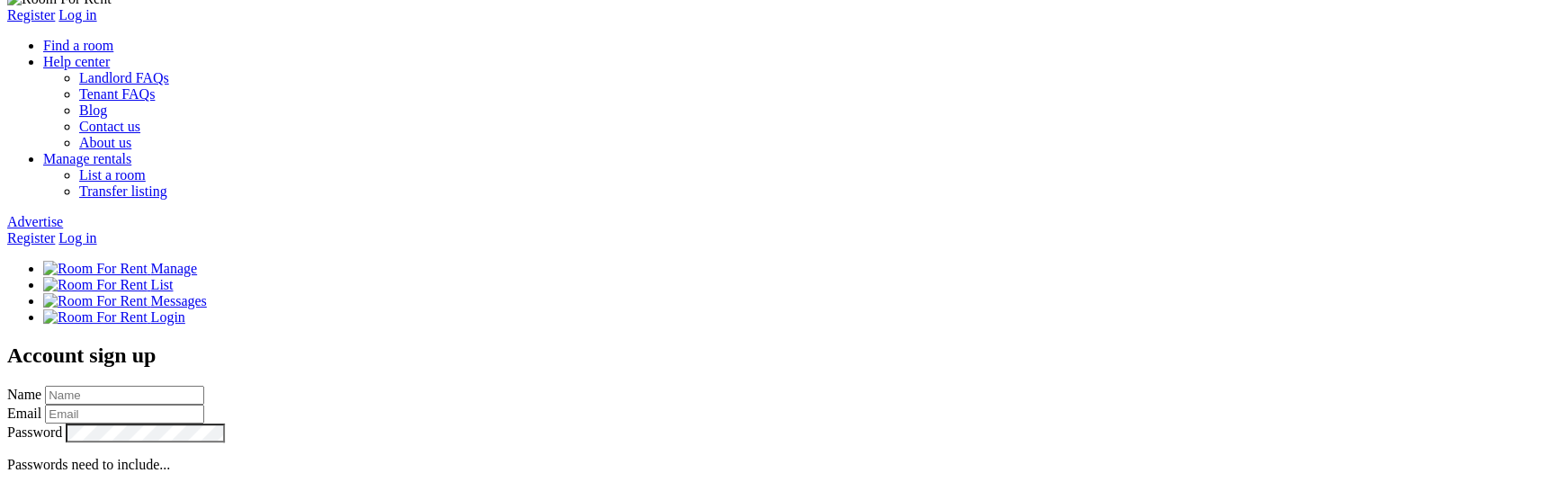
scroll to position [47, 0]
type input "dsfsdf"
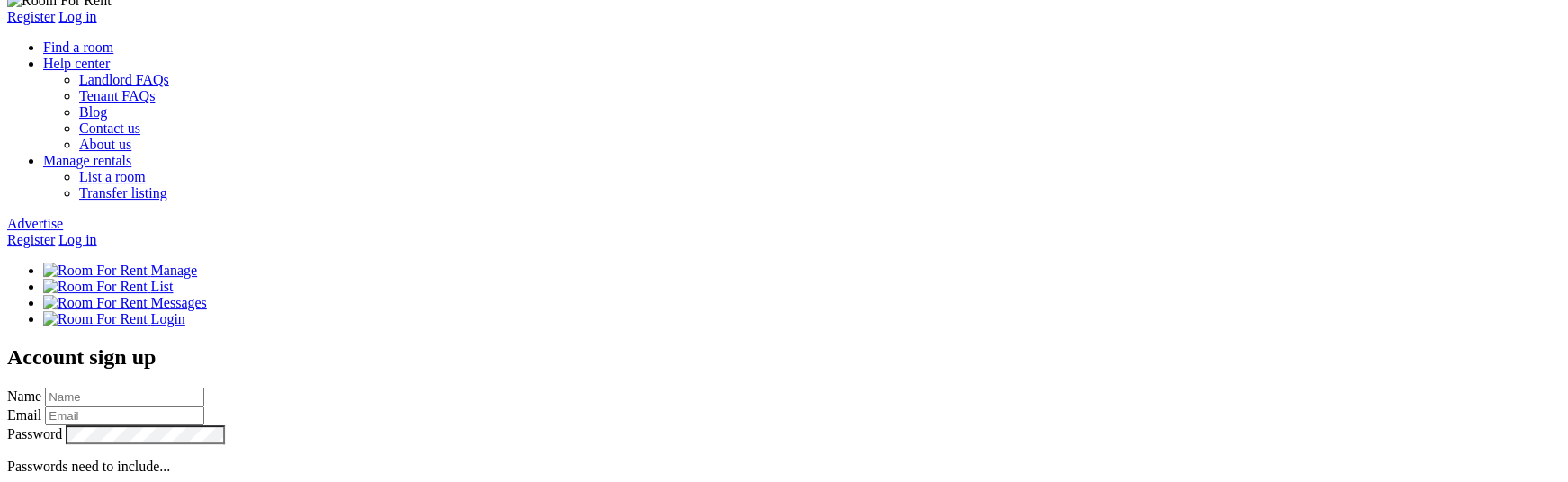
type input "[EMAIL_ADDRESS][DOMAIN_NAME]"
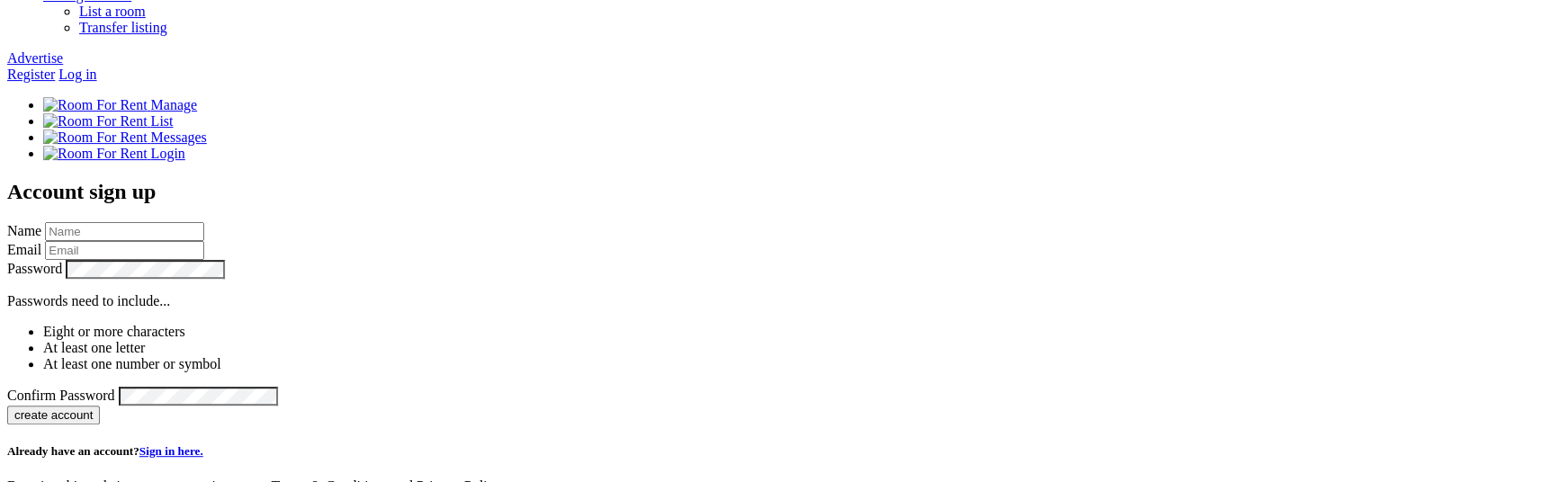
scroll to position [220, 0]
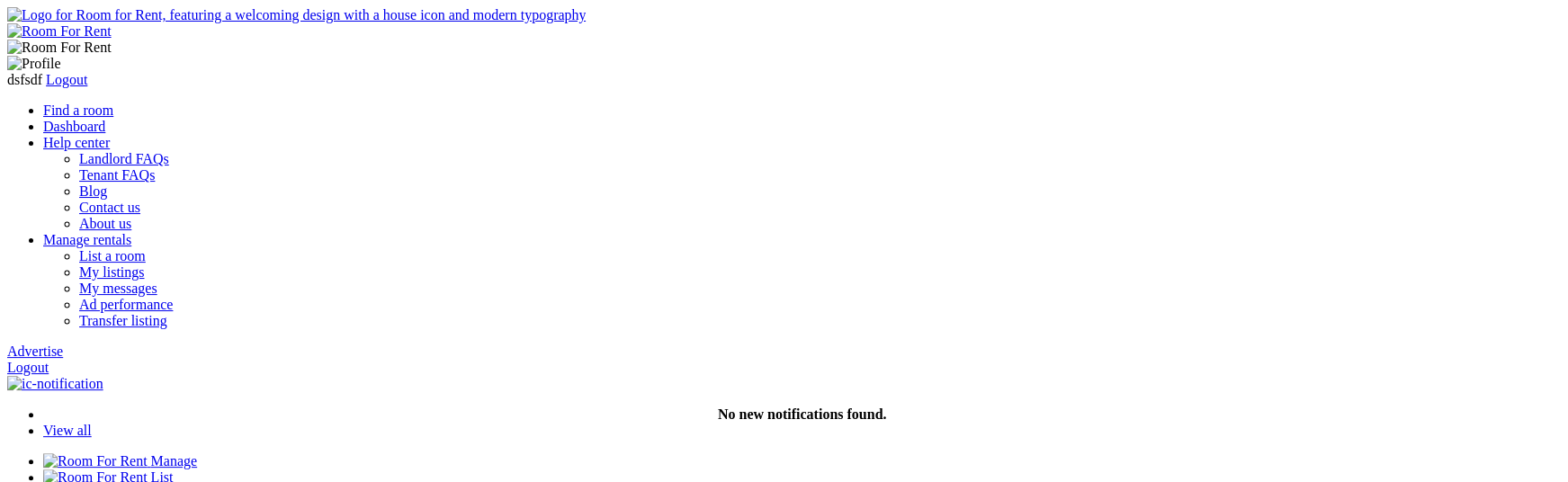
click at [48, 360] on link "Logout" at bounding box center [28, 368] width 42 height 15
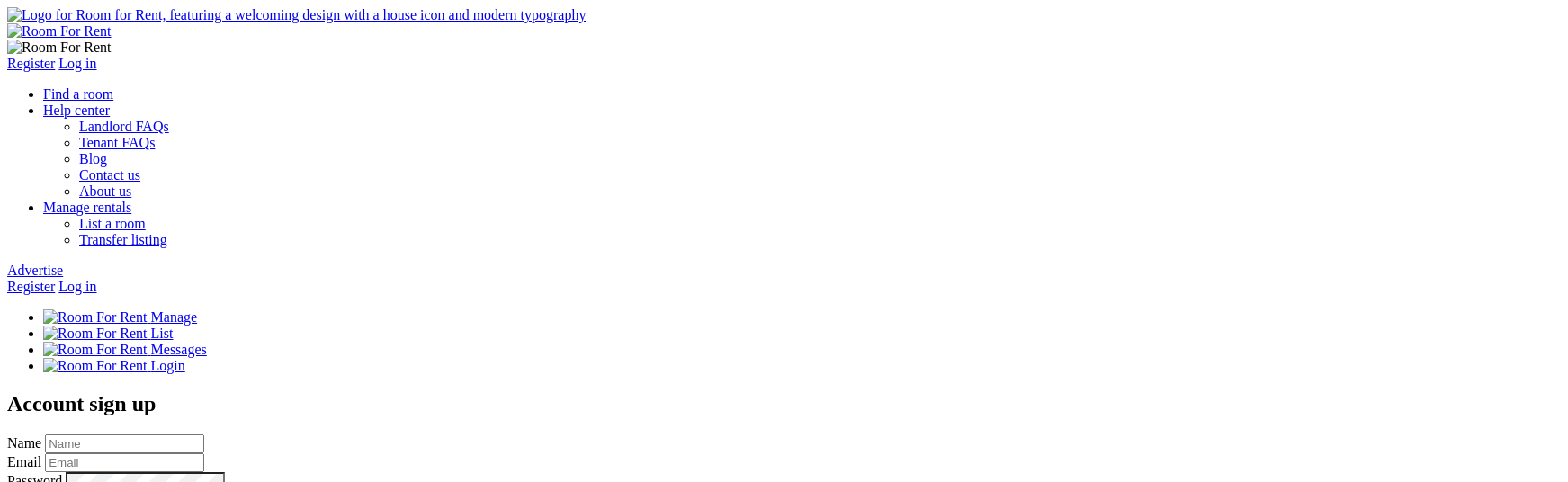
scroll to position [167, 0]
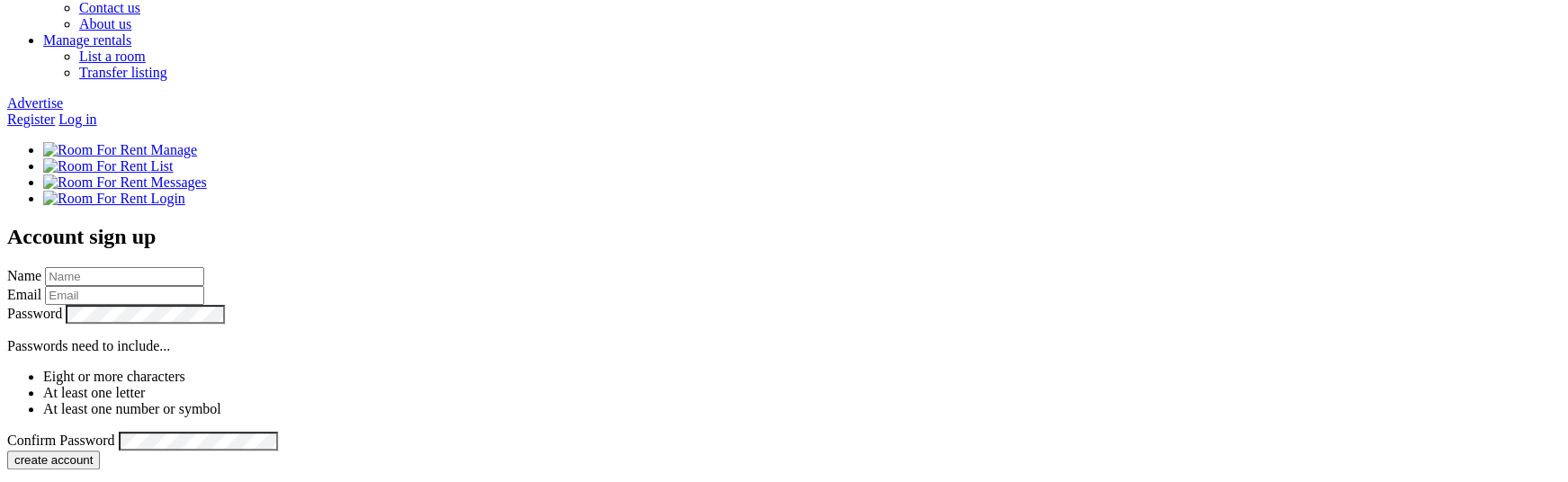
drag, startPoint x: 791, startPoint y: 263, endPoint x: 954, endPoint y: 319, distance: 172.4
copy div "Passwords need to include... Eight or more characters At least one letter At le…"
type input "sfasdf"
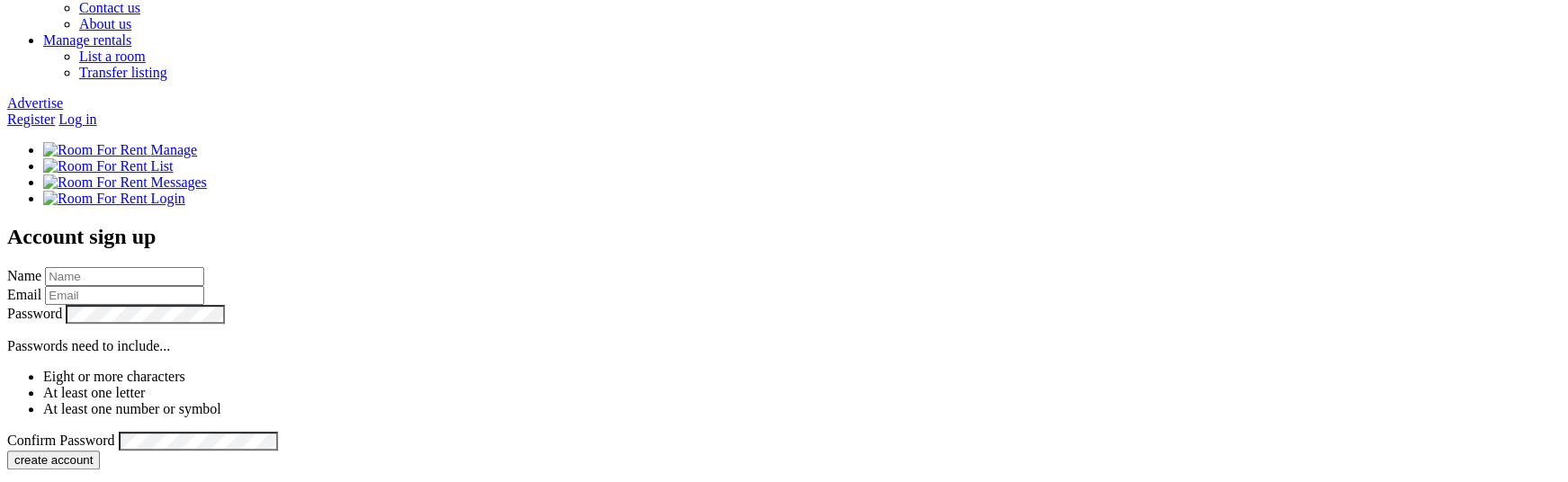
type input "[EMAIL_ADDRESS][DOMAIN_NAME]"
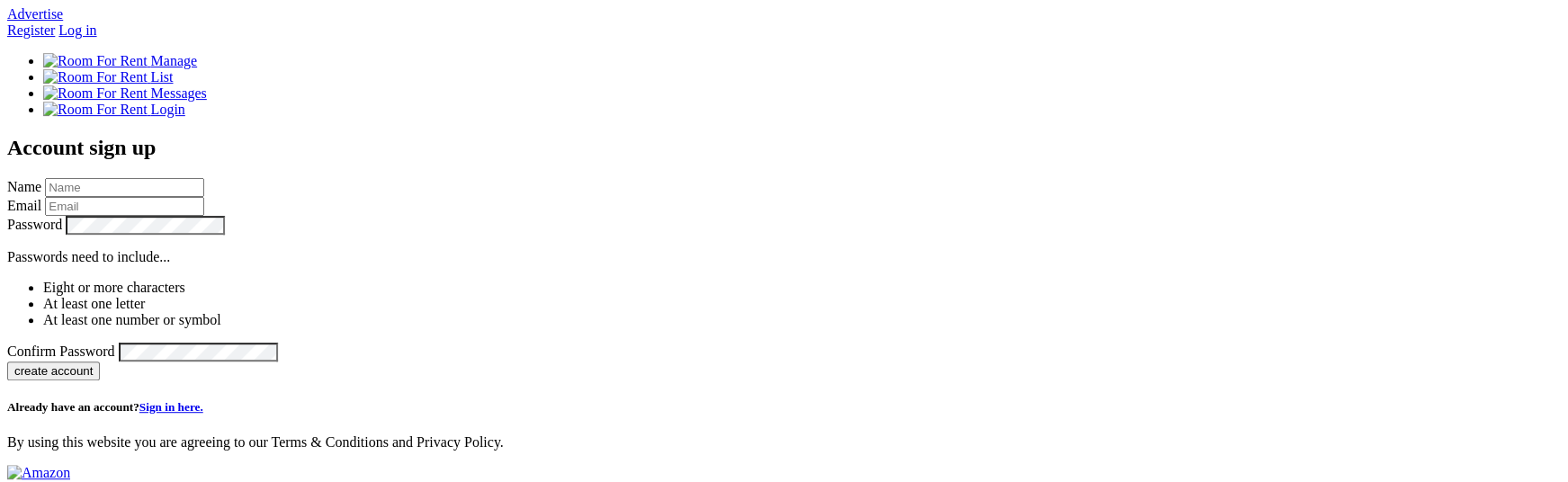
scroll to position [275, 0]
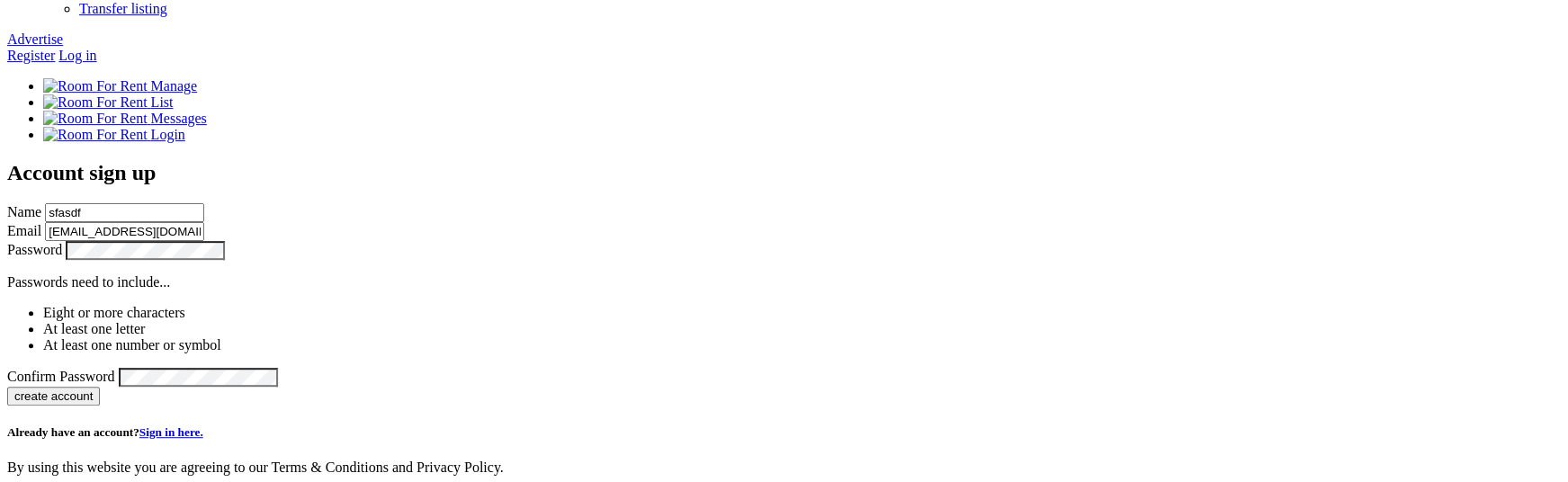
scroll to position [240, 0]
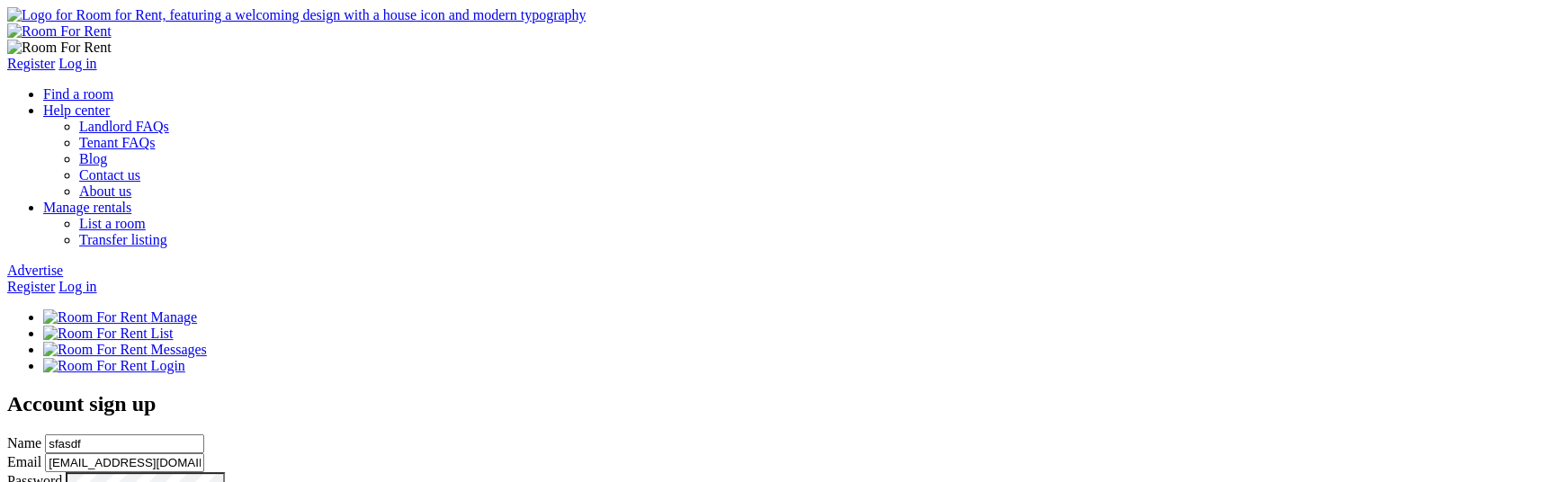
scroll to position [301, 0]
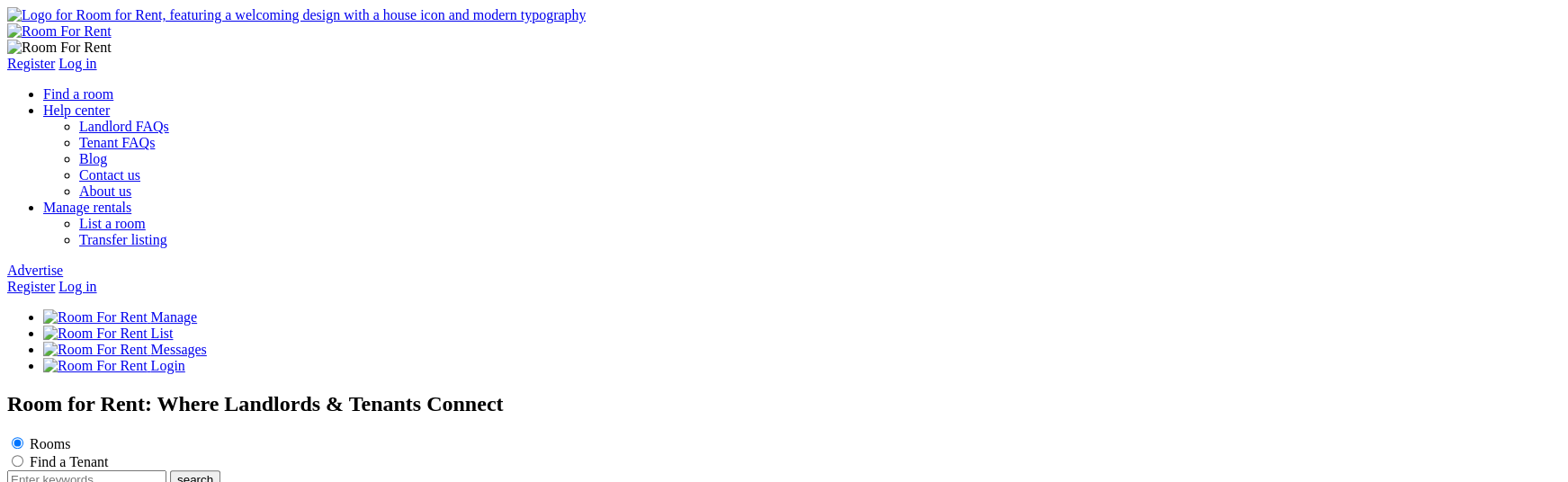
click at [373, 435] on div "Rooms Find a Tenant search Looking to advertise? List now" at bounding box center [784, 477] width 1553 height 85
click at [166, 471] on input "text" at bounding box center [87, 480] width 160 height 19
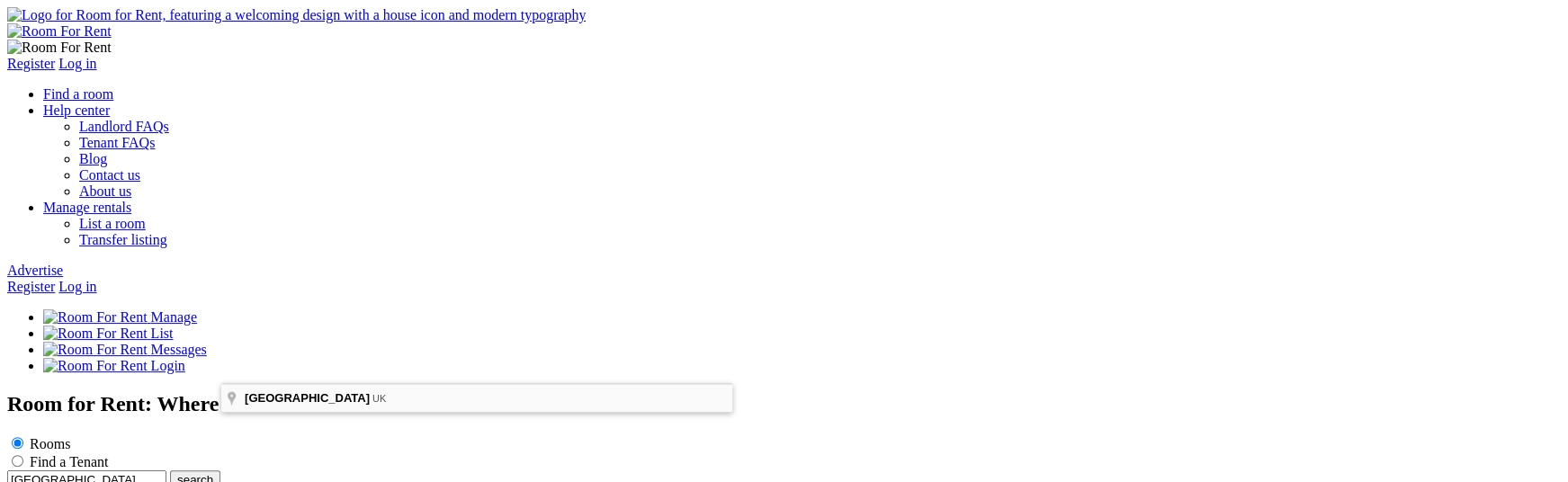
type input "[GEOGRAPHIC_DATA], [GEOGRAPHIC_DATA]"
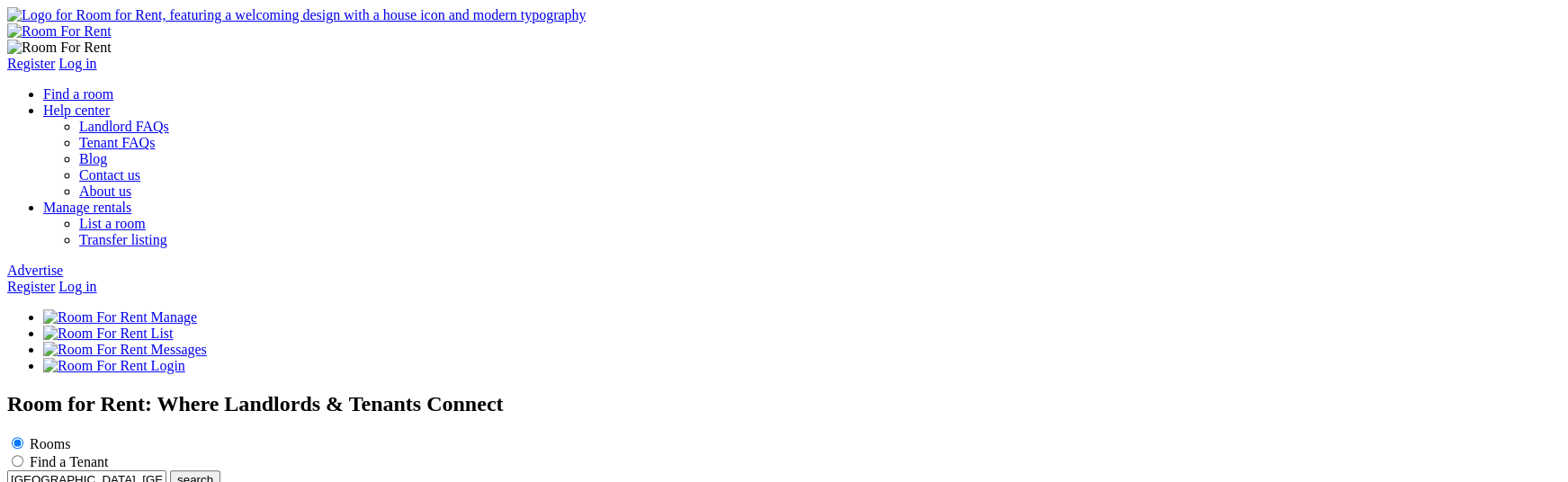
click at [220, 471] on button "search" at bounding box center [195, 480] width 50 height 19
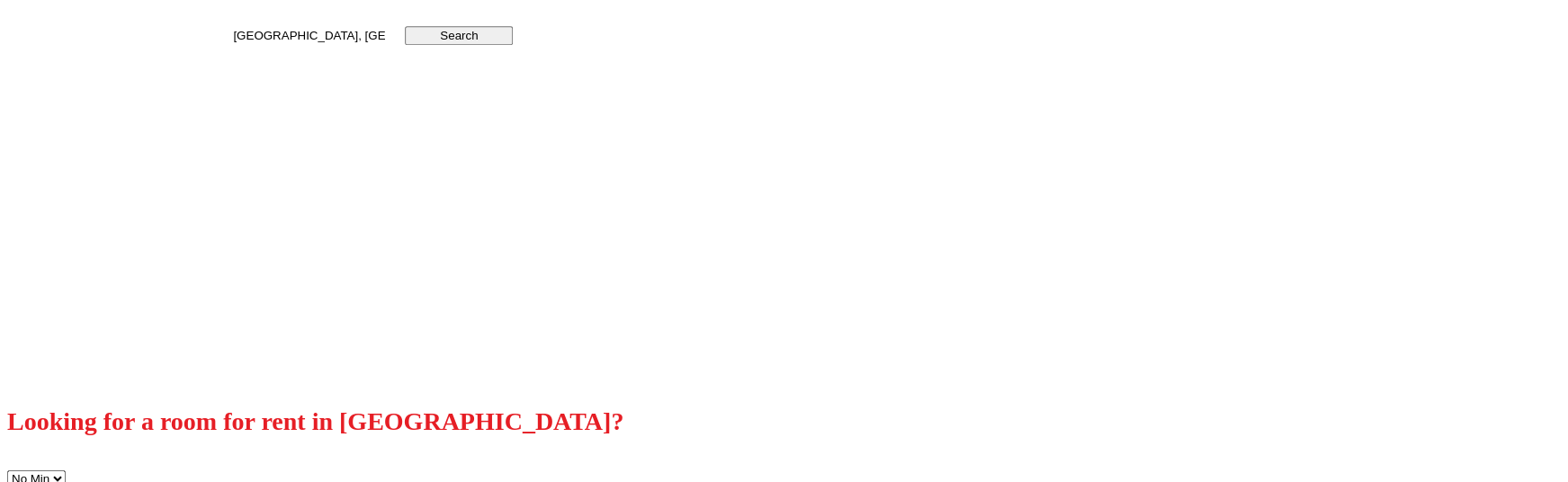
scroll to position [414, 0]
